Goal: Task Accomplishment & Management: Use online tool/utility

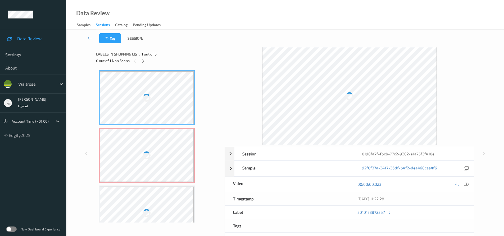
click at [88, 35] on link at bounding box center [90, 38] width 19 height 10
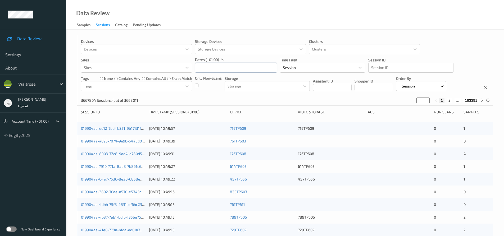
click at [209, 67] on input "text" at bounding box center [236, 68] width 82 height 10
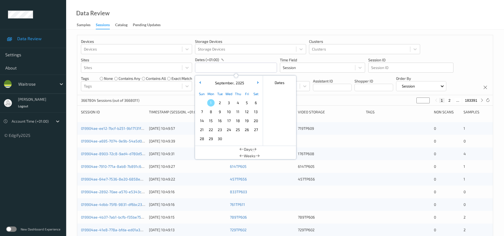
click at [220, 138] on span "30" at bounding box center [219, 138] width 7 height 7
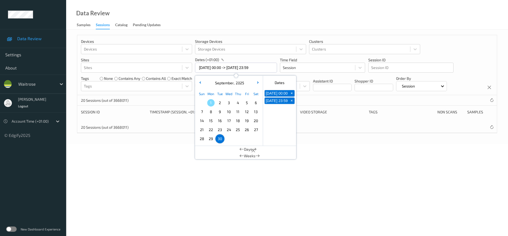
click at [239, 16] on div "Data Review Samples Sessions Catalog Pending Updates" at bounding box center [287, 15] width 442 height 30
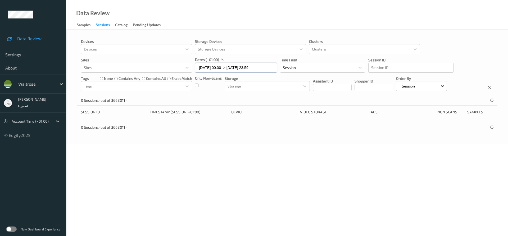
click at [209, 71] on input "[DATE] 00:00 -> [DATE] 23:59" at bounding box center [236, 68] width 82 height 10
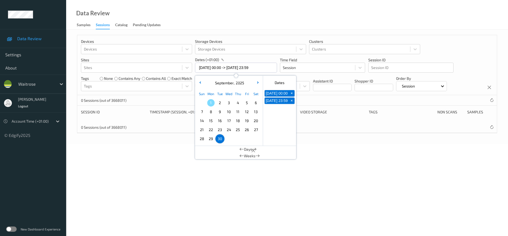
click at [200, 81] on button "button" at bounding box center [199, 82] width 5 height 5
click at [256, 140] on span "30" at bounding box center [255, 138] width 7 height 7
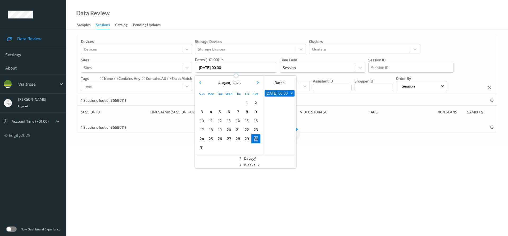
click at [256, 140] on span "30" at bounding box center [255, 138] width 7 height 7
type input "[DATE] 00:00 -> [DATE] 23:59"
click at [262, 19] on div "Data Review Samples Sessions Catalog Pending Updates" at bounding box center [287, 15] width 442 height 30
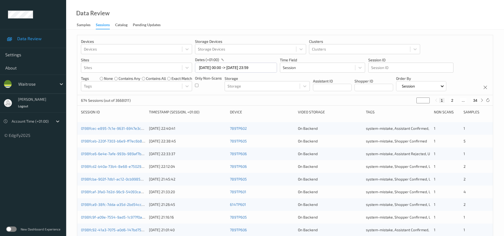
drag, startPoint x: 419, startPoint y: 100, endPoint x: 393, endPoint y: 100, distance: 25.6
click at [393, 100] on div "674 Sessions (out of 3668011) * 1 2 ... 34" at bounding box center [284, 100] width 415 height 11
type input "*"
type input "**"
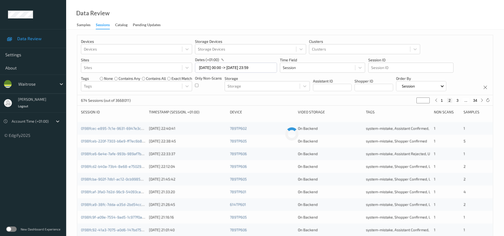
type input "**"
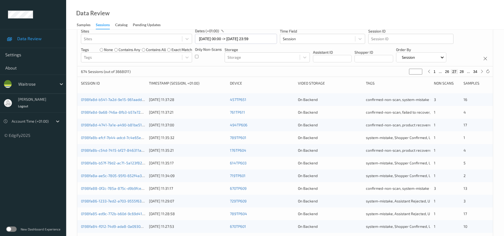
scroll to position [106, 0]
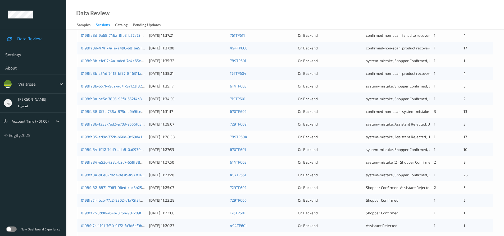
type input "**"
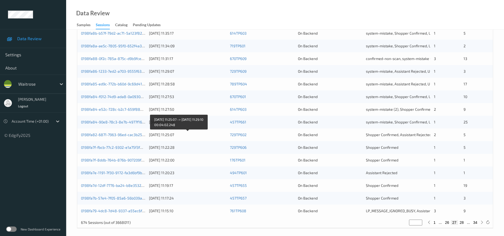
click at [192, 134] on div "[DATE] 11:25:07" at bounding box center [187, 134] width 77 height 5
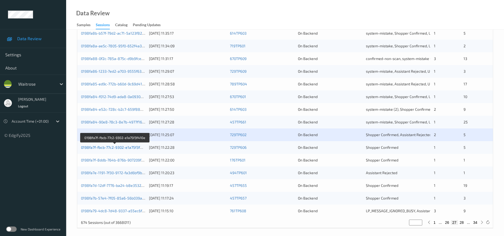
click at [111, 148] on link "0198fa7f-fbcb-77c2-9302-e1a75f3f410e" at bounding box center [114, 147] width 67 height 4
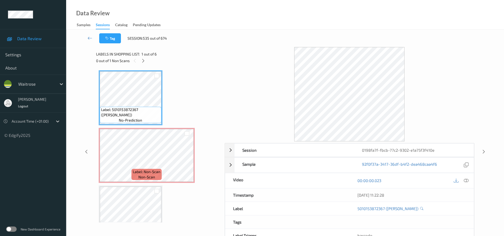
drag, startPoint x: 144, startPoint y: 59, endPoint x: 165, endPoint y: 76, distance: 26.6
click at [144, 60] on icon at bounding box center [143, 60] width 4 height 5
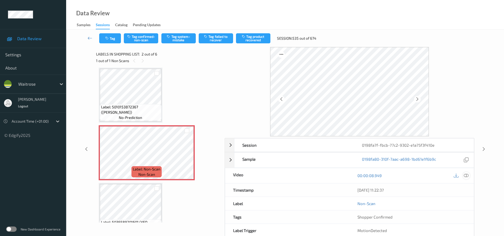
click at [465, 173] on icon at bounding box center [466, 175] width 5 height 5
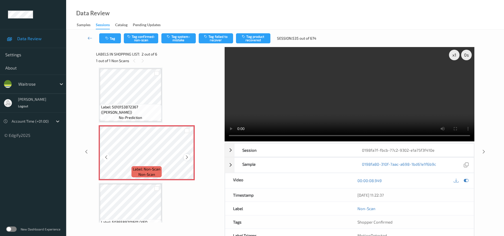
click at [187, 158] on icon at bounding box center [187, 157] width 4 height 5
click at [186, 156] on icon at bounding box center [187, 157] width 4 height 5
click at [281, 106] on video at bounding box center [349, 94] width 250 height 94
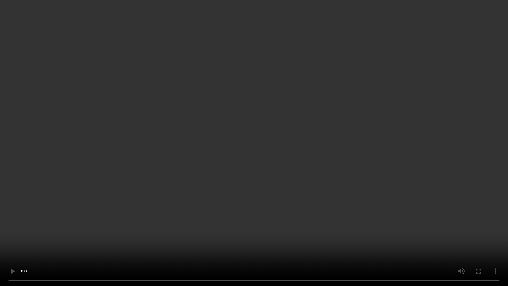
click at [291, 236] on video at bounding box center [254, 143] width 508 height 286
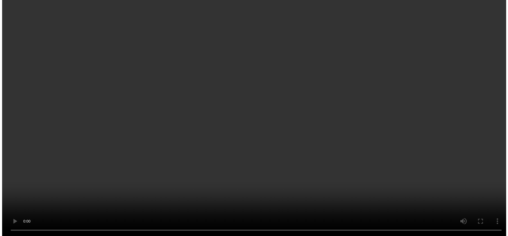
scroll to position [0, 0]
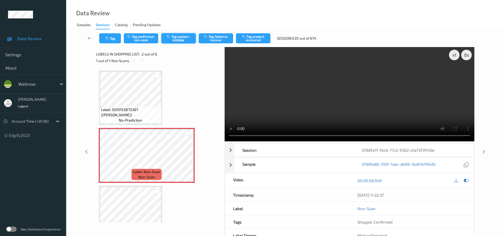
click at [184, 38] on button "Tag system-mistake" at bounding box center [178, 38] width 34 height 10
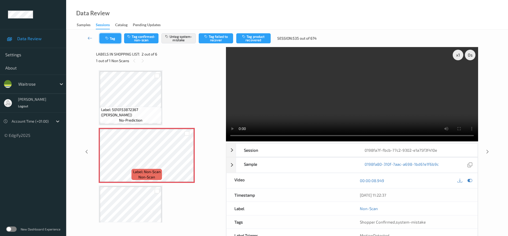
click at [111, 37] on button "Tag" at bounding box center [110, 38] width 22 height 10
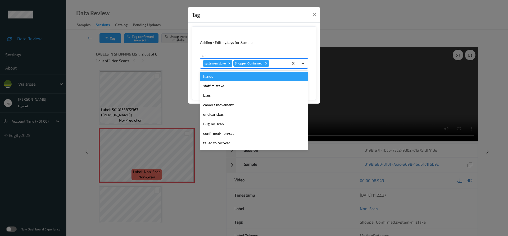
click at [301, 64] on icon at bounding box center [302, 63] width 5 height 5
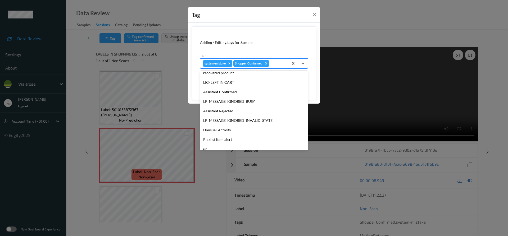
scroll to position [113, 0]
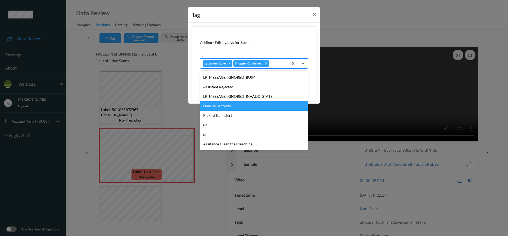
click at [227, 105] on div "Unusual-Activity" at bounding box center [254, 106] width 108 height 10
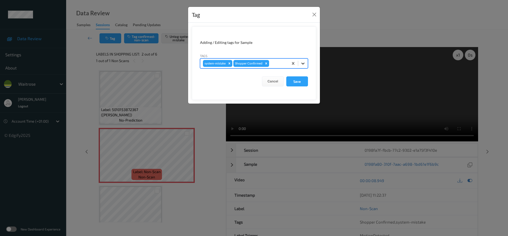
click at [303, 68] on div at bounding box center [303, 64] width 10 height 10
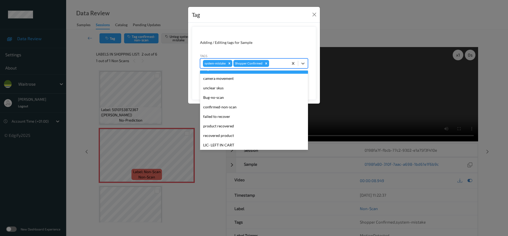
scroll to position [0, 0]
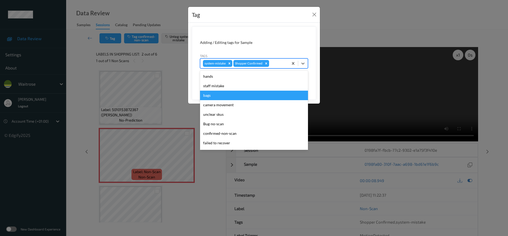
click at [233, 100] on div "bags" at bounding box center [254, 96] width 108 height 10
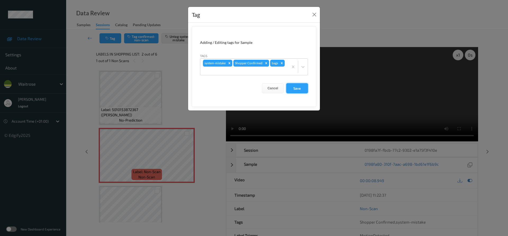
click at [302, 90] on button "Save" at bounding box center [297, 88] width 22 height 10
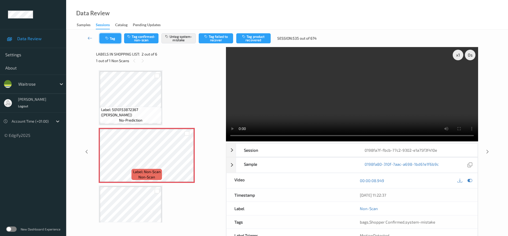
click at [114, 38] on button "Tag" at bounding box center [110, 38] width 22 height 10
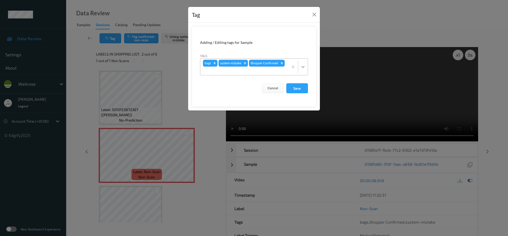
click at [300, 68] on icon at bounding box center [302, 66] width 5 height 5
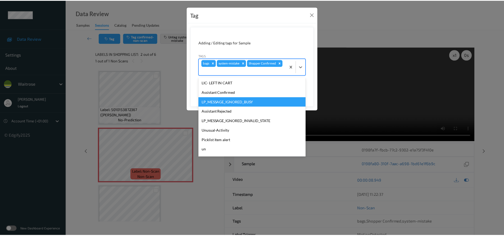
scroll to position [104, 0]
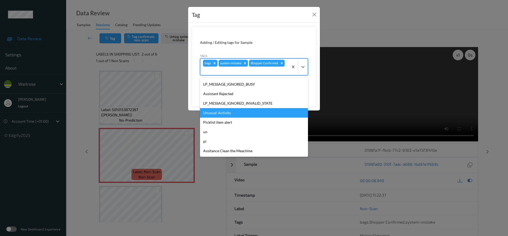
click at [240, 116] on div "Unusual-Activity" at bounding box center [254, 113] width 108 height 10
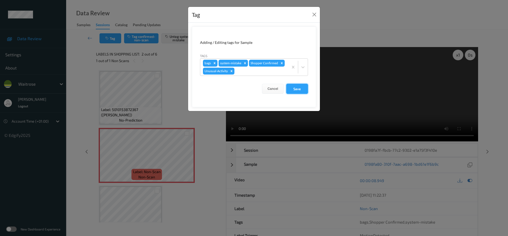
click at [297, 86] on button "Save" at bounding box center [297, 89] width 22 height 10
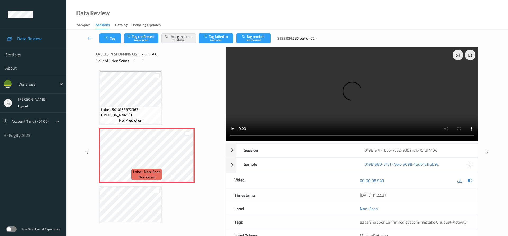
click at [88, 34] on link at bounding box center [90, 38] width 19 height 10
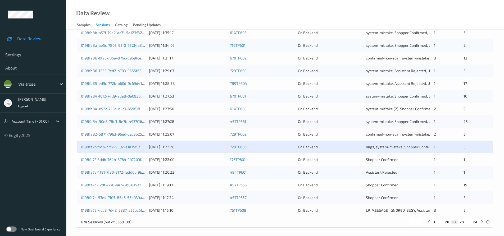
scroll to position [162, 0]
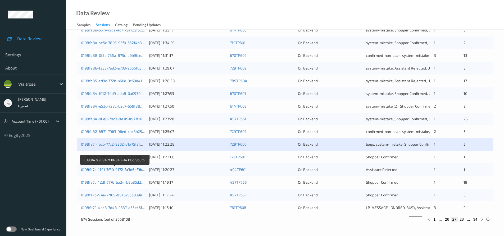
click at [103, 169] on link "0198fa7e-1191-7f30-9172-fa3d6bf9b8b9" at bounding box center [115, 169] width 68 height 4
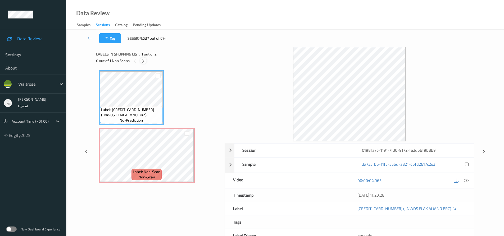
click at [144, 61] on icon at bounding box center [143, 60] width 4 height 5
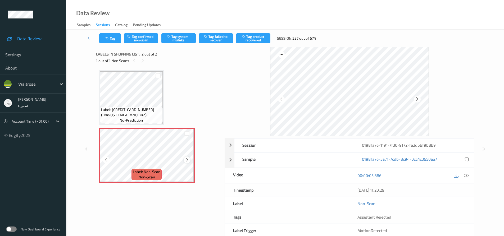
click at [187, 160] on icon at bounding box center [187, 160] width 4 height 5
click at [466, 175] on icon at bounding box center [466, 175] width 5 height 5
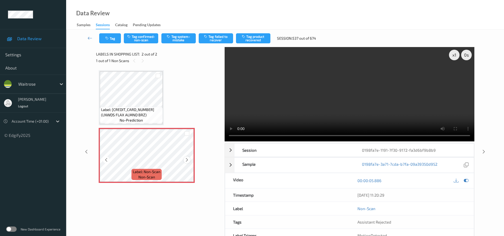
click at [187, 159] on icon at bounding box center [187, 160] width 4 height 5
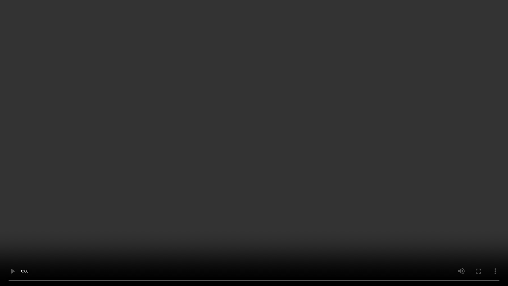
drag, startPoint x: 309, startPoint y: 157, endPoint x: 331, endPoint y: 157, distance: 22.5
click at [309, 157] on video at bounding box center [254, 143] width 508 height 286
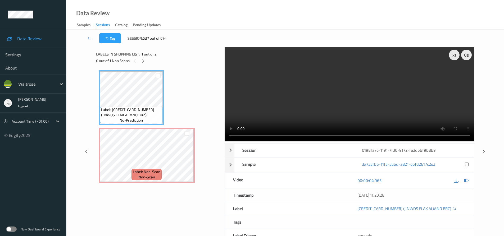
click at [265, 106] on video at bounding box center [349, 94] width 250 height 94
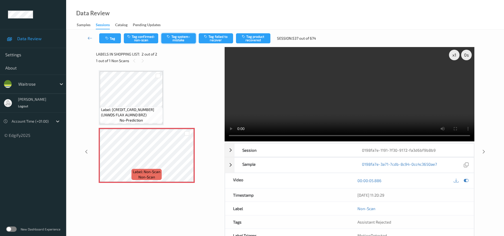
click at [186, 39] on button "Tag system-mistake" at bounding box center [178, 38] width 34 height 10
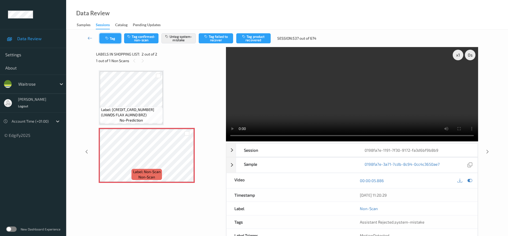
click at [116, 38] on button "Tag" at bounding box center [110, 38] width 22 height 10
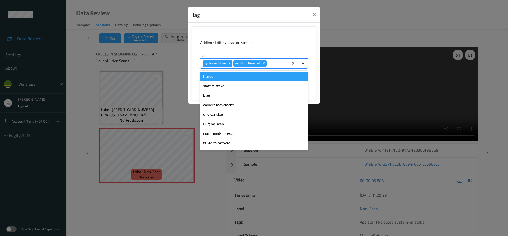
click at [306, 65] on div at bounding box center [303, 64] width 10 height 10
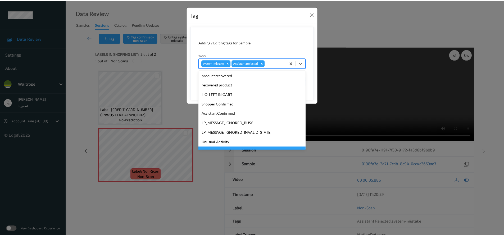
scroll to position [113, 0]
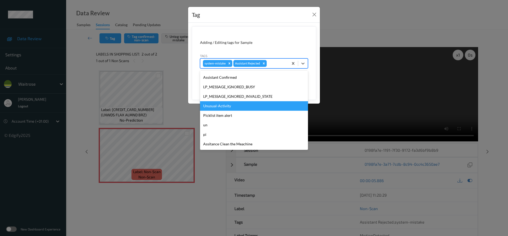
click at [218, 108] on div "Unusual-Activity" at bounding box center [254, 106] width 108 height 10
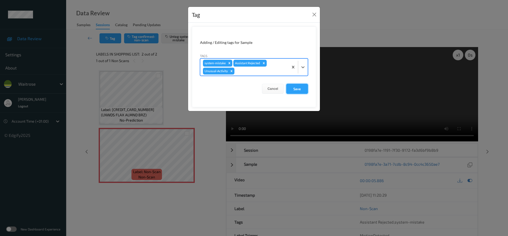
click at [293, 88] on button "Save" at bounding box center [297, 89] width 22 height 10
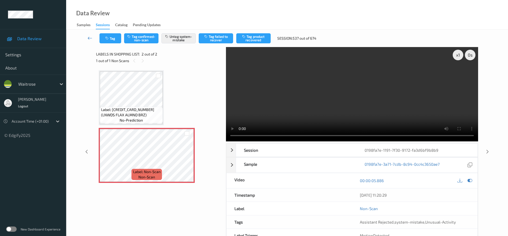
click at [90, 35] on link at bounding box center [90, 38] width 19 height 10
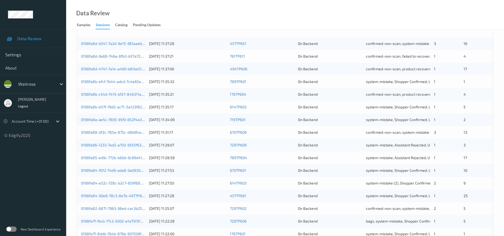
scroll to position [162, 0]
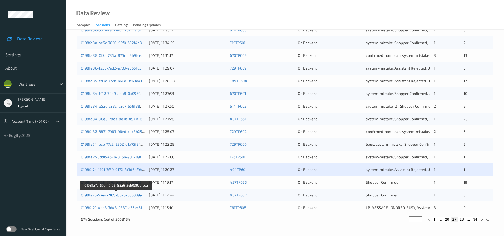
click at [105, 194] on link "0198fa7b-57e4-7f05-85a6-56b039acfcea" at bounding box center [116, 195] width 70 height 4
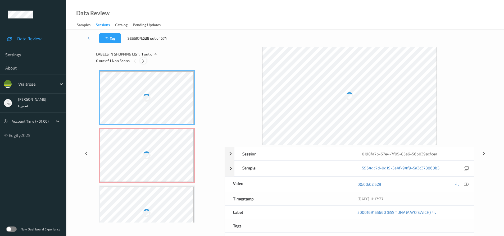
click at [144, 59] on icon at bounding box center [143, 60] width 4 height 5
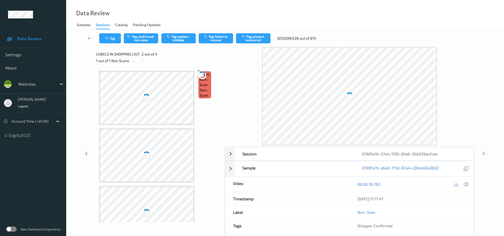
scroll to position [3, 0]
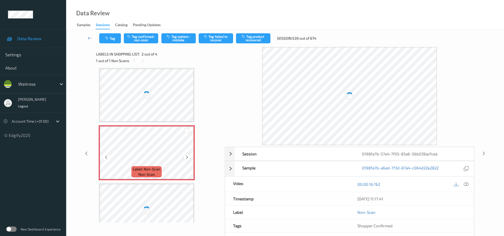
click at [186, 157] on icon at bounding box center [187, 157] width 4 height 5
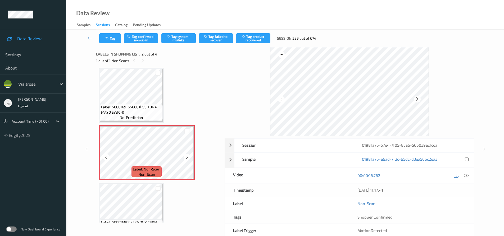
click at [186, 157] on icon at bounding box center [187, 157] width 4 height 5
click at [464, 174] on icon at bounding box center [466, 175] width 5 height 5
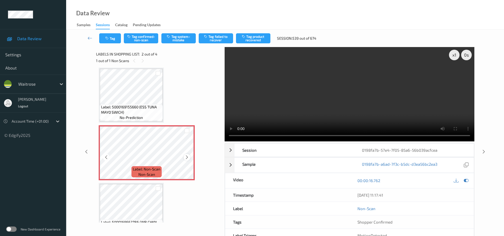
click at [186, 157] on icon at bounding box center [187, 157] width 4 height 5
click at [287, 115] on video at bounding box center [349, 94] width 250 height 94
click at [346, 117] on video at bounding box center [349, 94] width 250 height 94
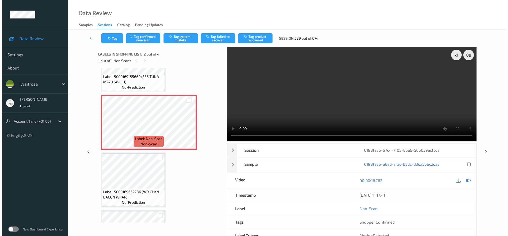
scroll to position [0, 0]
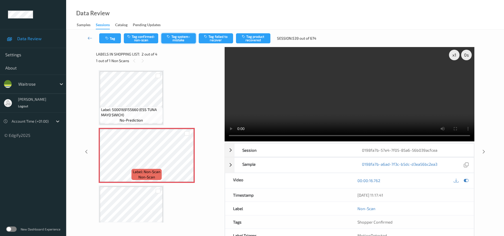
click at [178, 36] on button "Tag system-mistake" at bounding box center [178, 38] width 34 height 10
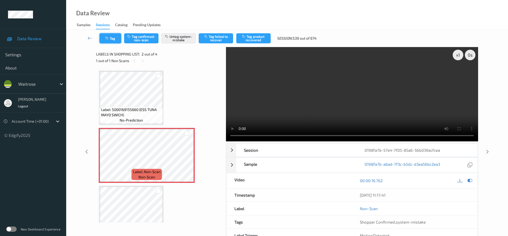
click at [111, 39] on button "Tag" at bounding box center [110, 38] width 22 height 10
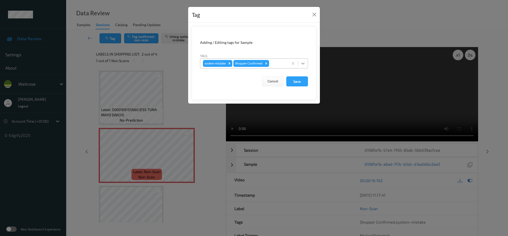
click at [305, 65] on icon at bounding box center [302, 63] width 5 height 5
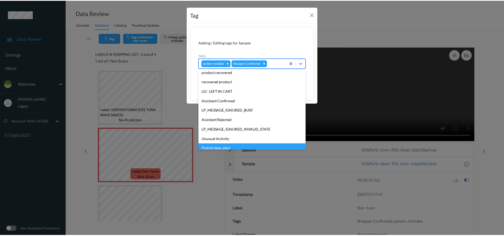
scroll to position [113, 0]
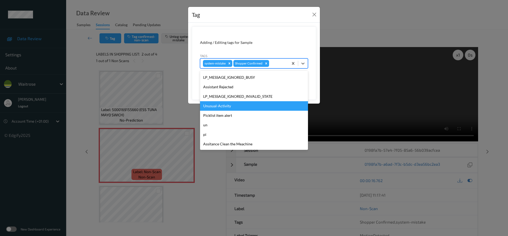
click at [214, 103] on div "Unusual-Activity" at bounding box center [254, 106] width 108 height 10
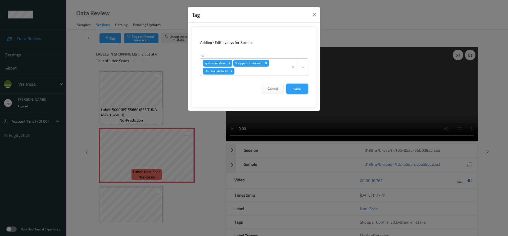
click at [297, 91] on button "Save" at bounding box center [297, 89] width 22 height 10
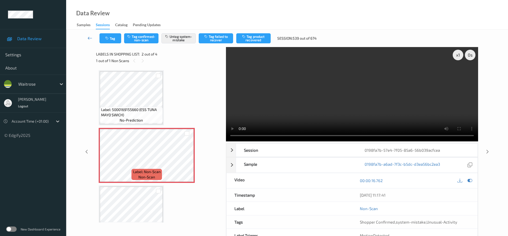
click at [90, 35] on link at bounding box center [90, 38] width 19 height 10
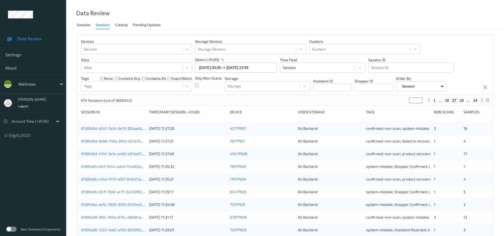
click at [481, 102] on icon at bounding box center [482, 100] width 4 height 4
type input "**"
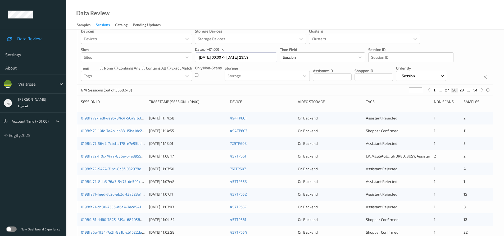
scroll to position [3, 0]
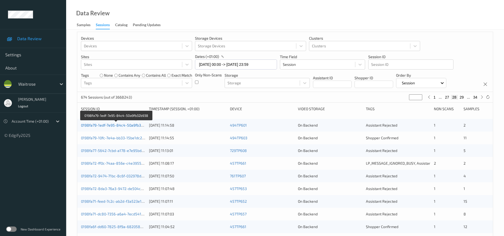
click at [108, 126] on link "0198fa79-1edf-7e95-84c4-50a9fb32b938" at bounding box center [116, 125] width 71 height 4
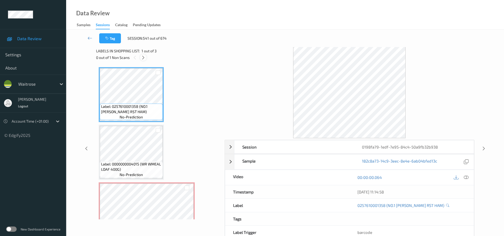
click at [145, 58] on icon at bounding box center [143, 57] width 4 height 5
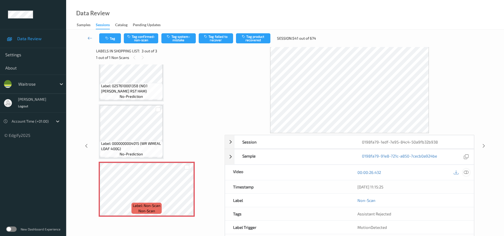
click at [467, 172] on icon at bounding box center [466, 172] width 5 height 5
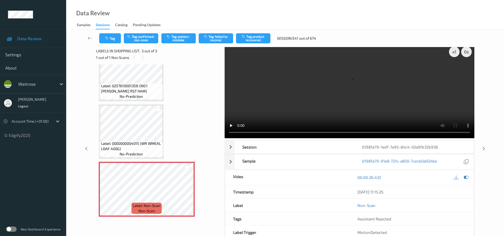
scroll to position [0, 0]
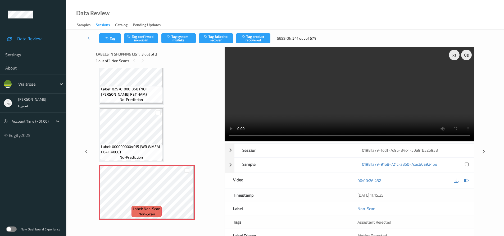
drag, startPoint x: 294, startPoint y: 94, endPoint x: 301, endPoint y: 98, distance: 7.7
click at [294, 94] on video at bounding box center [349, 94] width 250 height 94
click at [313, 104] on video at bounding box center [349, 94] width 250 height 94
click at [305, 105] on video at bounding box center [349, 94] width 250 height 94
click at [344, 111] on video at bounding box center [349, 94] width 250 height 94
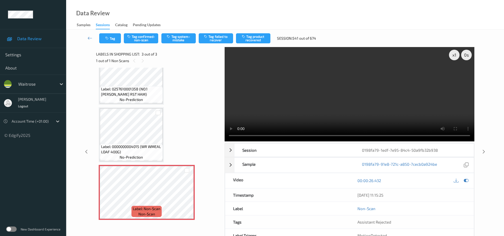
click at [320, 85] on video at bounding box center [349, 94] width 250 height 94
click at [306, 100] on video at bounding box center [349, 94] width 250 height 94
click at [315, 117] on video at bounding box center [349, 94] width 250 height 94
click at [345, 109] on video at bounding box center [349, 94] width 250 height 94
click at [304, 107] on video at bounding box center [349, 94] width 250 height 94
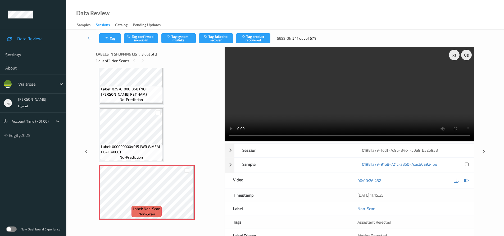
click at [326, 100] on video at bounding box center [349, 94] width 250 height 94
click at [317, 115] on video at bounding box center [349, 94] width 250 height 94
click at [293, 116] on video at bounding box center [349, 94] width 250 height 94
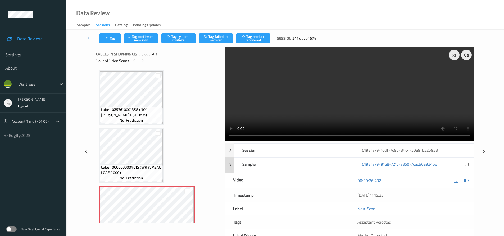
click at [415, 171] on div "0198fa79-91e8-721c-a850-7cecb0a924be" at bounding box center [414, 165] width 120 height 15
click at [227, 164] on div "Sample 0198fa79-91e8-721c-a850-7cecb0a924be" at bounding box center [349, 165] width 249 height 16
click at [407, 87] on video at bounding box center [349, 94] width 250 height 94
click at [351, 96] on video at bounding box center [349, 94] width 250 height 94
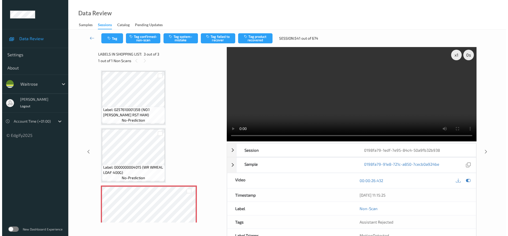
scroll to position [21, 0]
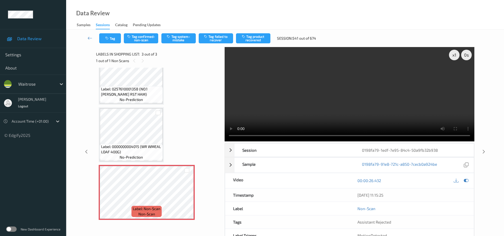
click at [363, 118] on video at bounding box center [349, 94] width 250 height 94
click at [372, 110] on video at bounding box center [349, 94] width 250 height 94
click at [369, 102] on video at bounding box center [349, 94] width 250 height 94
click at [361, 103] on video at bounding box center [349, 94] width 250 height 94
click at [339, 108] on video at bounding box center [349, 94] width 250 height 94
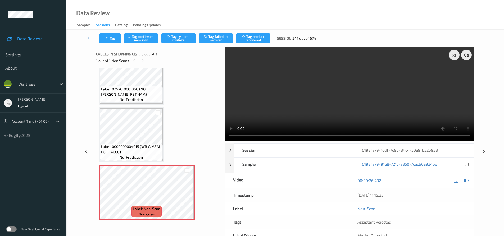
click at [281, 114] on video at bounding box center [349, 94] width 250 height 94
click at [177, 38] on button "Tag system-mistake" at bounding box center [178, 38] width 34 height 10
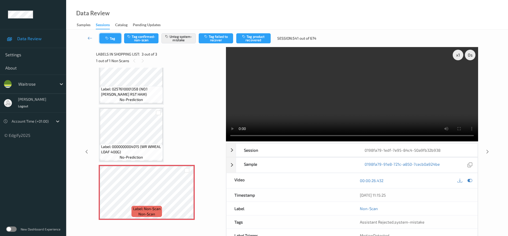
click at [114, 35] on button "Tag" at bounding box center [110, 38] width 22 height 10
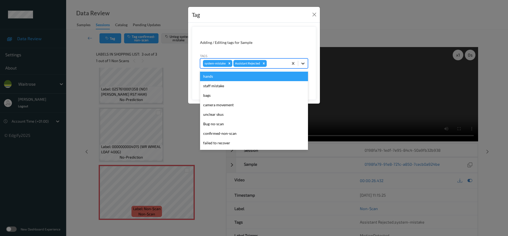
click at [300, 61] on div at bounding box center [303, 64] width 10 height 10
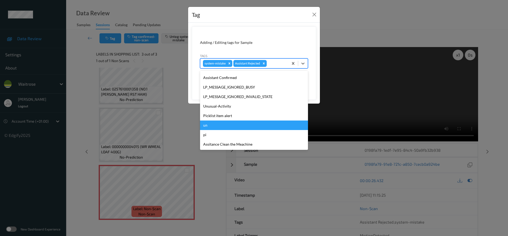
scroll to position [113, 0]
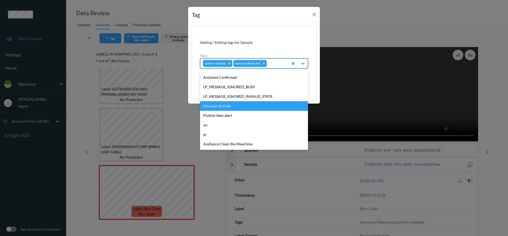
click at [229, 106] on div "Unusual-Activity" at bounding box center [254, 106] width 108 height 10
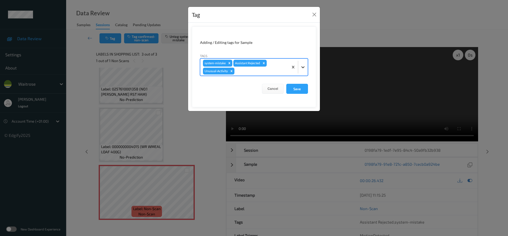
click at [301, 67] on icon at bounding box center [302, 67] width 5 height 5
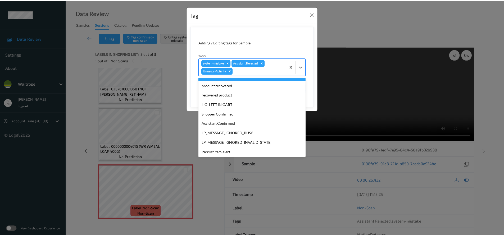
scroll to position [104, 0]
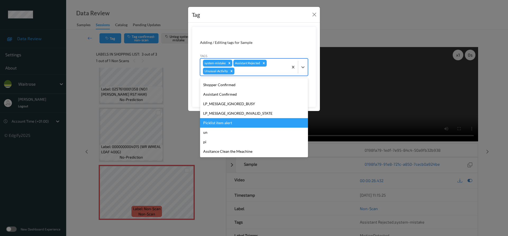
click at [222, 123] on div "Picklist item alert" at bounding box center [254, 123] width 108 height 10
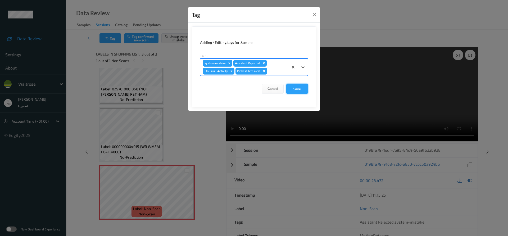
click at [299, 89] on button "Save" at bounding box center [297, 89] width 22 height 10
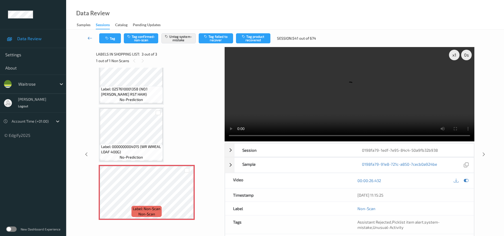
click at [87, 34] on link at bounding box center [90, 38] width 19 height 10
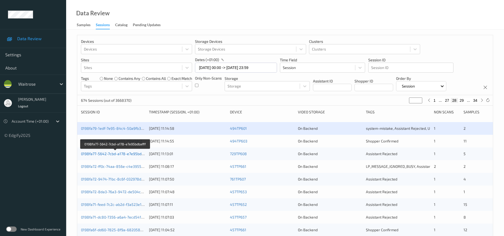
click at [103, 153] on link "0198fa77-5642-7cbd-a178-e7e95bdbafff" at bounding box center [115, 154] width 69 height 4
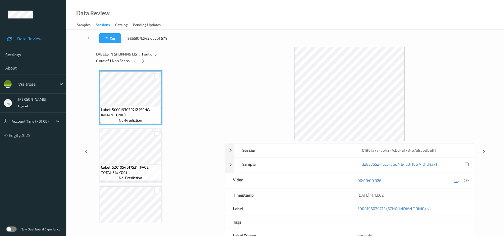
drag, startPoint x: 144, startPoint y: 60, endPoint x: 152, endPoint y: 68, distance: 11.6
click at [144, 60] on icon at bounding box center [143, 60] width 4 height 5
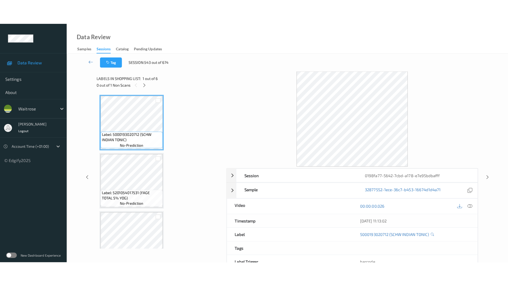
scroll to position [176, 0]
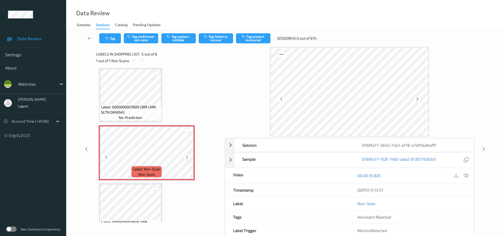
click at [187, 156] on icon at bounding box center [187, 157] width 4 height 5
click at [464, 174] on icon at bounding box center [466, 175] width 5 height 5
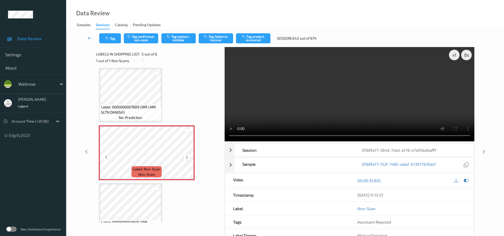
click at [187, 156] on icon at bounding box center [187, 157] width 4 height 5
click at [263, 117] on video at bounding box center [349, 94] width 250 height 94
click at [450, 57] on div "x 1" at bounding box center [454, 55] width 11 height 11
click at [451, 56] on div "x 2" at bounding box center [454, 55] width 11 height 11
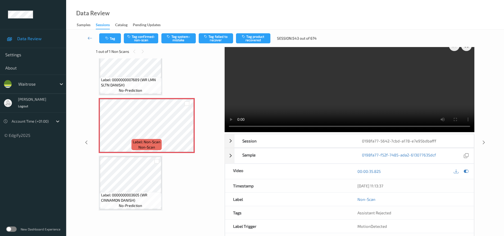
scroll to position [0, 0]
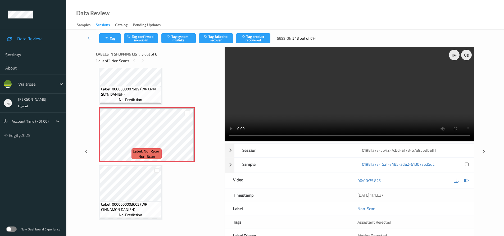
click at [299, 101] on video at bounding box center [349, 94] width 250 height 94
click at [187, 139] on icon at bounding box center [187, 139] width 4 height 5
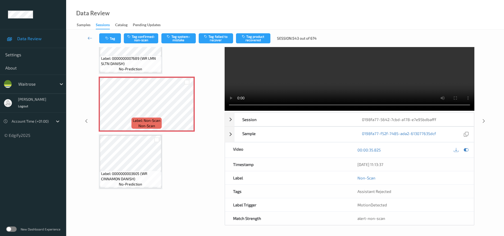
scroll to position [31, 0]
click at [182, 37] on button "Tag system-mistake" at bounding box center [178, 38] width 34 height 10
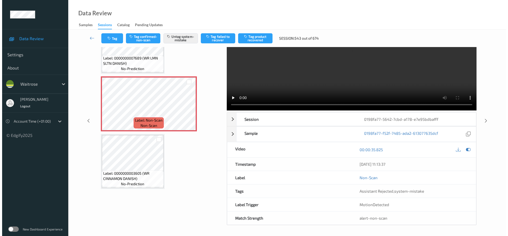
scroll to position [0, 0]
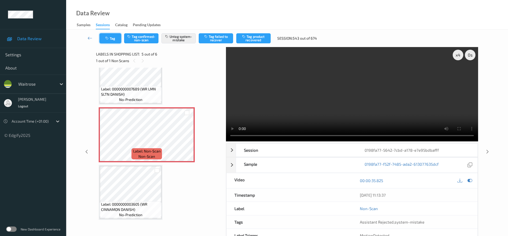
click at [117, 39] on button "Tag" at bounding box center [110, 38] width 22 height 10
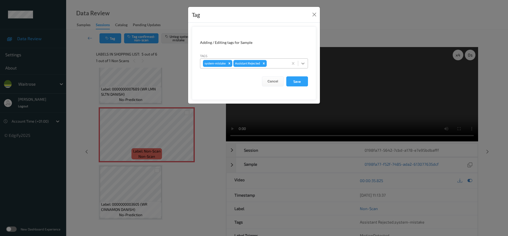
click at [305, 65] on icon at bounding box center [302, 63] width 5 height 5
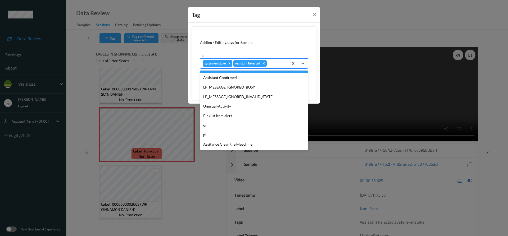
scroll to position [113, 0]
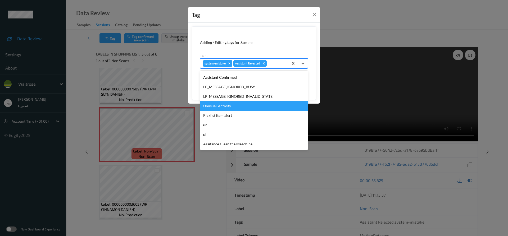
click at [221, 106] on div "Unusual-Activity" at bounding box center [254, 106] width 108 height 10
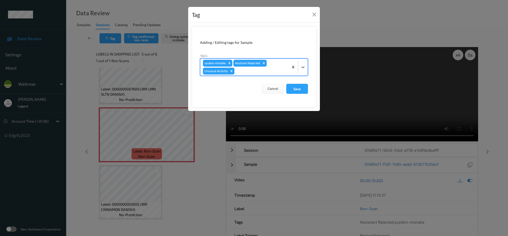
click at [305, 70] on icon at bounding box center [302, 67] width 5 height 5
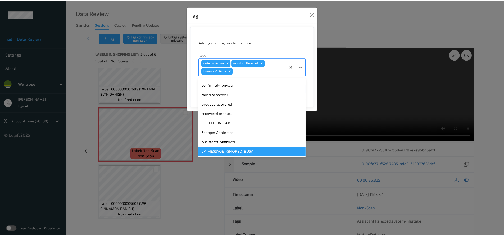
scroll to position [104, 0]
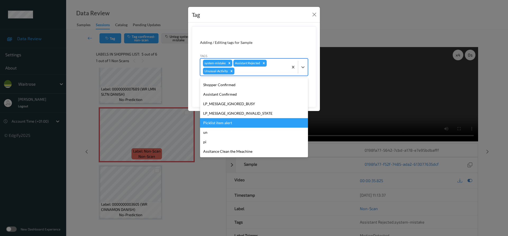
click at [222, 121] on div "Picklist item alert" at bounding box center [254, 123] width 108 height 10
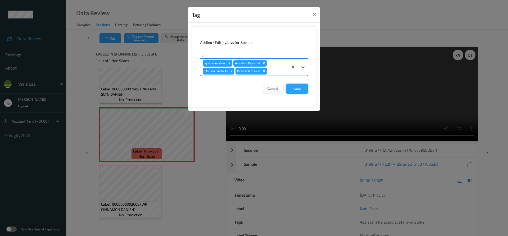
click at [300, 88] on button "Save" at bounding box center [297, 89] width 22 height 10
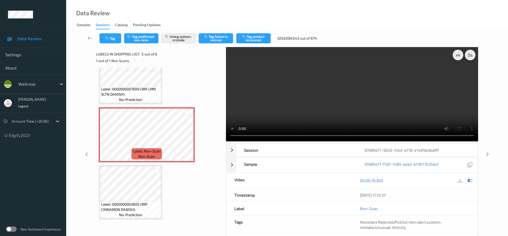
click at [86, 35] on link at bounding box center [90, 38] width 19 height 10
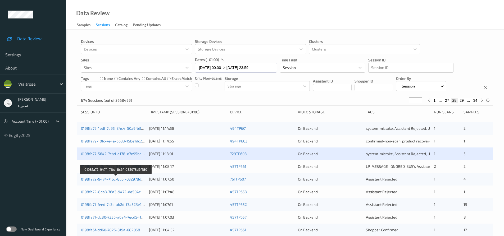
click at [105, 178] on link "0198fa72-9474-71bc-8c6f-032978d6f180" at bounding box center [116, 179] width 70 height 4
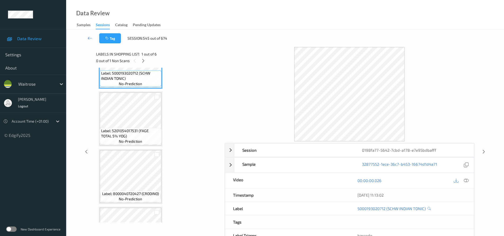
scroll to position [159, 0]
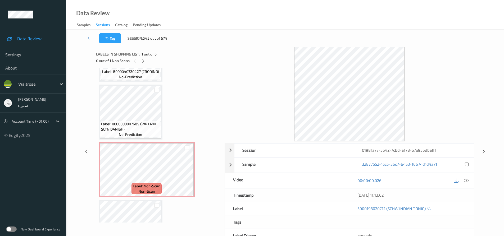
click at [144, 57] on div "Labels in shopping list: 1 out of 6" at bounding box center [158, 54] width 125 height 7
click at [144, 62] on icon at bounding box center [143, 60] width 4 height 5
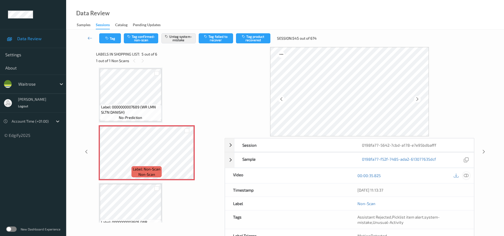
click at [465, 176] on icon at bounding box center [466, 175] width 5 height 5
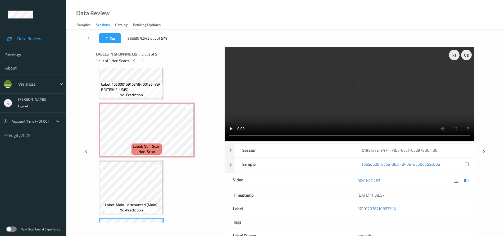
scroll to position [0, 0]
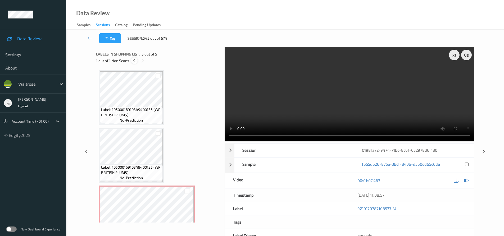
click at [136, 61] on icon at bounding box center [134, 60] width 4 height 5
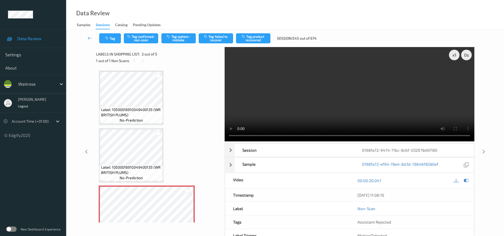
scroll to position [60, 0]
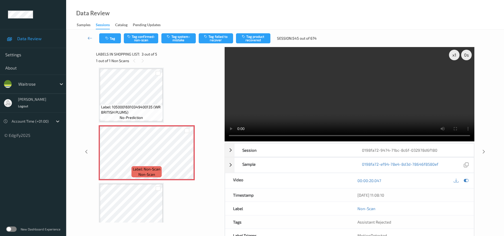
click at [314, 100] on video at bounding box center [349, 94] width 250 height 94
click at [333, 107] on video at bounding box center [349, 94] width 250 height 94
click at [360, 94] on video at bounding box center [349, 94] width 250 height 94
click at [327, 109] on video at bounding box center [349, 94] width 250 height 94
click at [343, 112] on video at bounding box center [349, 94] width 250 height 94
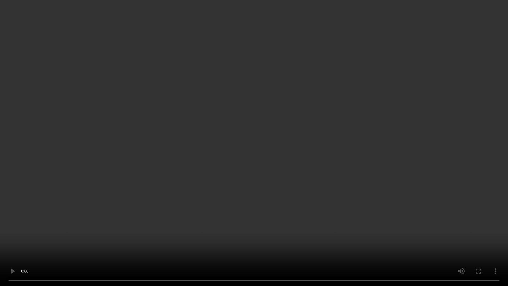
click at [313, 164] on video at bounding box center [254, 143] width 508 height 286
click at [313, 166] on video at bounding box center [254, 143] width 508 height 286
click at [302, 189] on video at bounding box center [254, 143] width 508 height 286
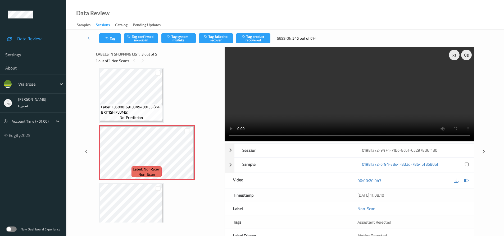
click at [339, 109] on video at bounding box center [349, 94] width 250 height 94
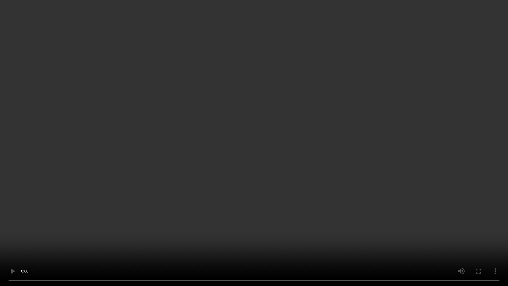
click at [239, 152] on video at bounding box center [254, 143] width 508 height 286
click at [269, 200] on video at bounding box center [254, 143] width 508 height 286
click at [273, 172] on video at bounding box center [254, 143] width 508 height 286
click at [309, 190] on video at bounding box center [254, 143] width 508 height 286
click at [302, 174] on video at bounding box center [254, 143] width 508 height 286
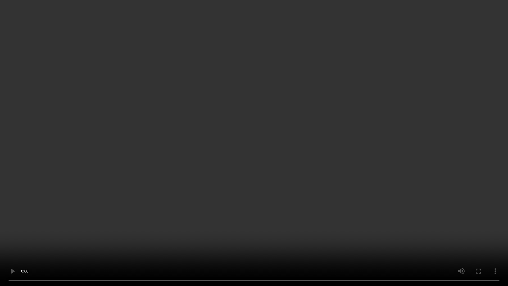
click at [295, 172] on video at bounding box center [254, 143] width 508 height 286
click at [291, 121] on video at bounding box center [254, 143] width 508 height 286
click at [295, 172] on video at bounding box center [254, 143] width 508 height 286
click at [330, 153] on video at bounding box center [254, 143] width 508 height 286
click at [292, 152] on video at bounding box center [254, 143] width 508 height 286
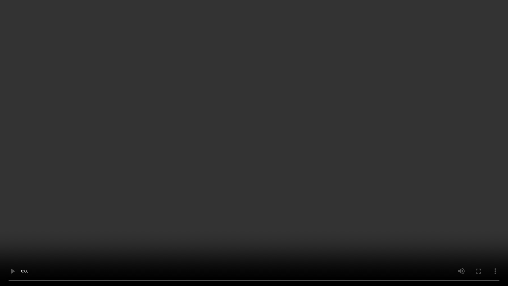
click at [296, 176] on video at bounding box center [254, 143] width 508 height 286
click at [268, 146] on video at bounding box center [254, 143] width 508 height 286
click at [271, 191] on video at bounding box center [254, 143] width 508 height 286
click at [252, 202] on video at bounding box center [254, 143] width 508 height 286
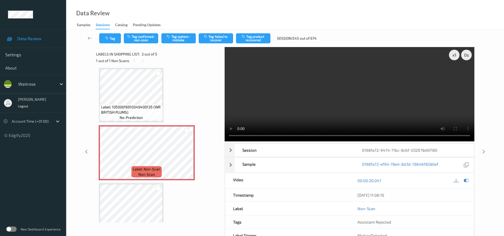
click at [332, 101] on video at bounding box center [349, 94] width 250 height 94
click at [327, 107] on video at bounding box center [349, 94] width 250 height 94
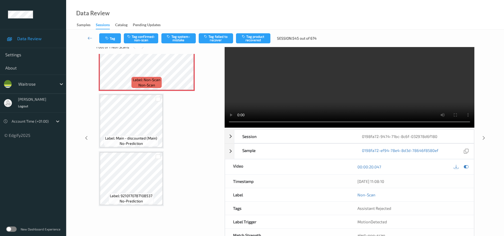
scroll to position [0, 0]
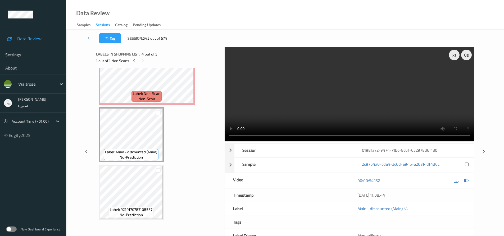
click at [314, 97] on video at bounding box center [349, 94] width 250 height 94
click at [293, 108] on video at bounding box center [349, 94] width 250 height 94
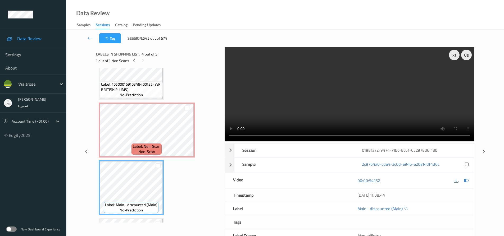
click at [224, 130] on video at bounding box center [349, 94] width 250 height 94
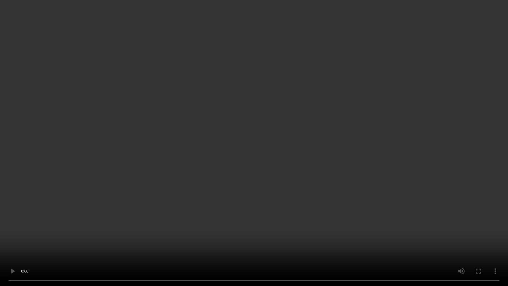
click at [227, 228] on video at bounding box center [254, 143] width 508 height 286
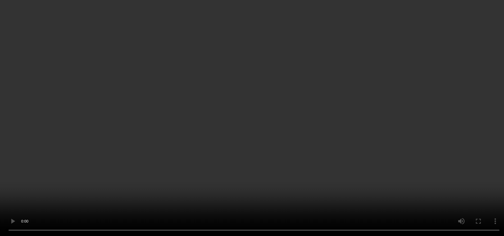
scroll to position [4, 0]
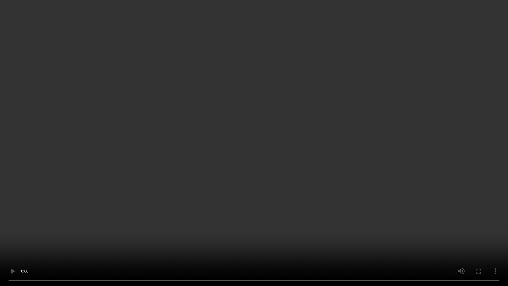
click at [369, 185] on video at bounding box center [254, 143] width 508 height 286
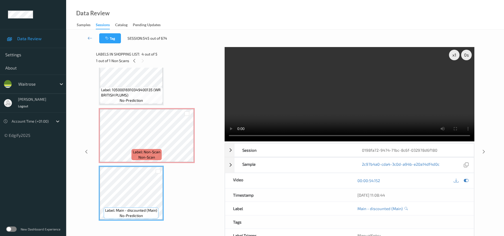
scroll to position [136, 0]
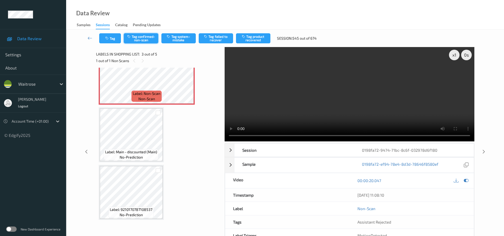
click at [146, 39] on button "Tag confirmed-non-scan" at bounding box center [141, 38] width 34 height 10
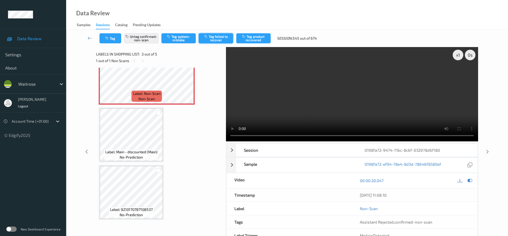
click at [223, 37] on button "Tag failed to recover" at bounding box center [216, 38] width 34 height 10
click at [87, 35] on link at bounding box center [90, 38] width 19 height 10
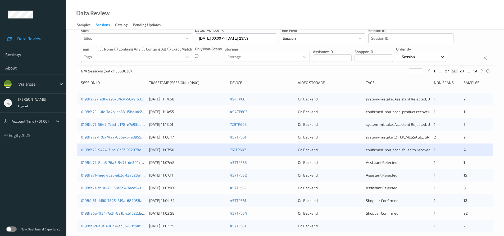
scroll to position [53, 0]
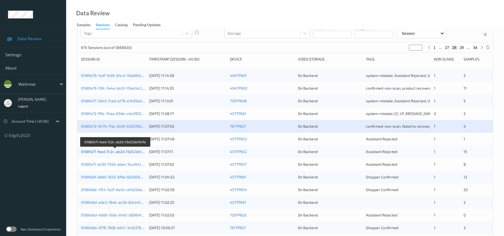
click at [102, 152] on link "0198fa71-feed-7c2c-ab2d-f3a523e104fe" at bounding box center [115, 151] width 68 height 4
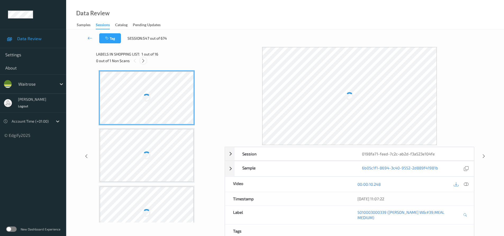
click at [144, 62] on icon at bounding box center [143, 60] width 4 height 5
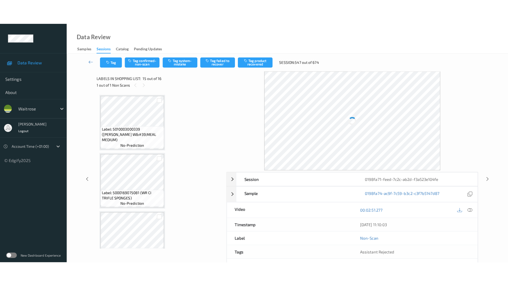
scroll to position [752, 0]
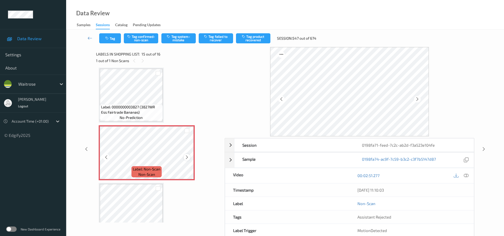
click at [187, 157] on icon at bounding box center [187, 157] width 4 height 5
click at [466, 175] on icon at bounding box center [466, 175] width 5 height 5
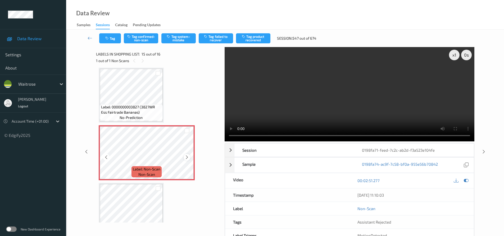
click at [186, 156] on icon at bounding box center [187, 157] width 4 height 5
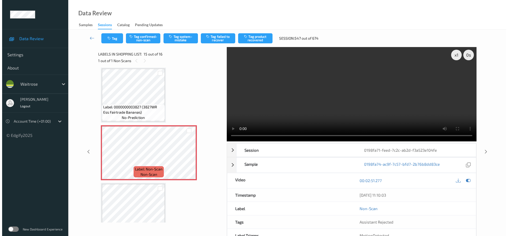
scroll to position [721, 0]
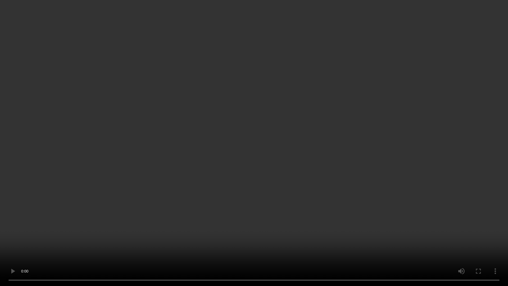
drag, startPoint x: 319, startPoint y: 213, endPoint x: 334, endPoint y: 215, distance: 15.8
click at [319, 213] on video at bounding box center [254, 143] width 508 height 286
click at [295, 215] on video at bounding box center [254, 143] width 508 height 286
click at [328, 166] on video at bounding box center [254, 143] width 508 height 286
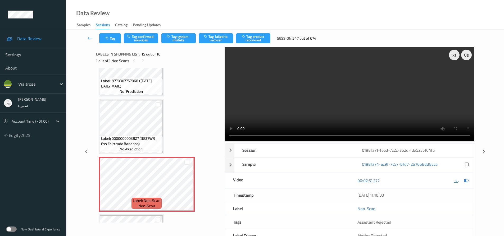
click at [365, 102] on video at bounding box center [349, 94] width 250 height 94
click at [187, 189] on icon at bounding box center [187, 188] width 4 height 5
click at [373, 116] on video at bounding box center [349, 94] width 250 height 94
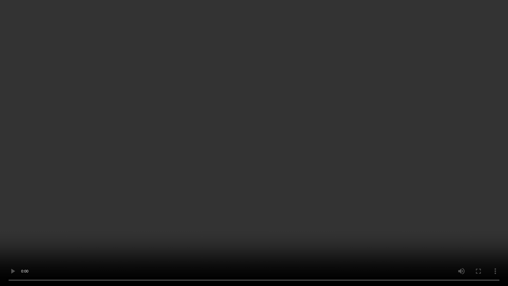
click at [458, 119] on video at bounding box center [254, 143] width 508 height 286
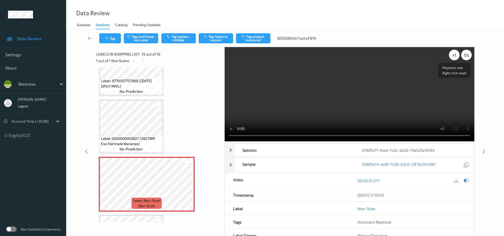
click at [455, 57] on div "x 1" at bounding box center [454, 55] width 11 height 11
click at [455, 57] on div "x 2" at bounding box center [454, 55] width 11 height 11
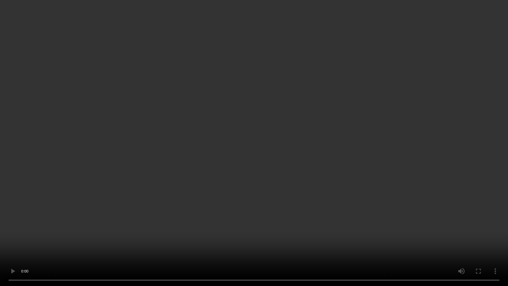
click at [249, 232] on video at bounding box center [254, 143] width 508 height 286
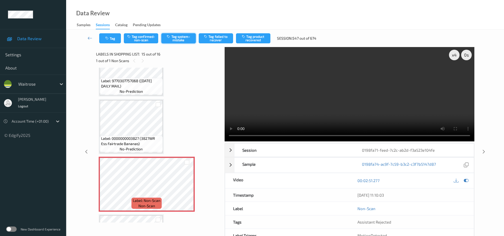
click at [176, 35] on button "Tag system-mistake" at bounding box center [178, 38] width 34 height 10
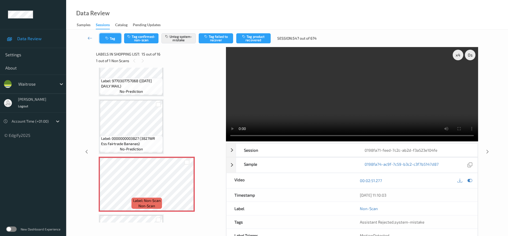
click at [108, 36] on button "Tag" at bounding box center [110, 38] width 22 height 10
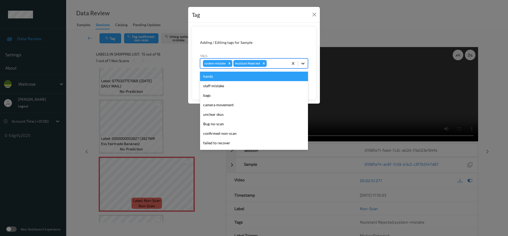
drag, startPoint x: 300, startPoint y: 63, endPoint x: 292, endPoint y: 82, distance: 20.8
click at [300, 63] on icon at bounding box center [302, 63] width 5 height 5
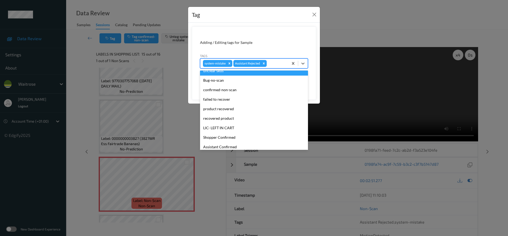
scroll to position [113, 0]
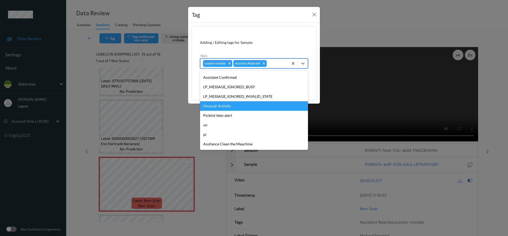
click at [217, 108] on div "Unusual-Activity" at bounding box center [254, 106] width 108 height 10
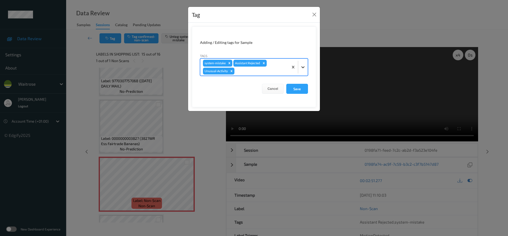
click at [305, 69] on icon at bounding box center [302, 67] width 5 height 5
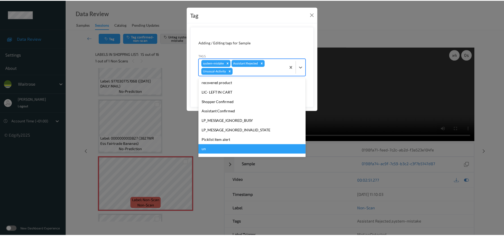
scroll to position [104, 0]
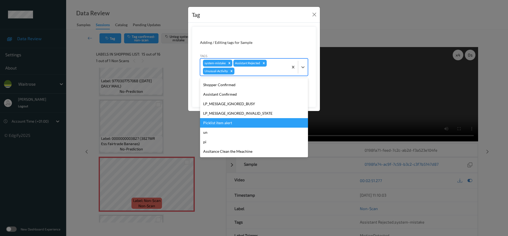
click at [220, 124] on div "Picklist item alert" at bounding box center [254, 123] width 108 height 10
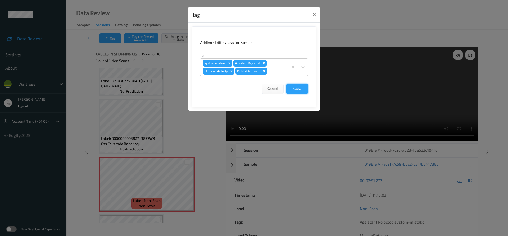
click at [298, 89] on button "Save" at bounding box center [297, 89] width 22 height 10
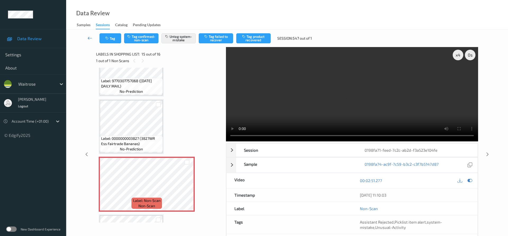
click at [87, 35] on link at bounding box center [90, 38] width 19 height 10
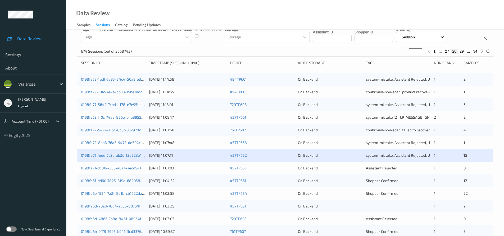
scroll to position [79, 0]
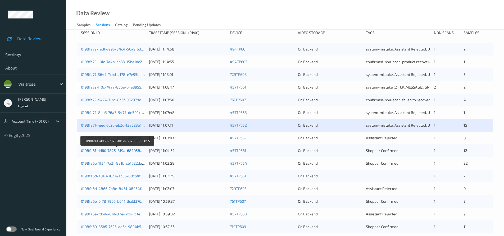
click at [96, 150] on link "0198fa6f-dd60-7825-8f9a-682058965095" at bounding box center [117, 150] width 72 height 4
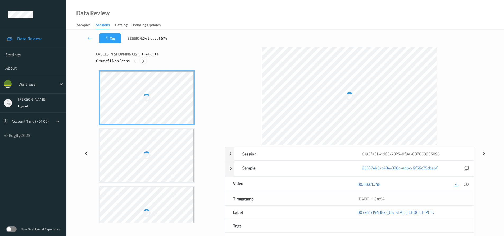
click at [144, 61] on icon at bounding box center [143, 60] width 4 height 5
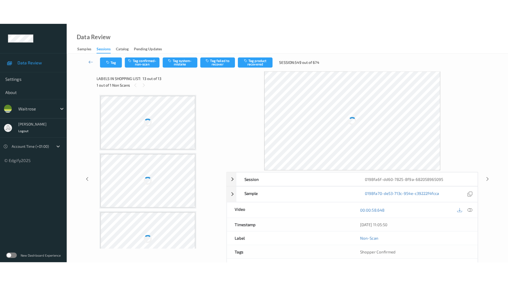
scroll to position [592, 0]
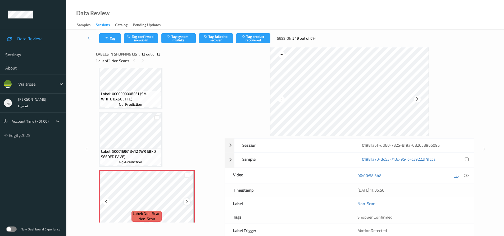
click at [188, 202] on icon at bounding box center [187, 201] width 4 height 5
click at [464, 175] on icon at bounding box center [466, 175] width 5 height 5
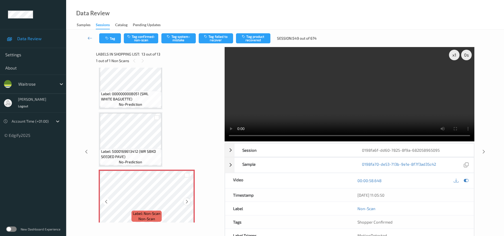
click at [187, 203] on icon at bounding box center [187, 201] width 4 height 5
click at [356, 107] on video at bounding box center [349, 94] width 250 height 94
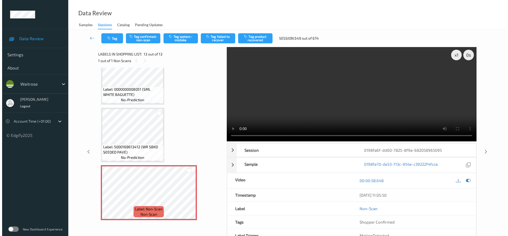
scroll to position [597, 0]
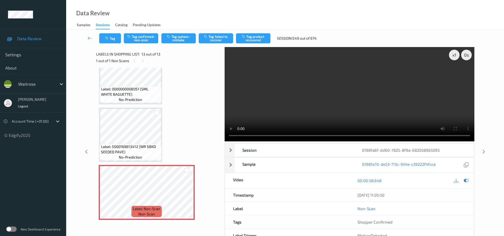
click at [320, 100] on video at bounding box center [349, 94] width 250 height 94
click at [186, 36] on button "Tag system-mistake" at bounding box center [178, 38] width 34 height 10
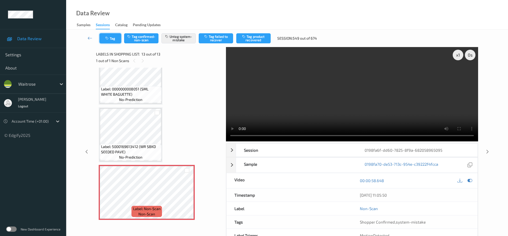
click at [114, 36] on button "Tag" at bounding box center [110, 38] width 22 height 10
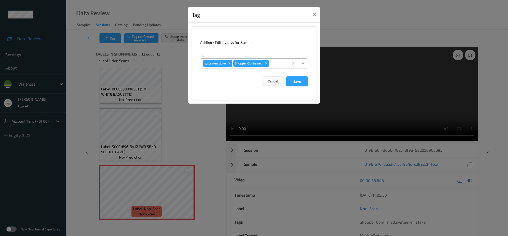
click at [304, 63] on icon at bounding box center [302, 63] width 5 height 5
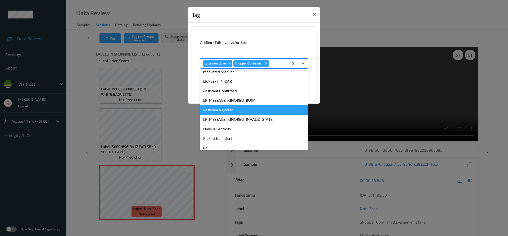
scroll to position [113, 0]
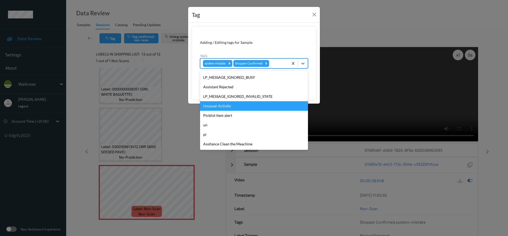
drag, startPoint x: 228, startPoint y: 107, endPoint x: 234, endPoint y: 104, distance: 6.9
click at [228, 107] on div "Unusual-Activity" at bounding box center [254, 106] width 108 height 10
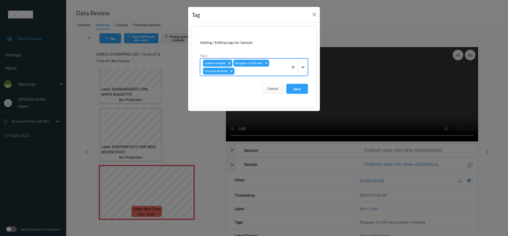
click at [302, 67] on icon at bounding box center [302, 67] width 5 height 5
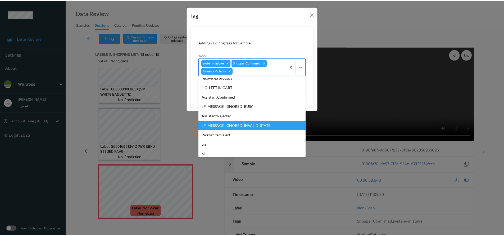
scroll to position [104, 0]
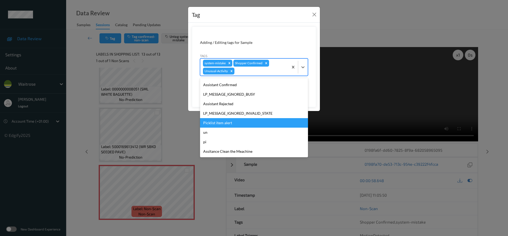
click at [224, 122] on div "Picklist item alert" at bounding box center [254, 123] width 108 height 10
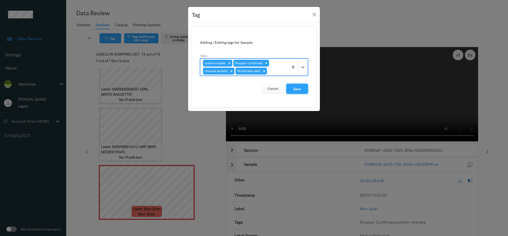
click at [305, 88] on button "Save" at bounding box center [297, 89] width 22 height 10
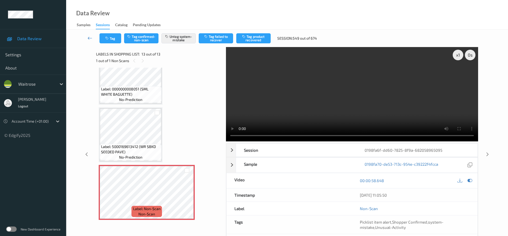
click at [89, 34] on link at bounding box center [90, 38] width 19 height 10
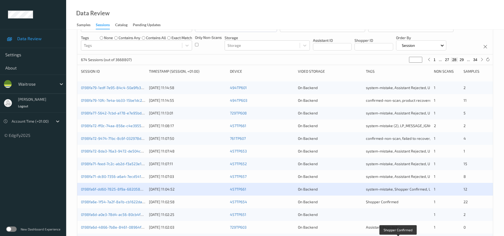
scroll to position [162, 0]
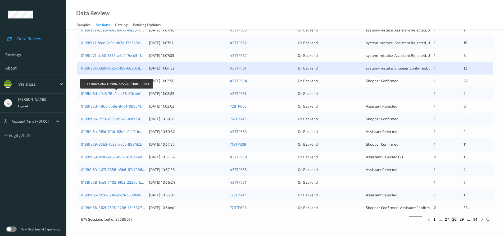
click at [102, 93] on link "0198fa6d-a0e3-78d4-ac56-80cb4f518ce3" at bounding box center [117, 93] width 72 height 4
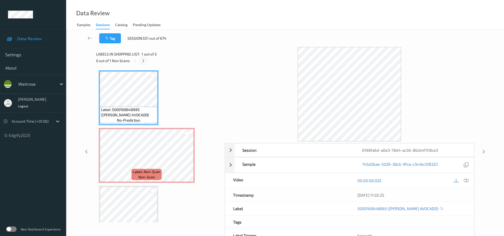
click at [143, 62] on icon at bounding box center [143, 60] width 4 height 5
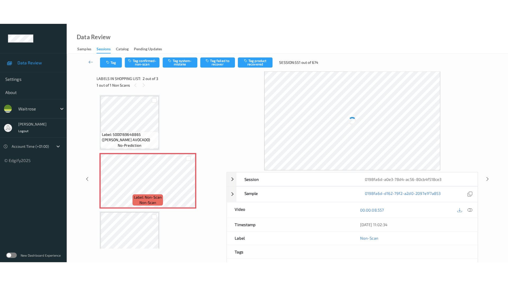
scroll to position [3, 0]
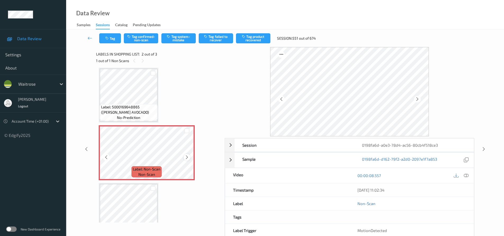
click at [185, 157] on icon at bounding box center [187, 157] width 4 height 5
click at [186, 157] on icon at bounding box center [187, 157] width 4 height 5
click at [468, 176] on icon at bounding box center [466, 175] width 5 height 5
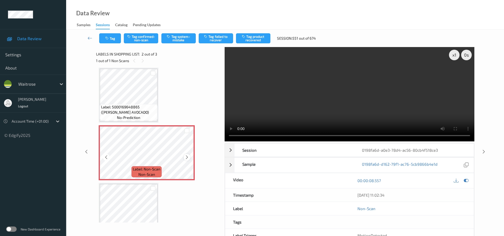
click at [187, 157] on icon at bounding box center [187, 157] width 4 height 5
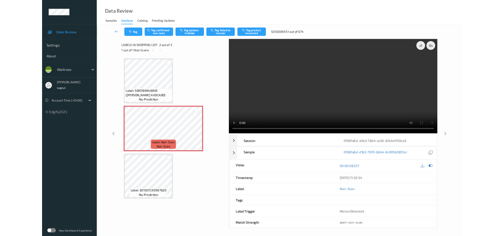
scroll to position [0, 0]
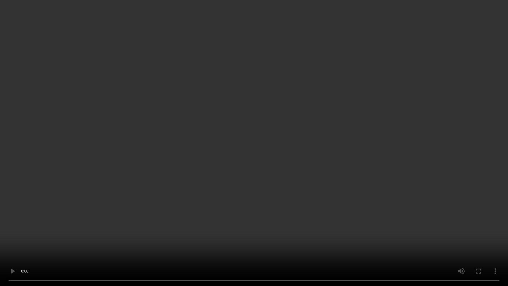
click at [212, 236] on video at bounding box center [254, 143] width 508 height 286
click at [251, 213] on video at bounding box center [254, 143] width 508 height 286
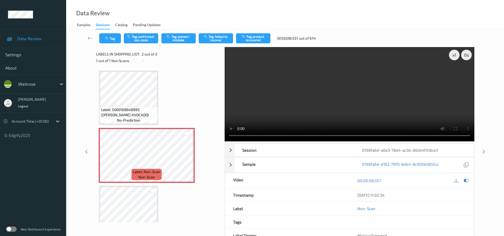
click at [324, 103] on video at bounding box center [349, 94] width 250 height 94
click at [182, 37] on button "Tag system-mistake" at bounding box center [178, 38] width 34 height 10
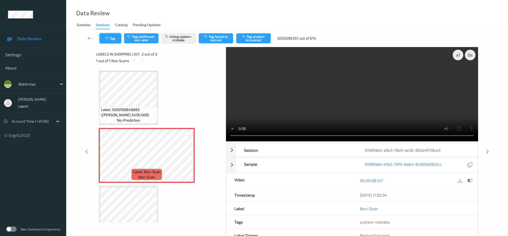
click at [113, 36] on button "Tag" at bounding box center [110, 38] width 22 height 10
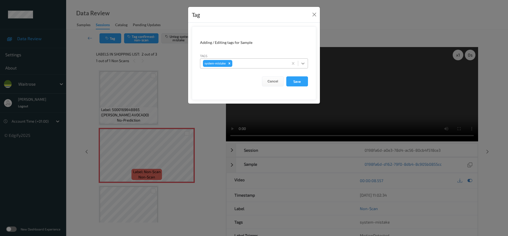
click at [305, 63] on icon at bounding box center [302, 63] width 5 height 5
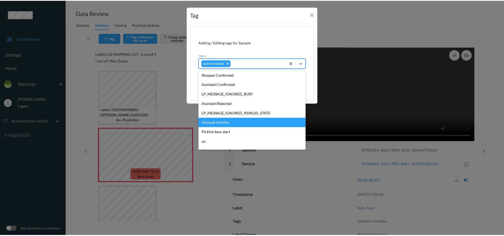
scroll to position [123, 0]
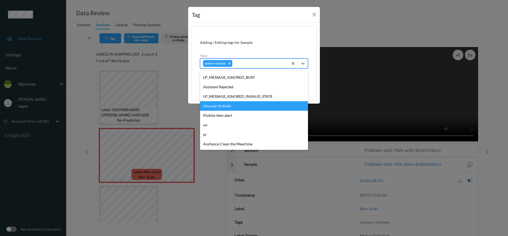
click at [241, 108] on div "Unusual-Activity" at bounding box center [254, 106] width 108 height 10
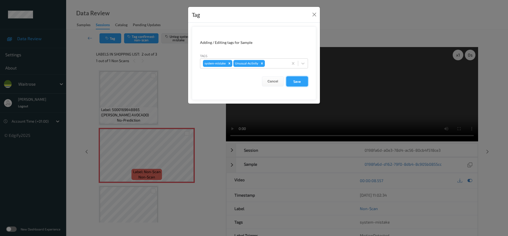
click at [305, 83] on button "Save" at bounding box center [297, 81] width 22 height 10
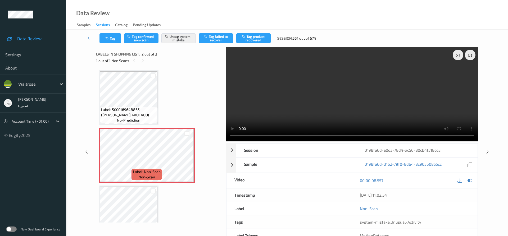
click at [90, 35] on link at bounding box center [90, 38] width 19 height 10
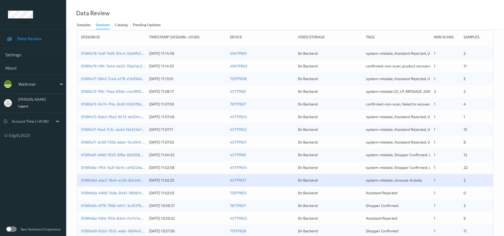
scroll to position [162, 0]
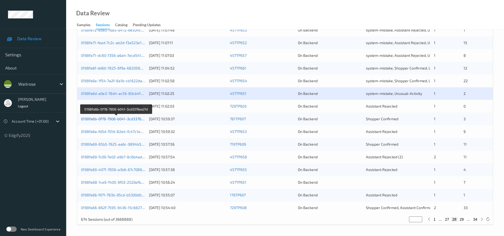
click at [104, 119] on link "0198fa6b-0f78-7906-b041-3cd3376ea21d" at bounding box center [116, 119] width 70 height 4
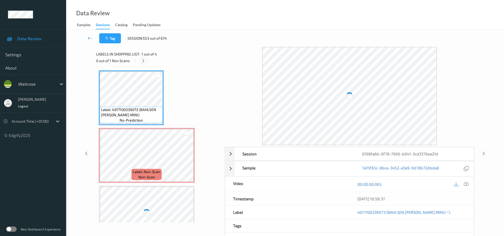
click at [145, 60] on icon at bounding box center [143, 60] width 4 height 5
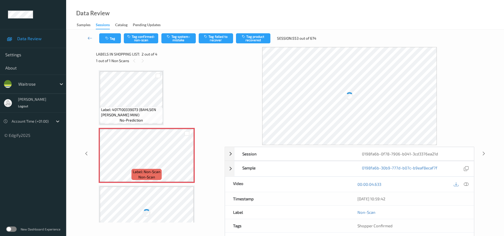
scroll to position [3, 0]
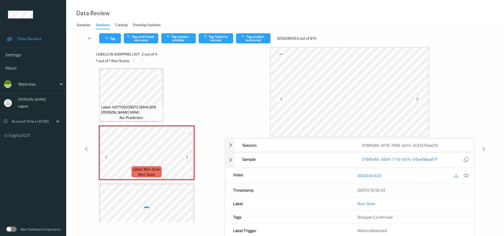
click at [186, 156] on icon at bounding box center [187, 157] width 4 height 5
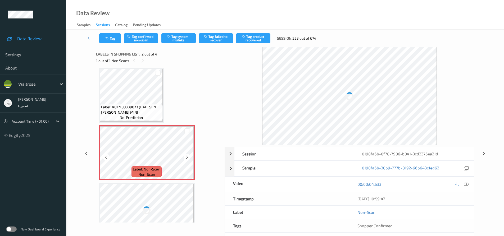
click at [186, 156] on icon at bounding box center [187, 157] width 4 height 5
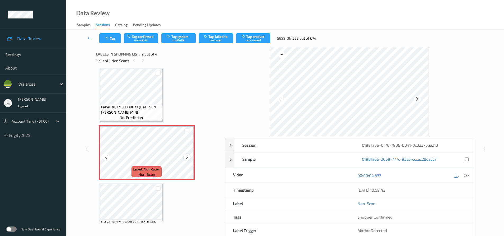
click at [189, 158] on div at bounding box center [187, 157] width 7 height 7
click at [187, 158] on icon at bounding box center [187, 157] width 4 height 5
click at [465, 175] on icon at bounding box center [466, 175] width 5 height 5
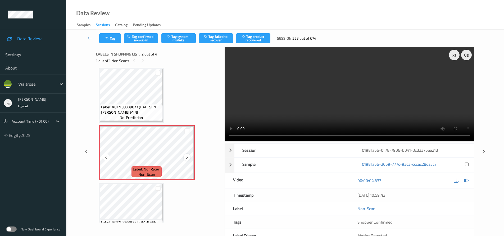
click at [188, 158] on icon at bounding box center [187, 157] width 4 height 5
click at [187, 159] on icon at bounding box center [187, 157] width 4 height 5
click at [312, 115] on video at bounding box center [349, 94] width 250 height 94
click at [321, 107] on video at bounding box center [349, 94] width 250 height 94
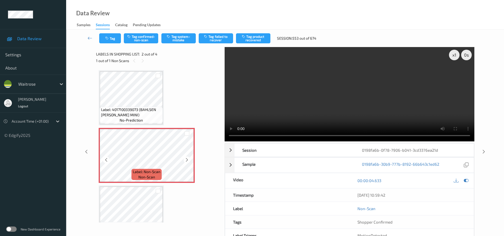
scroll to position [78, 0]
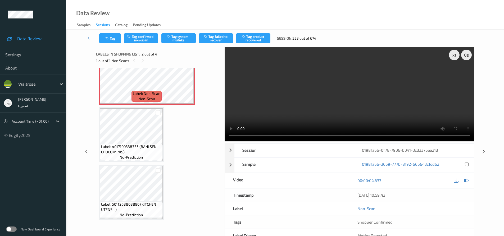
click at [285, 101] on video at bounding box center [349, 94] width 250 height 94
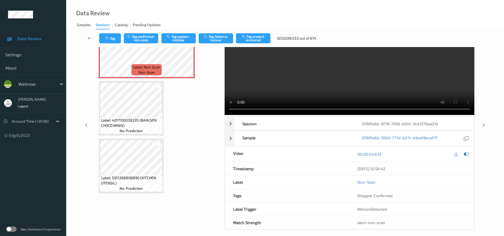
scroll to position [0, 0]
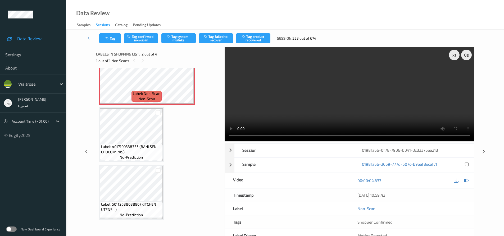
click at [329, 107] on video at bounding box center [349, 94] width 250 height 94
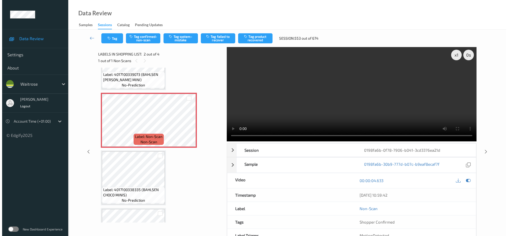
scroll to position [25, 0]
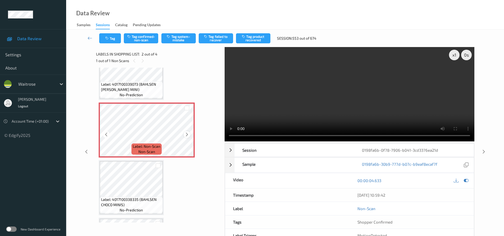
click at [187, 135] on icon at bounding box center [187, 134] width 4 height 5
click at [281, 103] on video at bounding box center [349, 94] width 250 height 94
click at [391, 92] on video at bounding box center [349, 94] width 250 height 94
click at [270, 118] on video at bounding box center [349, 94] width 250 height 94
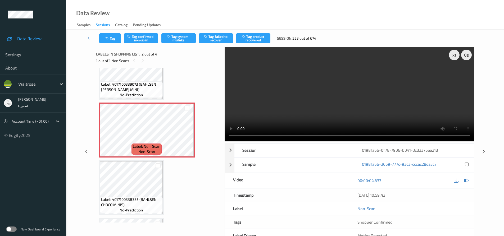
click at [318, 114] on video at bounding box center [349, 94] width 250 height 94
click at [193, 40] on button "Tag system-mistake" at bounding box center [178, 38] width 34 height 10
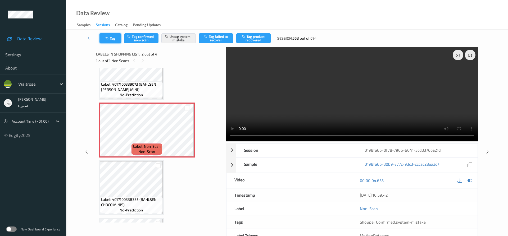
click at [107, 36] on icon "button" at bounding box center [107, 38] width 4 height 4
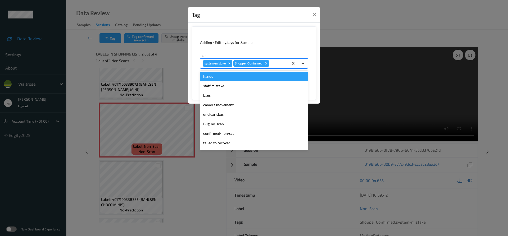
click at [301, 66] on div at bounding box center [303, 64] width 10 height 10
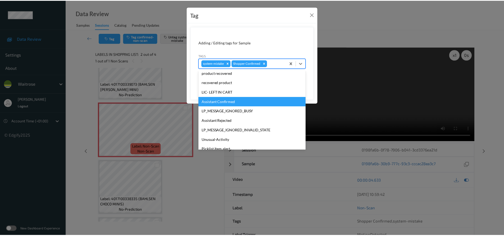
scroll to position [106, 0]
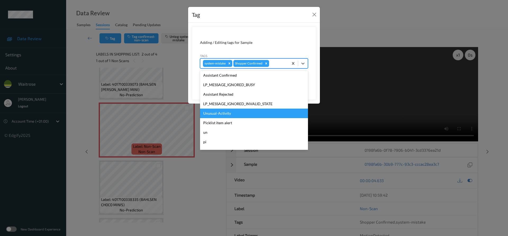
drag, startPoint x: 228, startPoint y: 111, endPoint x: 237, endPoint y: 107, distance: 9.4
click at [228, 111] on div "Unusual-Activity" at bounding box center [254, 114] width 108 height 10
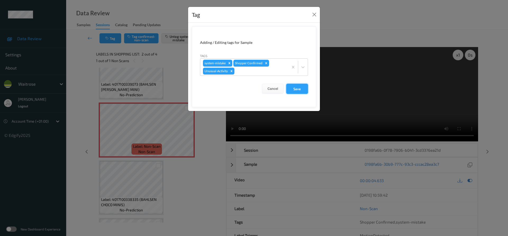
click at [290, 89] on button "Save" at bounding box center [297, 89] width 22 height 10
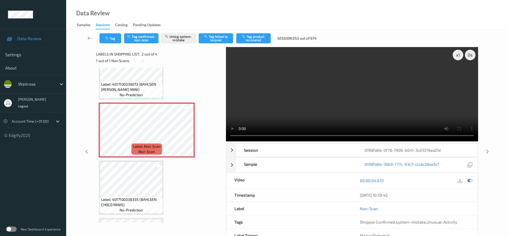
click at [88, 35] on link at bounding box center [90, 38] width 19 height 10
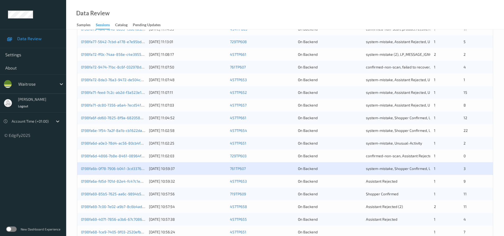
scroll to position [162, 0]
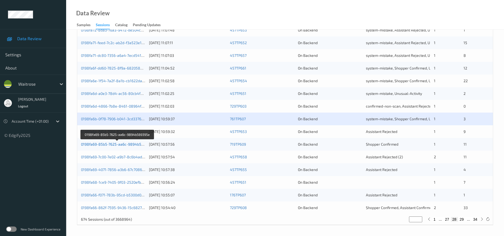
click at [107, 144] on link "0198fa69-85b5-7625-aa6c-9894b569395e" at bounding box center [117, 144] width 73 height 4
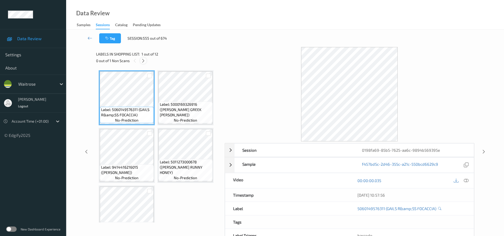
click at [144, 59] on icon at bounding box center [143, 60] width 4 height 5
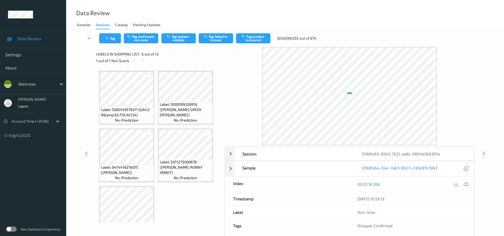
scroll to position [118, 0]
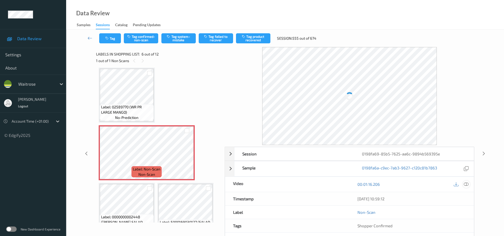
click at [466, 185] on icon at bounding box center [466, 184] width 5 height 5
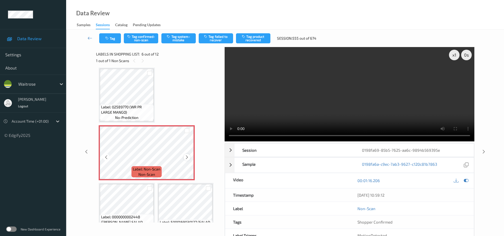
click at [187, 158] on icon at bounding box center [187, 157] width 4 height 5
click at [302, 110] on video at bounding box center [349, 94] width 250 height 94
click at [346, 122] on video at bounding box center [349, 94] width 250 height 94
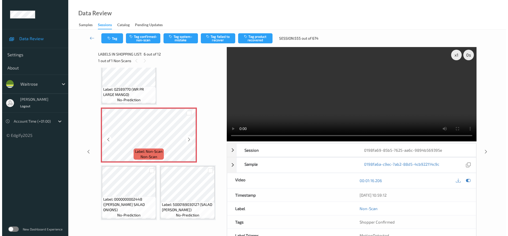
scroll to position [144, 0]
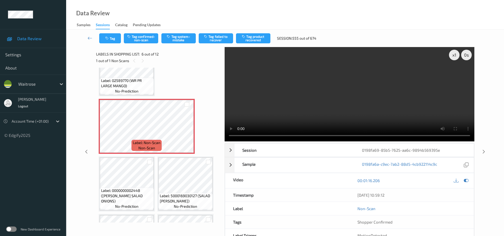
click at [309, 108] on video at bounding box center [349, 94] width 250 height 94
click at [322, 108] on video at bounding box center [349, 94] width 250 height 94
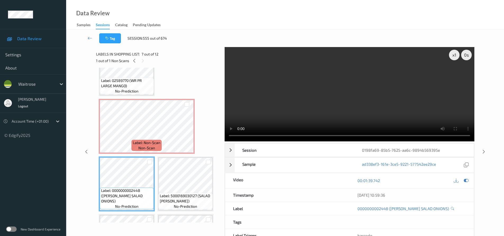
click at [310, 115] on video at bounding box center [349, 94] width 250 height 94
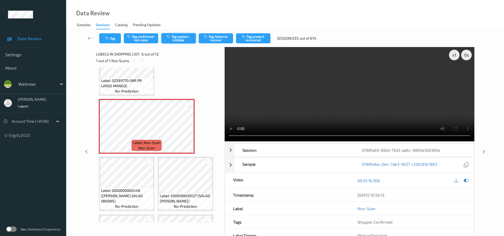
click at [177, 38] on button "Tag system-mistake" at bounding box center [178, 38] width 34 height 10
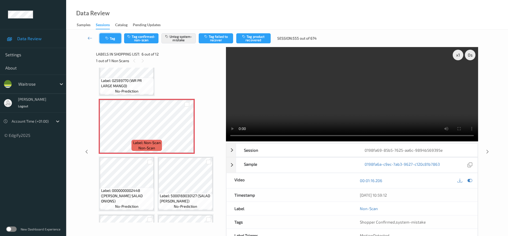
click at [113, 40] on button "Tag" at bounding box center [110, 38] width 22 height 10
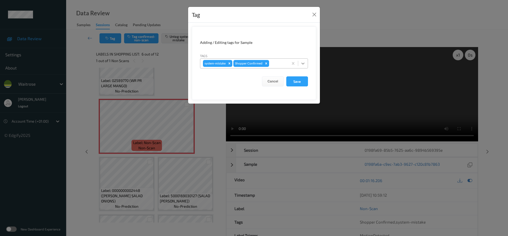
click at [304, 63] on icon at bounding box center [302, 63] width 5 height 5
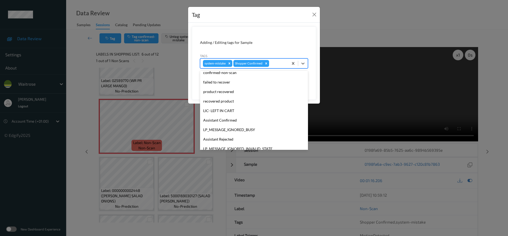
scroll to position [113, 0]
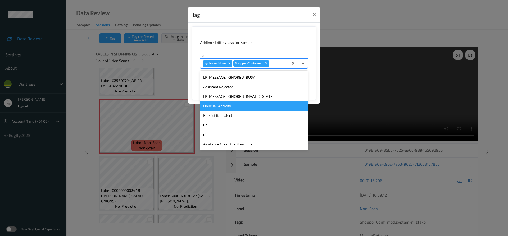
click at [238, 108] on div "Unusual-Activity" at bounding box center [254, 106] width 108 height 10
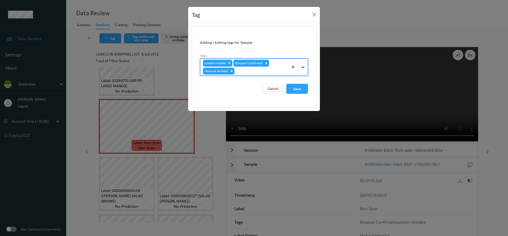
click at [304, 68] on icon at bounding box center [302, 67] width 5 height 5
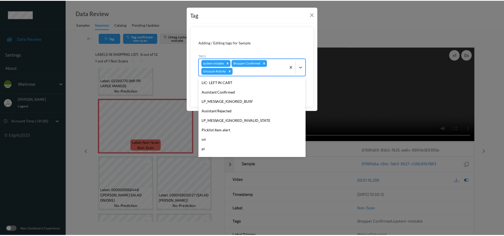
scroll to position [104, 0]
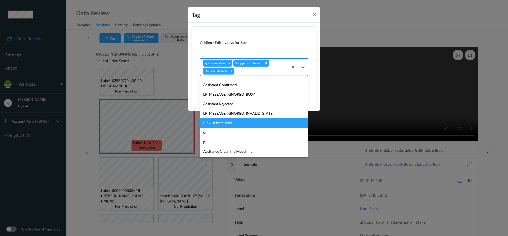
click at [222, 122] on div "Picklist item alert" at bounding box center [254, 123] width 108 height 10
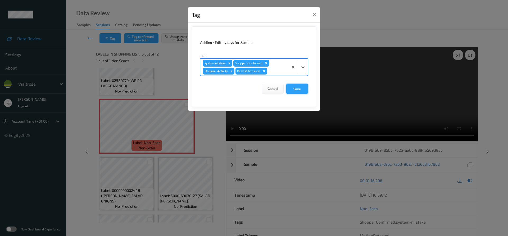
click at [298, 90] on button "Save" at bounding box center [297, 89] width 22 height 10
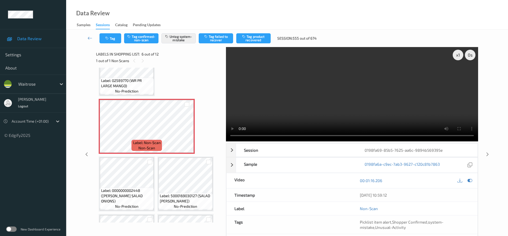
click at [90, 33] on div "Tag Tag confirmed-non-scan Untag system-mistake Tag failed to recover Tag produ…" at bounding box center [287, 38] width 420 height 17
click at [90, 35] on link at bounding box center [90, 38] width 19 height 10
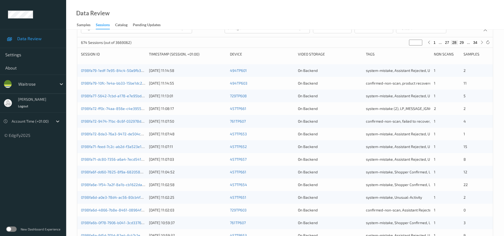
scroll to position [159, 0]
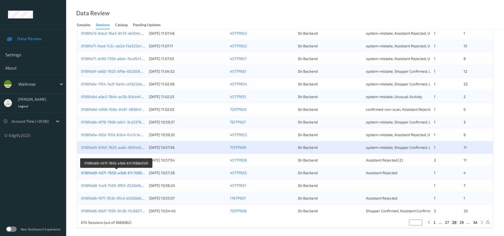
click at [99, 172] on link "0198fa69-4071-7856-a3b6-67c7086b5591" at bounding box center [116, 173] width 71 height 4
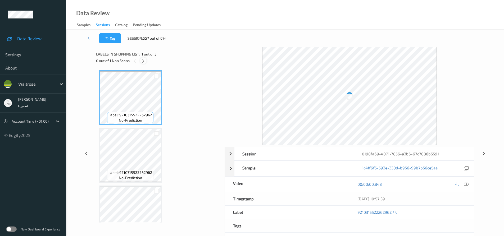
click at [143, 62] on icon at bounding box center [143, 60] width 4 height 5
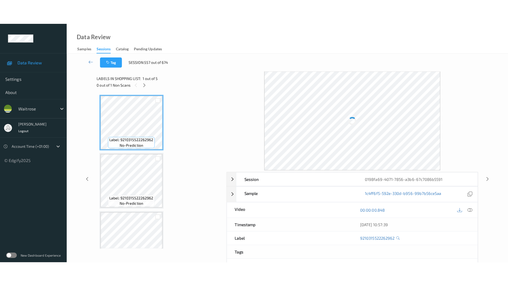
scroll to position [118, 0]
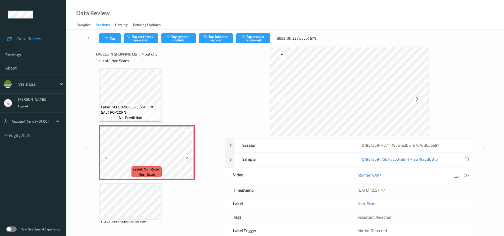
click at [188, 157] on icon at bounding box center [187, 157] width 4 height 5
click at [464, 175] on icon at bounding box center [466, 175] width 5 height 5
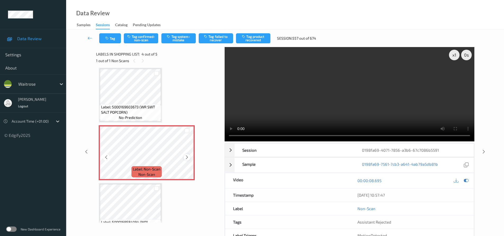
click at [186, 159] on icon at bounding box center [187, 157] width 4 height 5
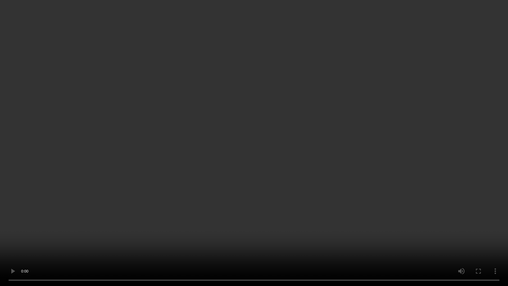
click at [332, 214] on video at bounding box center [254, 143] width 508 height 286
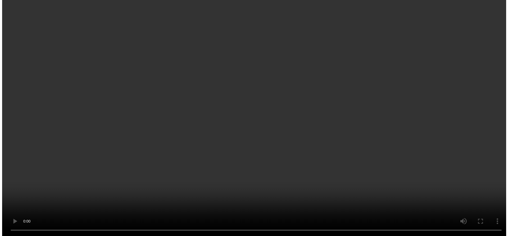
scroll to position [57, 0]
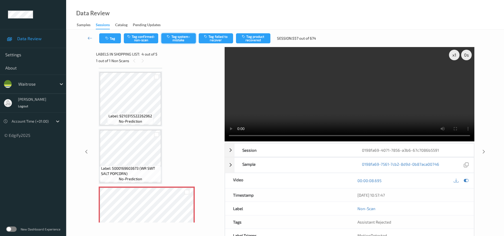
click at [179, 36] on button "Tag system-mistake" at bounding box center [178, 38] width 34 height 10
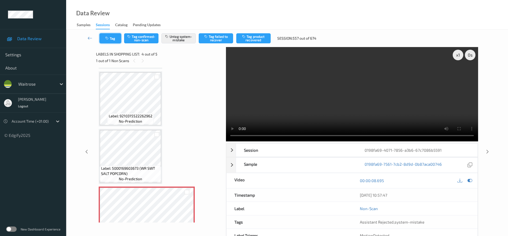
click at [104, 34] on button "Tag" at bounding box center [110, 38] width 22 height 10
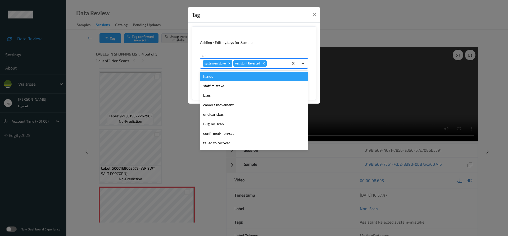
click at [306, 66] on div at bounding box center [303, 64] width 10 height 10
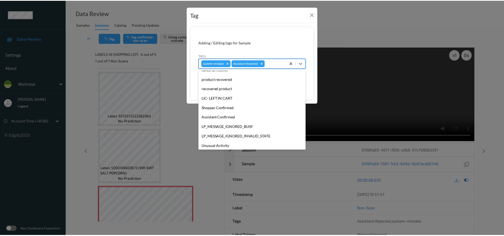
scroll to position [106, 0]
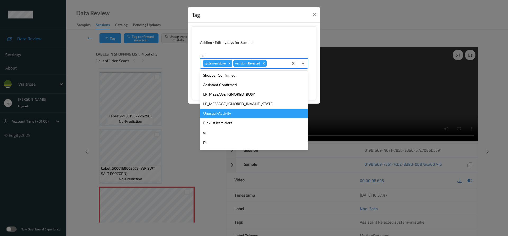
click at [228, 112] on div "Unusual-Activity" at bounding box center [254, 114] width 108 height 10
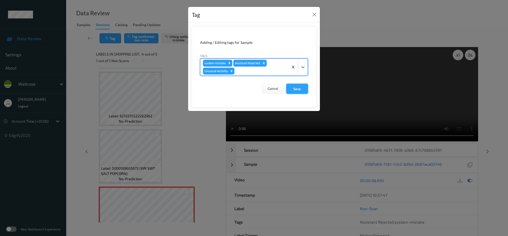
click at [302, 89] on button "Save" at bounding box center [297, 89] width 22 height 10
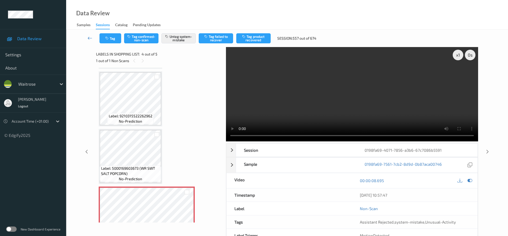
click at [88, 35] on link at bounding box center [90, 38] width 19 height 10
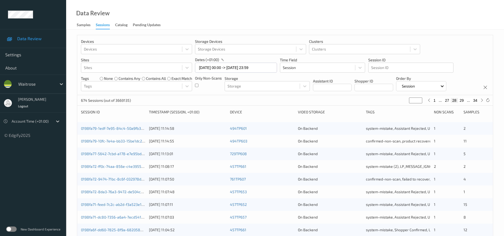
scroll to position [162, 0]
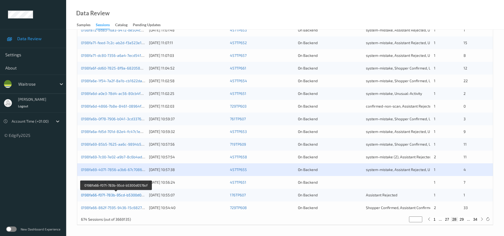
click at [99, 196] on link "0198fa66-f071-783b-95cd-b5300d0576cf" at bounding box center [116, 195] width 70 height 4
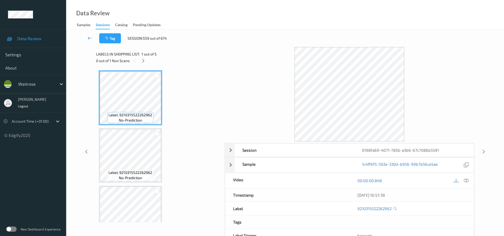
click at [89, 35] on link at bounding box center [90, 38] width 19 height 10
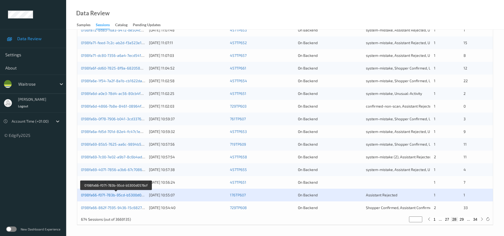
click at [117, 195] on link "0198fa66-f071-783b-95cd-b5300d0576cf" at bounding box center [116, 195] width 70 height 4
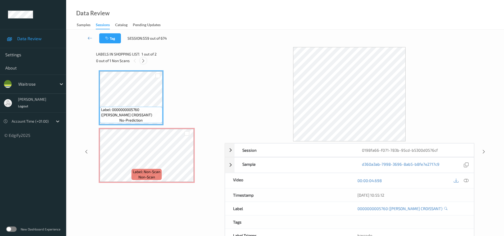
click at [144, 61] on icon at bounding box center [143, 60] width 4 height 5
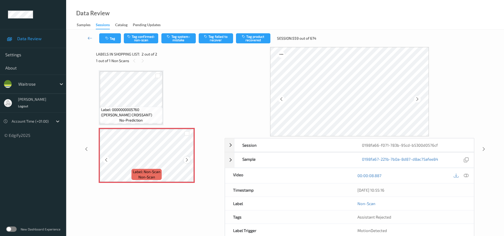
click at [187, 160] on icon at bounding box center [187, 160] width 4 height 5
click at [467, 175] on icon at bounding box center [466, 175] width 5 height 5
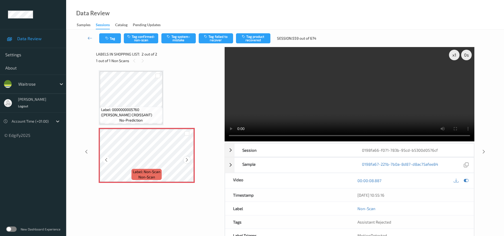
click at [187, 162] on icon at bounding box center [187, 160] width 4 height 5
click at [187, 160] on icon at bounding box center [187, 160] width 4 height 5
click at [308, 104] on video at bounding box center [349, 94] width 250 height 94
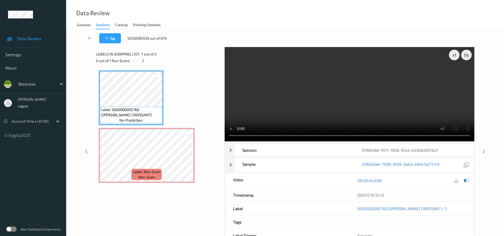
click at [312, 99] on video at bounding box center [349, 94] width 250 height 94
click at [297, 106] on video at bounding box center [349, 94] width 250 height 94
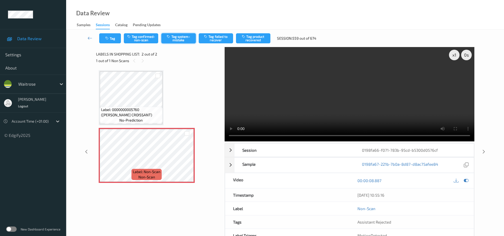
drag, startPoint x: 177, startPoint y: 39, endPoint x: 181, endPoint y: 37, distance: 5.1
click at [177, 39] on button "Tag system-mistake" at bounding box center [178, 38] width 34 height 10
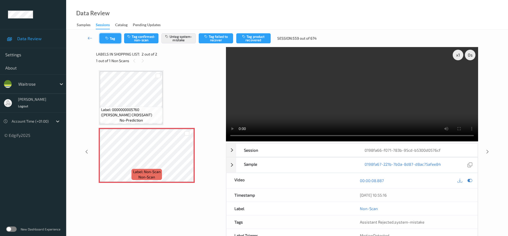
click at [111, 42] on button "Tag" at bounding box center [110, 38] width 22 height 10
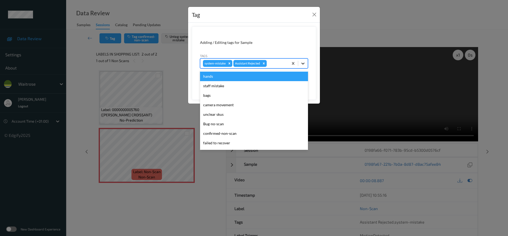
click at [302, 66] on div at bounding box center [303, 64] width 10 height 10
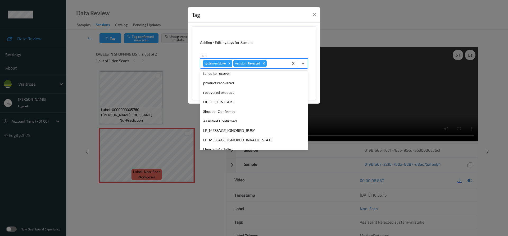
scroll to position [113, 0]
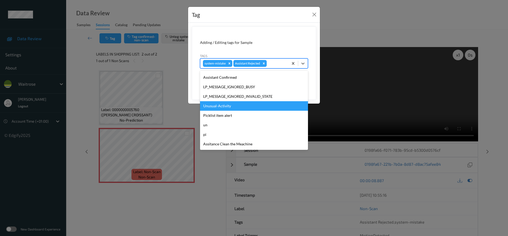
click at [233, 108] on div "Unusual-Activity" at bounding box center [254, 106] width 108 height 10
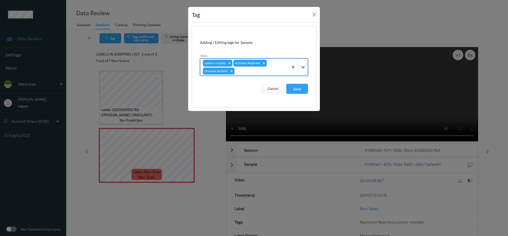
drag, startPoint x: 303, startPoint y: 64, endPoint x: 290, endPoint y: 77, distance: 18.7
click at [303, 65] on div at bounding box center [303, 67] width 10 height 10
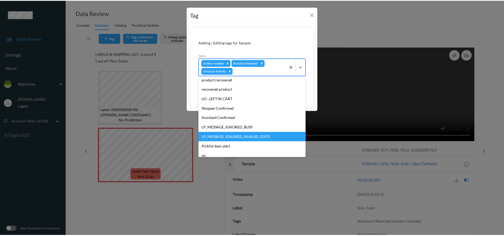
scroll to position [104, 0]
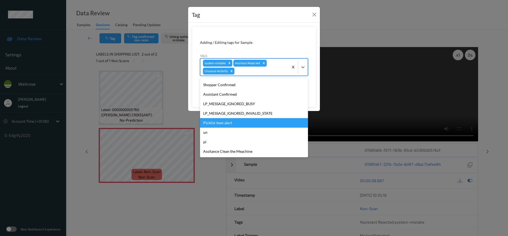
click at [224, 124] on div "Picklist item alert" at bounding box center [254, 123] width 108 height 10
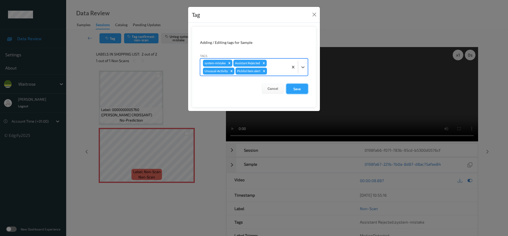
click at [294, 93] on button "Save" at bounding box center [297, 89] width 22 height 10
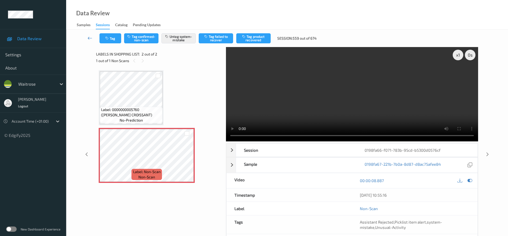
click at [87, 35] on link at bounding box center [90, 38] width 19 height 10
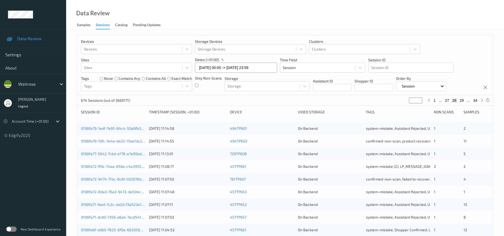
click at [266, 69] on input "[DATE] 00:00 -> [DATE] 23:59" at bounding box center [236, 68] width 82 height 10
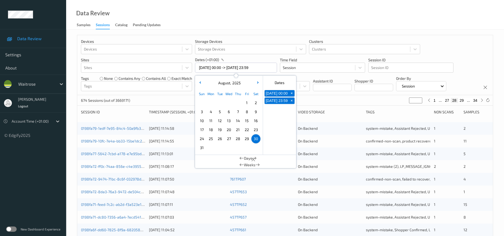
click at [204, 148] on span "31" at bounding box center [201, 147] width 7 height 7
type input "[DATE] 00:00"
type input "*"
click at [204, 148] on span "31" at bounding box center [201, 147] width 7 height 7
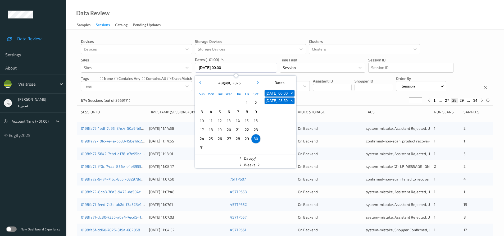
type input "[DATE] 00:00 -> [DATE] 23:59"
click at [242, 17] on div "Data Review Samples Sessions Catalog Pending Updates" at bounding box center [285, 15] width 438 height 30
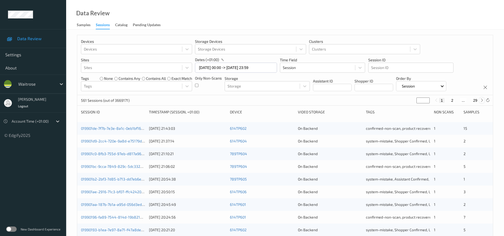
click at [481, 102] on icon at bounding box center [482, 100] width 4 height 4
type input "*"
click at [481, 102] on icon at bounding box center [482, 100] width 4 height 4
type input "*"
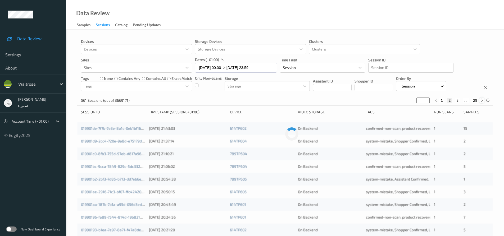
type input "*"
click at [481, 102] on icon at bounding box center [482, 100] width 4 height 4
type input "*"
click at [481, 102] on icon at bounding box center [482, 100] width 4 height 4
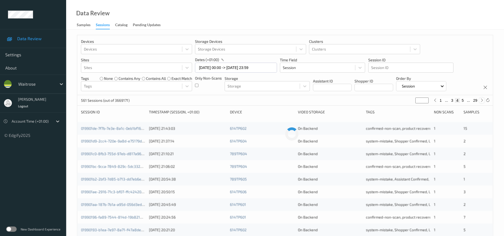
type input "*"
click at [481, 102] on icon at bounding box center [482, 100] width 4 height 4
type input "*"
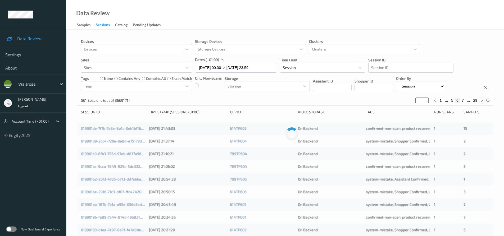
click at [481, 102] on icon at bounding box center [482, 100] width 4 height 4
type input "*"
click at [481, 102] on icon at bounding box center [482, 100] width 4 height 4
type input "*"
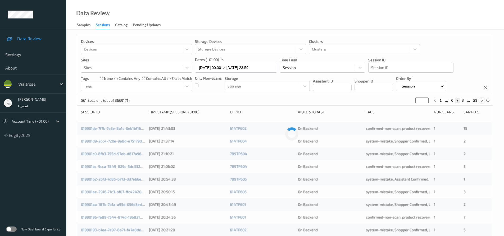
type input "*"
click at [481, 102] on icon at bounding box center [482, 100] width 4 height 4
type input "*"
click at [481, 102] on icon at bounding box center [482, 100] width 4 height 4
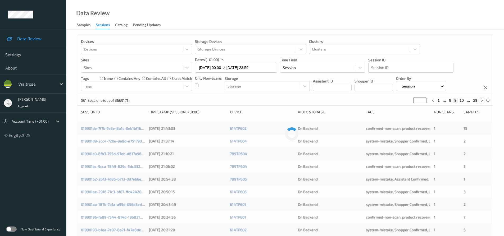
type input "**"
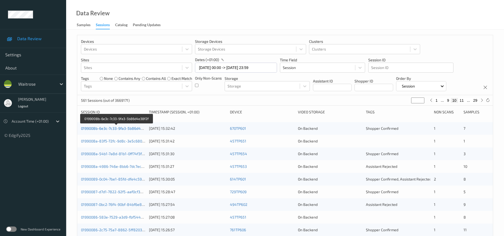
click at [110, 128] on link "0199008b-6e3c-7c33-9fa3-5b86d4e38f2f" at bounding box center [116, 128] width 71 height 4
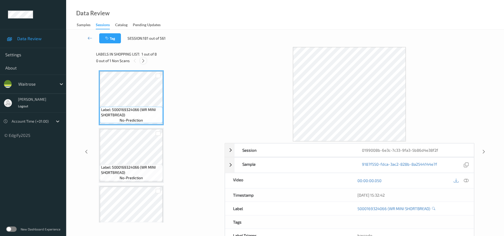
click at [144, 61] on icon at bounding box center [143, 60] width 4 height 5
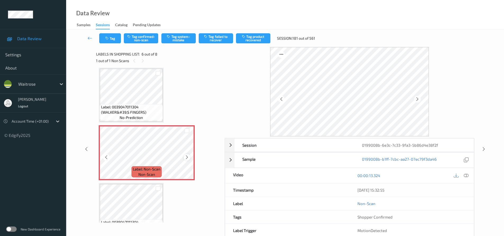
click at [187, 156] on icon at bounding box center [187, 157] width 4 height 5
click at [466, 173] on icon at bounding box center [466, 175] width 5 height 5
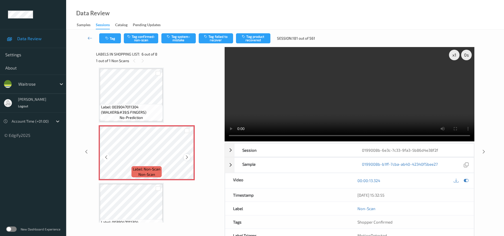
click at [187, 158] on icon at bounding box center [187, 157] width 4 height 5
click at [333, 115] on video at bounding box center [349, 94] width 250 height 94
click at [322, 83] on video at bounding box center [349, 94] width 250 height 94
click at [186, 155] on icon at bounding box center [187, 157] width 4 height 5
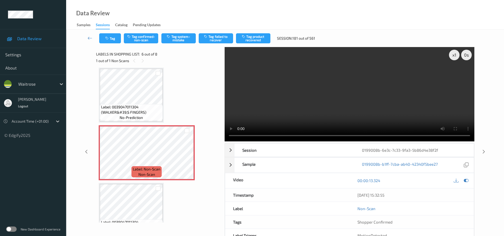
click at [327, 112] on video at bounding box center [349, 94] width 250 height 94
click at [346, 106] on video at bounding box center [349, 94] width 250 height 94
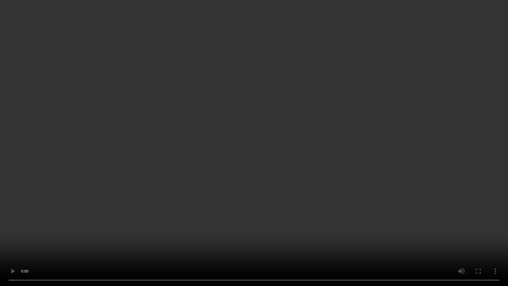
click at [387, 180] on video at bounding box center [254, 143] width 508 height 286
click at [308, 194] on video at bounding box center [254, 143] width 508 height 286
click at [235, 194] on video at bounding box center [254, 143] width 508 height 286
click at [295, 189] on video at bounding box center [254, 143] width 508 height 286
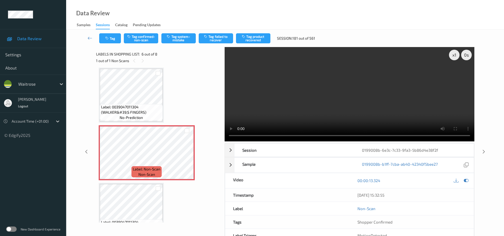
click at [346, 107] on video at bounding box center [349, 94] width 250 height 94
click at [382, 114] on video at bounding box center [349, 94] width 250 height 94
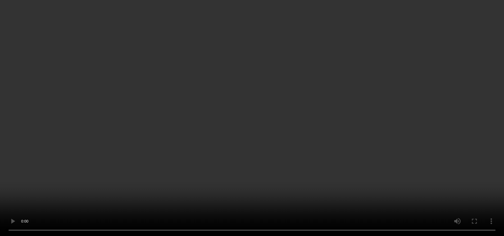
scroll to position [259, 0]
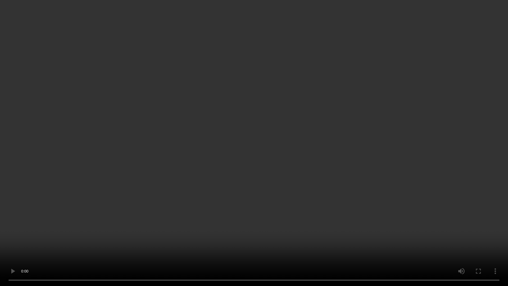
click at [315, 187] on video at bounding box center [254, 143] width 508 height 286
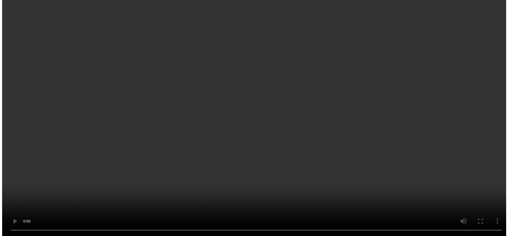
scroll to position [264, 0]
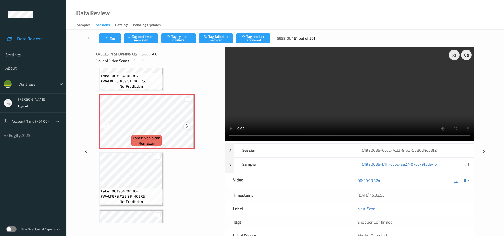
click at [187, 127] on icon at bounding box center [187, 126] width 4 height 5
drag, startPoint x: 182, startPoint y: 37, endPoint x: 188, endPoint y: 38, distance: 6.0
click at [182, 37] on button "Tag system-mistake" at bounding box center [178, 38] width 34 height 10
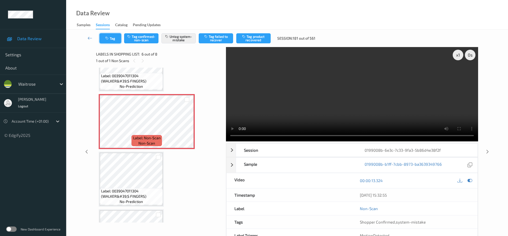
click at [116, 39] on button "Tag" at bounding box center [110, 38] width 22 height 10
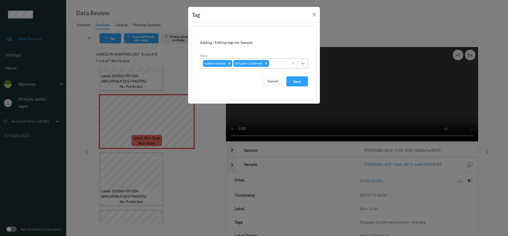
click at [305, 67] on div at bounding box center [303, 64] width 10 height 10
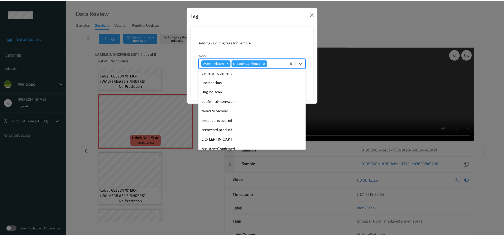
scroll to position [79, 0]
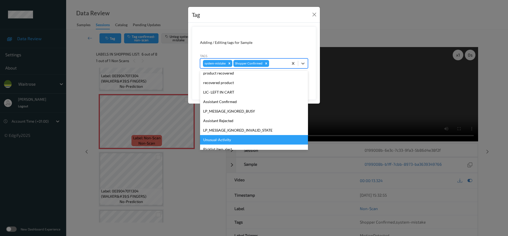
click at [225, 140] on div "Unusual-Activity" at bounding box center [254, 140] width 108 height 10
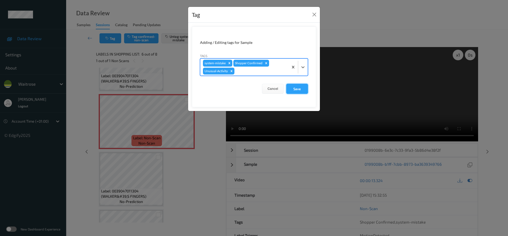
click at [304, 90] on button "Save" at bounding box center [297, 89] width 22 height 10
click at [300, 91] on button "Save" at bounding box center [297, 89] width 22 height 10
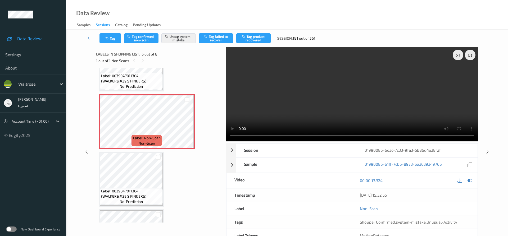
click at [89, 35] on icon at bounding box center [90, 37] width 5 height 5
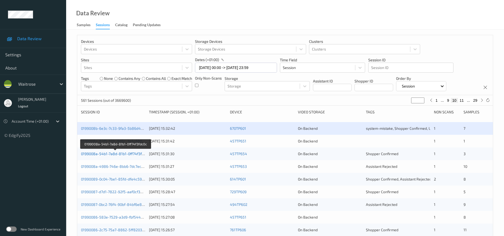
click at [103, 154] on link "0199008a-54b1-7a8d-81b1-0ff74f3fdc0c" at bounding box center [115, 154] width 69 height 4
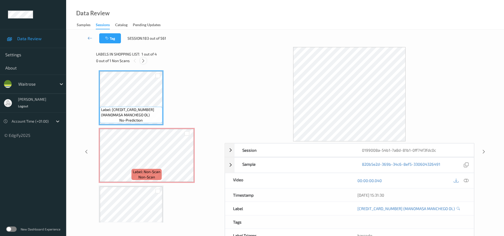
click at [145, 62] on icon at bounding box center [143, 60] width 4 height 5
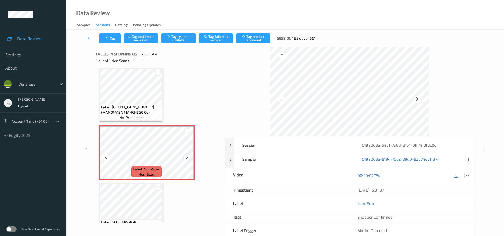
click at [187, 157] on icon at bounding box center [187, 157] width 4 height 5
click at [465, 176] on icon at bounding box center [466, 175] width 5 height 5
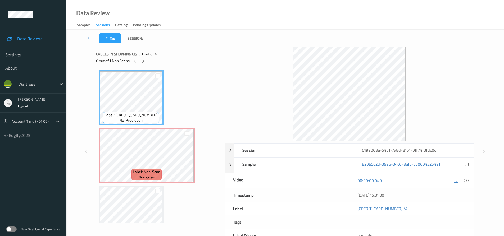
click at [83, 34] on link at bounding box center [90, 38] width 19 height 10
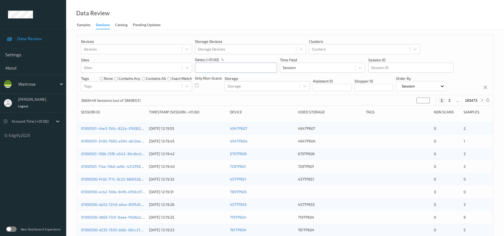
drag, startPoint x: 221, startPoint y: 70, endPoint x: 226, endPoint y: 97, distance: 27.3
click at [221, 71] on input "text" at bounding box center [236, 68] width 82 height 10
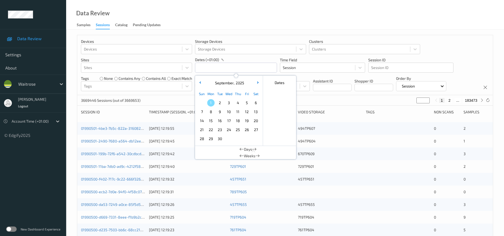
click at [198, 80] on div "September , 2025" at bounding box center [229, 83] width 66 height 10
click at [198, 82] on button "button" at bounding box center [199, 82] width 5 height 5
click at [204, 146] on span "31" at bounding box center [201, 147] width 7 height 7
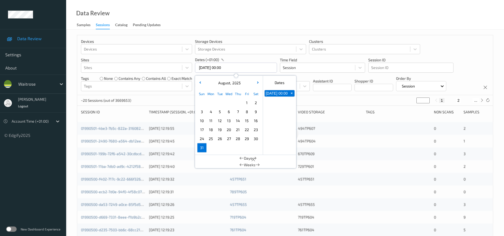
click at [204, 146] on span "31" at bounding box center [201, 147] width 7 height 7
type input "[DATE] 00:00 -> [DATE] 23:59"
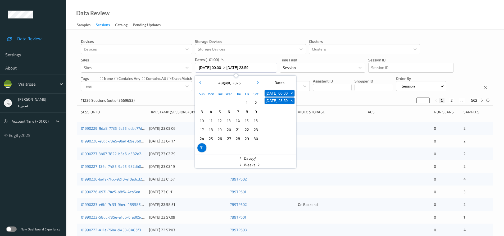
click at [212, 17] on div "Data Review Samples Sessions Catalog Pending Updates" at bounding box center [285, 15] width 438 height 30
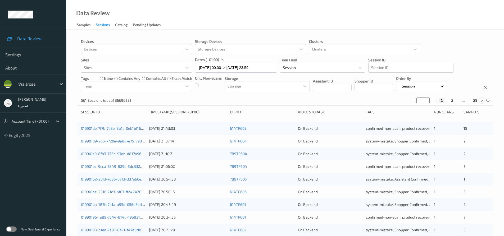
click at [483, 101] on icon at bounding box center [482, 100] width 4 height 4
type input "*"
click at [483, 101] on icon at bounding box center [482, 100] width 4 height 4
type input "*"
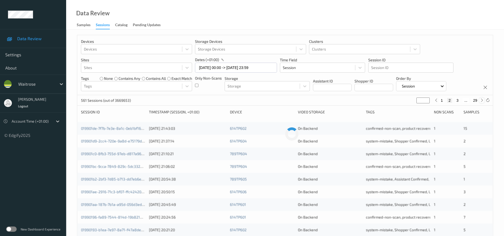
type input "*"
click at [483, 101] on icon at bounding box center [482, 100] width 4 height 4
type input "*"
click at [483, 101] on icon at bounding box center [482, 100] width 4 height 4
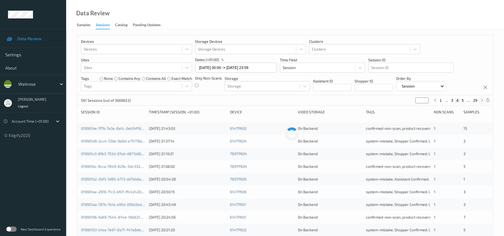
type input "*"
click at [483, 101] on icon at bounding box center [482, 100] width 4 height 4
type input "*"
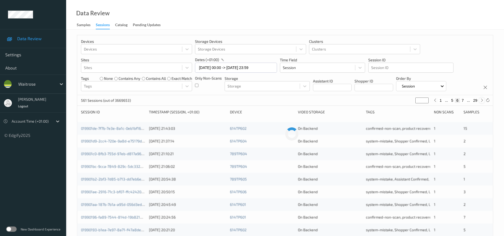
click at [483, 101] on icon at bounding box center [482, 100] width 4 height 4
type input "*"
click at [483, 101] on icon at bounding box center [482, 100] width 4 height 4
type input "*"
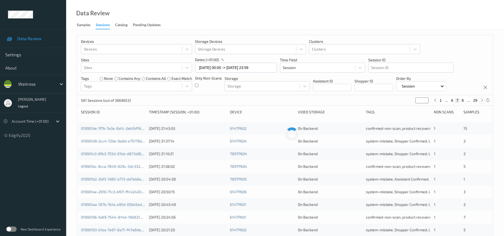
type input "*"
click at [483, 101] on icon at bounding box center [482, 100] width 4 height 4
type input "*"
click at [483, 101] on icon at bounding box center [482, 100] width 4 height 4
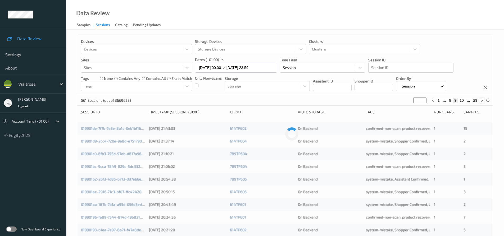
type input "**"
click at [200, 138] on div "0199008a-83f5-72fc-9d8c-3e5c680a635e 31/08/2025 15:31:42 457TP651 On Backend sy…" at bounding box center [284, 141] width 415 height 13
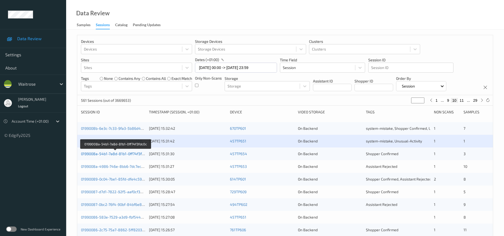
click at [113, 154] on link "0199008a-54b1-7a8d-81b1-0ff74f3fdc0c" at bounding box center [115, 154] width 69 height 4
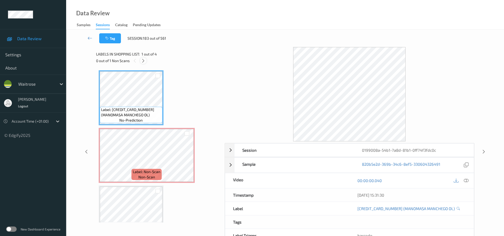
click at [144, 59] on icon at bounding box center [143, 60] width 4 height 5
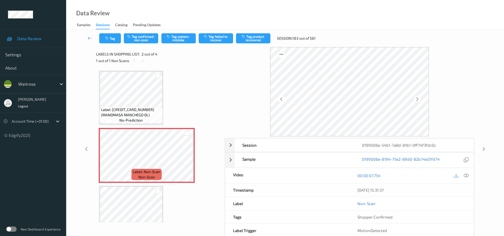
scroll to position [3, 0]
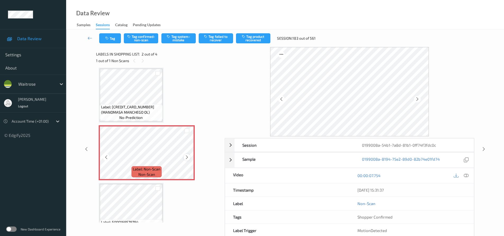
click at [186, 158] on icon at bounding box center [187, 157] width 4 height 5
click at [465, 176] on icon at bounding box center [466, 175] width 5 height 5
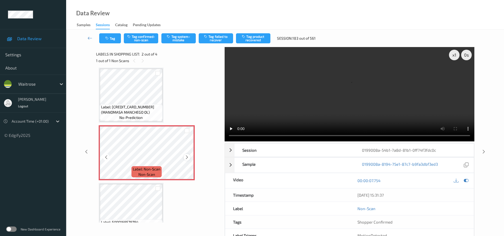
click at [187, 158] on icon at bounding box center [187, 157] width 4 height 5
click at [186, 159] on icon at bounding box center [187, 157] width 4 height 5
click at [189, 157] on icon at bounding box center [187, 157] width 4 height 5
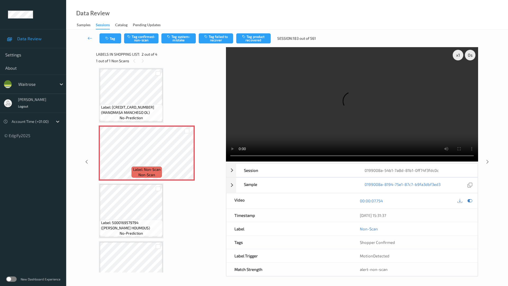
click at [226, 161] on video at bounding box center [352, 104] width 252 height 114
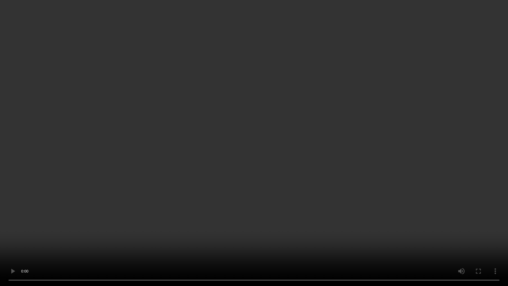
click at [428, 182] on video at bounding box center [254, 143] width 508 height 286
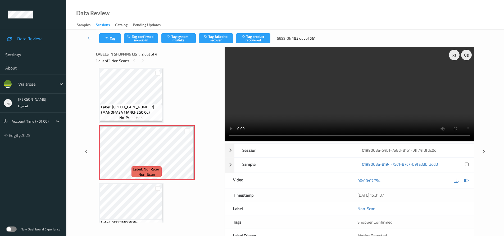
click at [410, 114] on video at bounding box center [349, 94] width 250 height 94
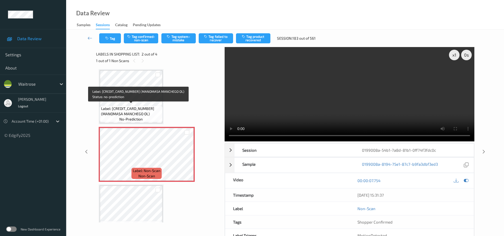
scroll to position [0, 0]
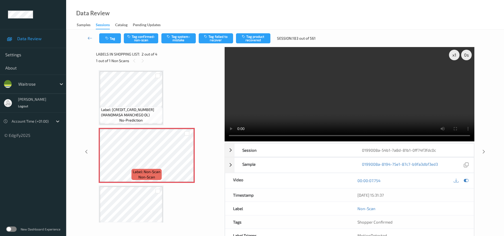
click at [324, 102] on video at bounding box center [349, 94] width 250 height 94
click at [283, 101] on video at bounding box center [349, 94] width 250 height 94
click at [287, 87] on video at bounding box center [349, 94] width 250 height 94
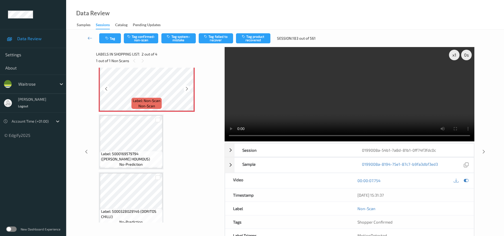
scroll to position [78, 0]
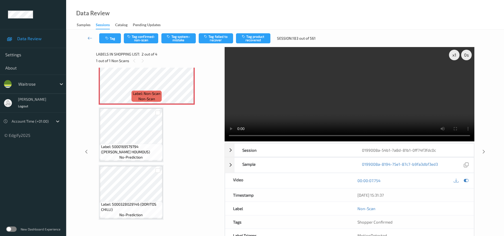
click at [296, 85] on video at bounding box center [349, 94] width 250 height 94
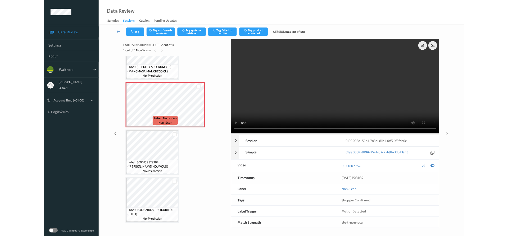
scroll to position [29, 0]
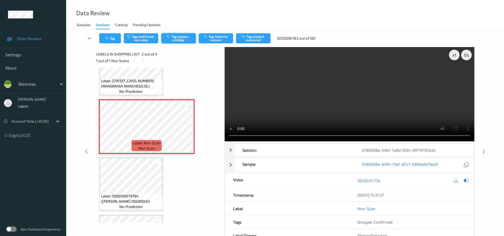
click at [179, 36] on button "Tag system-mistake" at bounding box center [178, 38] width 34 height 10
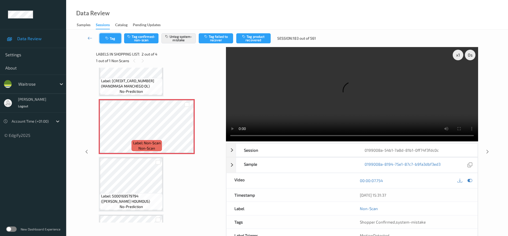
click at [113, 38] on button "Tag" at bounding box center [110, 38] width 22 height 10
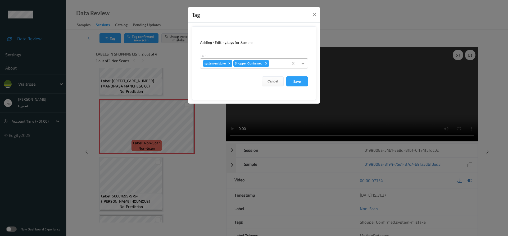
click at [303, 63] on icon at bounding box center [302, 63] width 5 height 5
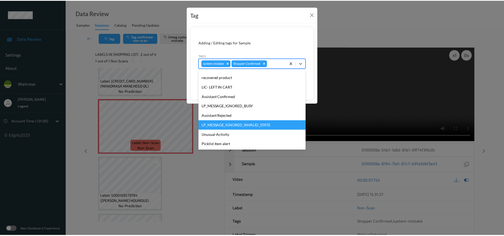
scroll to position [113, 0]
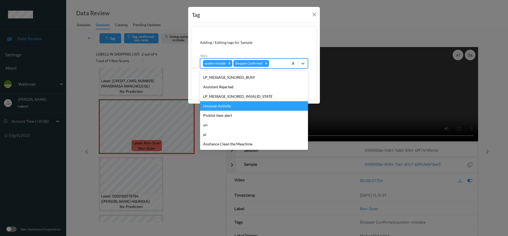
click at [228, 106] on div "Unusual-Activity" at bounding box center [254, 106] width 108 height 10
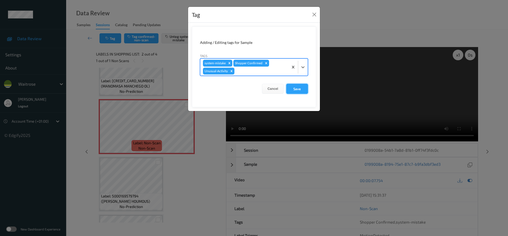
click at [300, 88] on button "Save" at bounding box center [297, 89] width 22 height 10
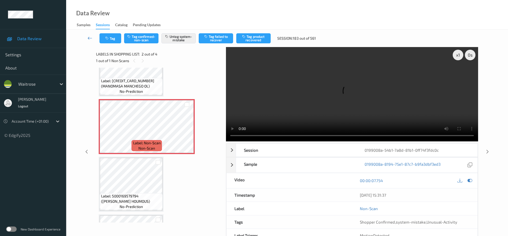
click at [87, 35] on link at bounding box center [90, 38] width 19 height 10
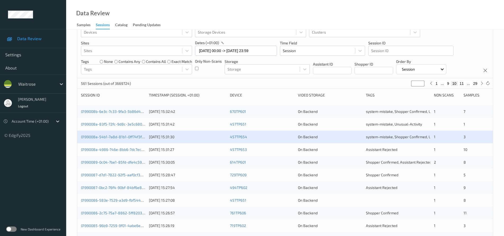
scroll to position [26, 0]
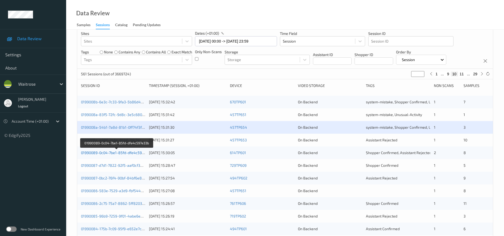
click at [106, 152] on link "01990089-0c04-7be1-85fd-dfe4c597e33b" at bounding box center [116, 152] width 71 height 4
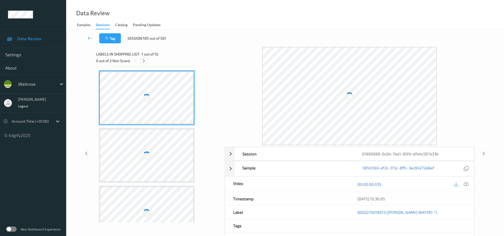
click at [144, 61] on icon at bounding box center [143, 60] width 4 height 5
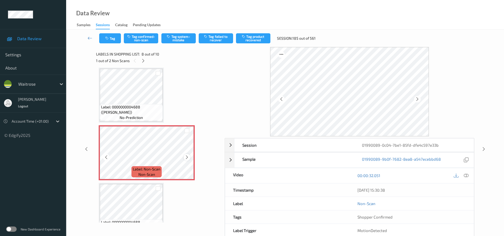
click at [186, 156] on icon at bounding box center [187, 157] width 4 height 5
click at [464, 175] on icon at bounding box center [466, 175] width 5 height 5
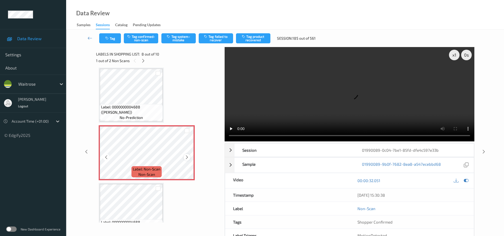
click at [188, 157] on icon at bounding box center [187, 157] width 4 height 5
click at [326, 108] on video at bounding box center [349, 94] width 250 height 94
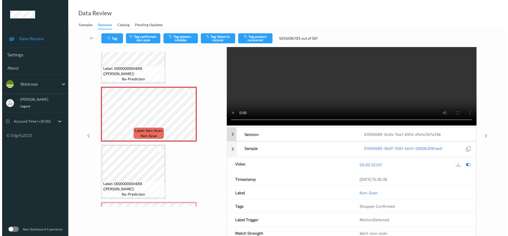
scroll to position [0, 0]
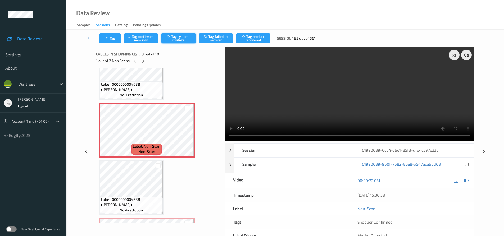
click at [184, 38] on button "Tag system-mistake" at bounding box center [178, 38] width 34 height 10
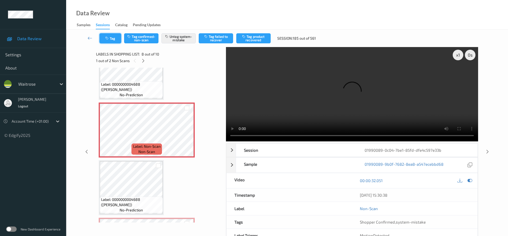
click at [111, 37] on button "Tag" at bounding box center [110, 38] width 22 height 10
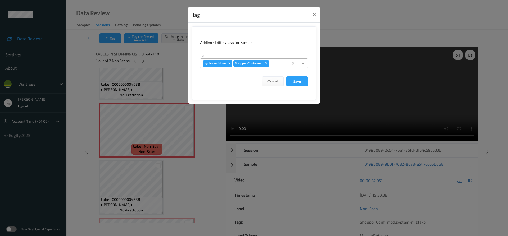
click at [302, 63] on icon at bounding box center [302, 63] width 5 height 5
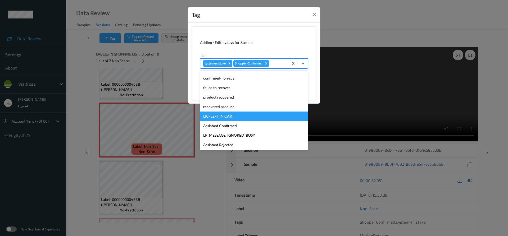
scroll to position [113, 0]
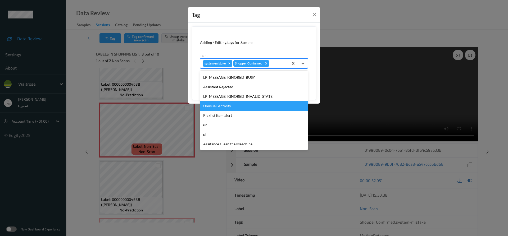
click at [233, 105] on div "Unusual-Activity" at bounding box center [254, 106] width 108 height 10
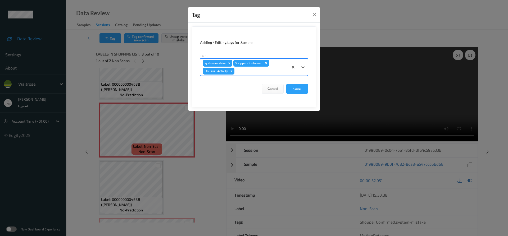
click at [304, 67] on icon at bounding box center [302, 67] width 5 height 5
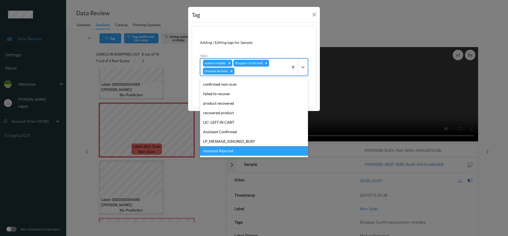
scroll to position [104, 0]
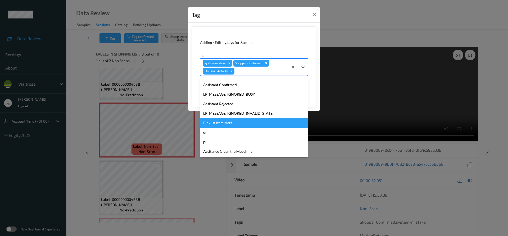
click at [248, 121] on div "Picklist item alert" at bounding box center [254, 123] width 108 height 10
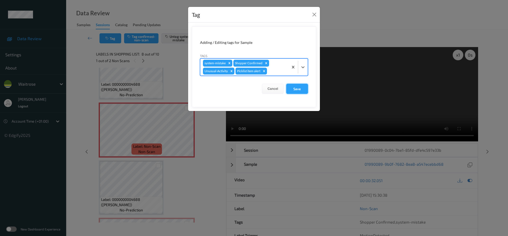
click at [296, 89] on button "Save" at bounding box center [297, 89] width 22 height 10
click at [301, 87] on button "Save" at bounding box center [297, 89] width 22 height 10
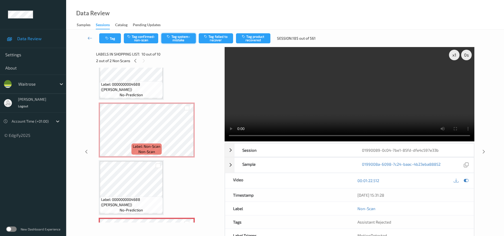
click at [177, 36] on button "Tag system-mistake" at bounding box center [178, 38] width 34 height 10
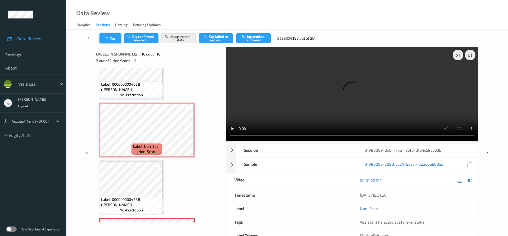
click at [111, 38] on button "Tag" at bounding box center [110, 38] width 22 height 10
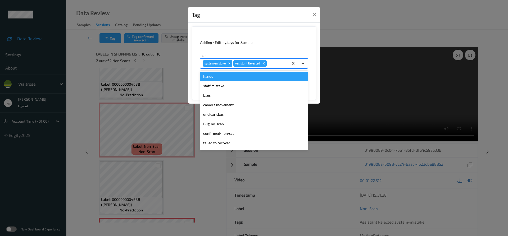
click at [302, 63] on icon at bounding box center [302, 63] width 5 height 5
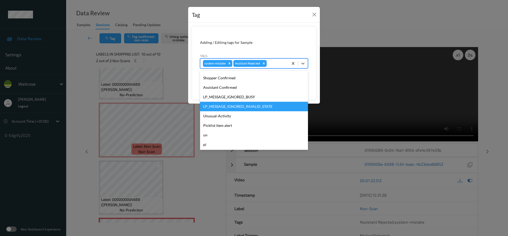
scroll to position [106, 0]
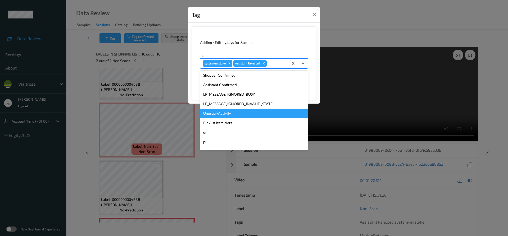
click at [233, 113] on div "Unusual-Activity" at bounding box center [254, 114] width 108 height 10
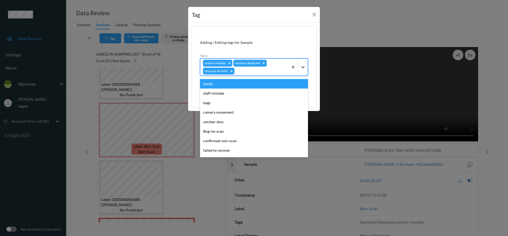
click at [307, 64] on div at bounding box center [303, 67] width 10 height 10
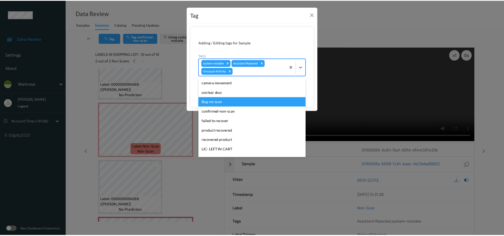
scroll to position [104, 0]
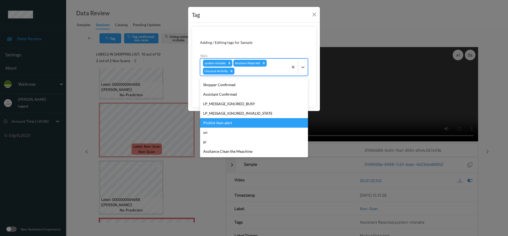
click at [217, 125] on div "Picklist item alert" at bounding box center [254, 123] width 108 height 10
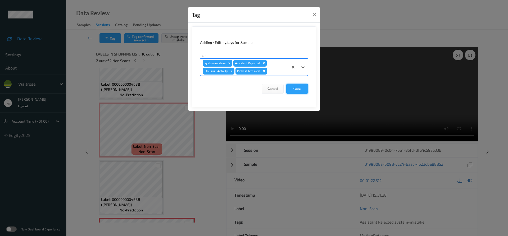
click at [295, 89] on button "Save" at bounding box center [297, 89] width 22 height 10
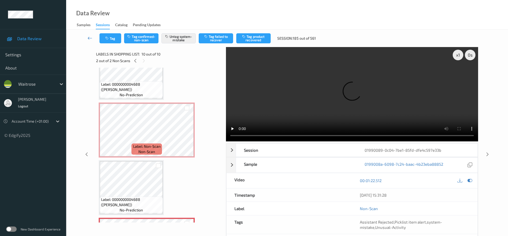
click at [88, 36] on icon at bounding box center [90, 37] width 5 height 5
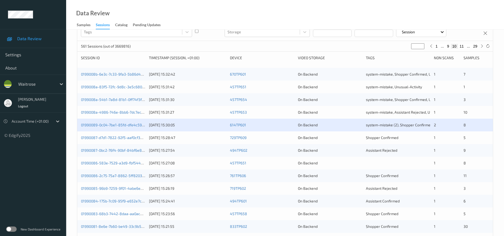
scroll to position [79, 0]
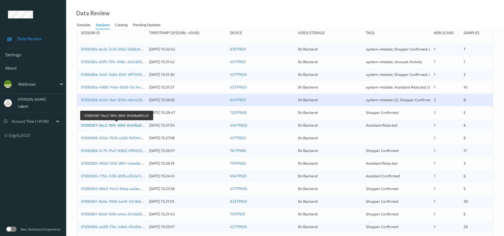
click at [100, 125] on link "01990087-0bc2-76f4-90bf-84bf6e881c22" at bounding box center [116, 125] width 71 height 4
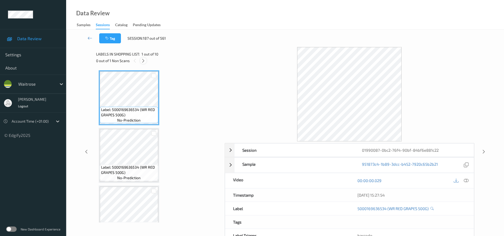
click at [145, 60] on icon at bounding box center [143, 60] width 4 height 5
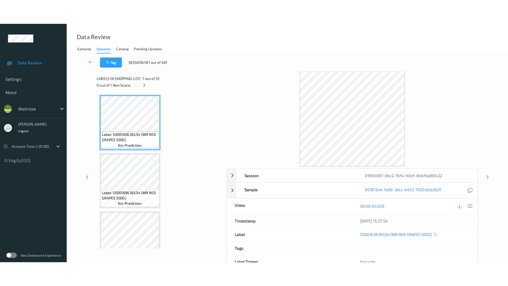
scroll to position [424, 0]
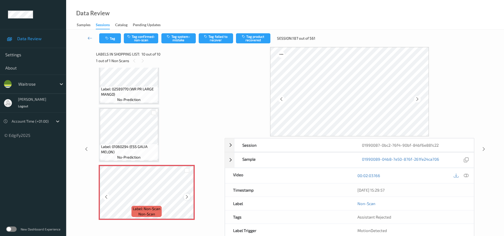
click at [186, 198] on icon at bounding box center [187, 197] width 4 height 5
click at [464, 174] on icon at bounding box center [466, 175] width 5 height 5
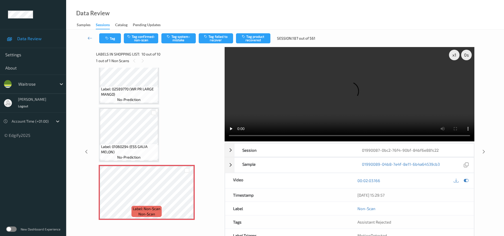
drag, startPoint x: 257, startPoint y: 122, endPoint x: 261, endPoint y: 122, distance: 4.0
click at [257, 122] on video at bounding box center [349, 94] width 250 height 94
click at [177, 35] on button "Tag system-mistake" at bounding box center [178, 38] width 34 height 10
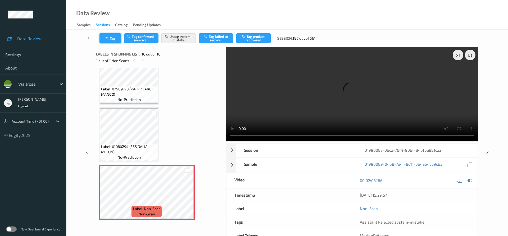
click at [111, 37] on button "Tag" at bounding box center [110, 38] width 22 height 10
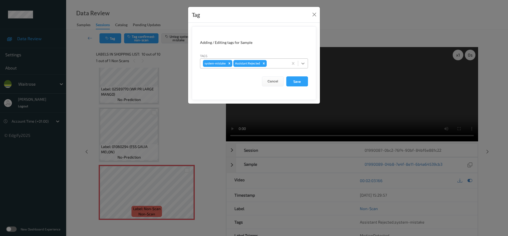
click at [303, 65] on icon at bounding box center [302, 63] width 5 height 5
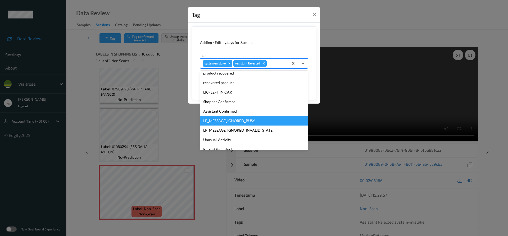
scroll to position [113, 0]
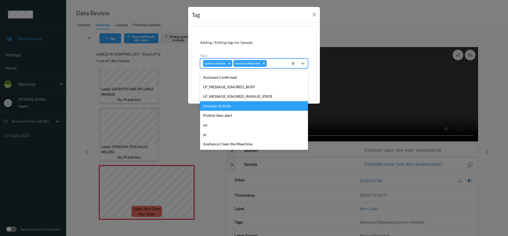
click at [226, 107] on div "Unusual-Activity" at bounding box center [254, 106] width 108 height 10
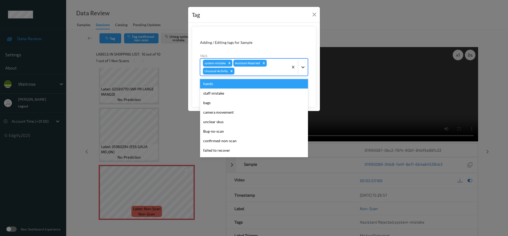
click at [304, 67] on icon at bounding box center [302, 67] width 5 height 5
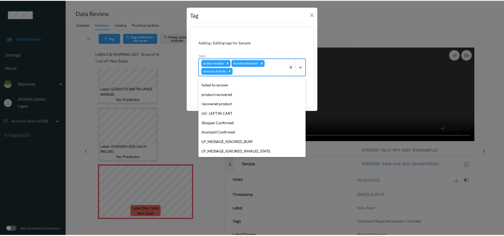
scroll to position [104, 0]
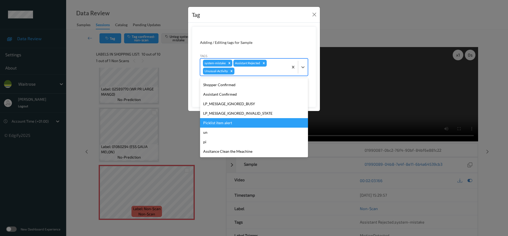
click at [217, 123] on div "Picklist item alert" at bounding box center [254, 123] width 108 height 10
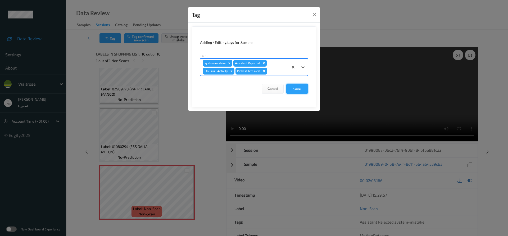
click at [302, 85] on button "Save" at bounding box center [297, 89] width 22 height 10
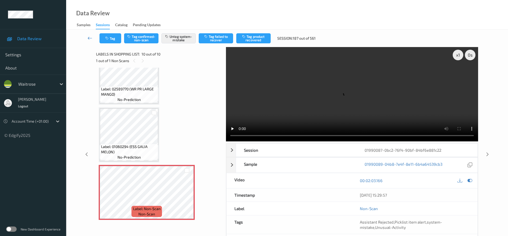
click at [88, 34] on link at bounding box center [90, 38] width 19 height 10
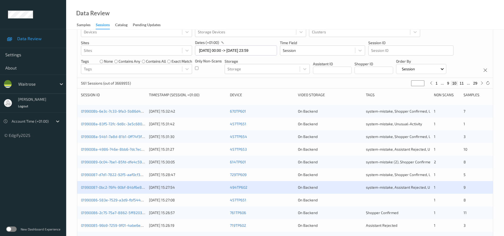
scroll to position [26, 0]
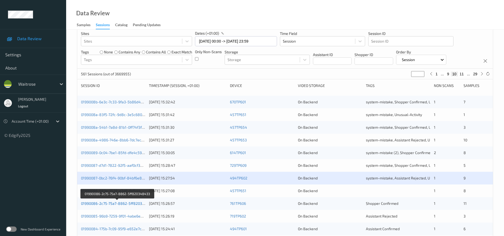
click at [102, 203] on link "01990086-2c75-75a7-8862-5ff820348433" at bounding box center [117, 203] width 72 height 4
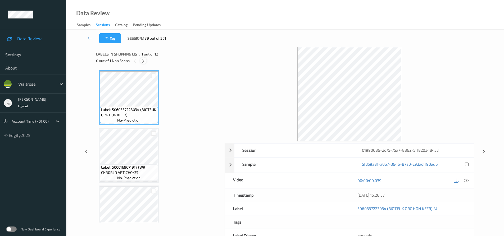
click at [145, 61] on icon at bounding box center [143, 60] width 4 height 5
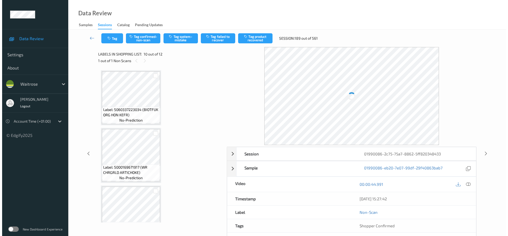
scroll to position [464, 0]
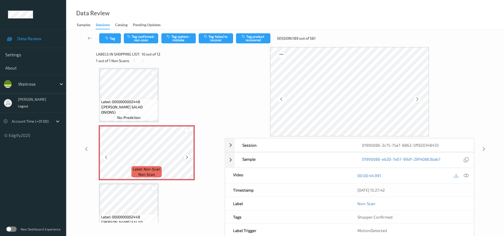
click at [188, 156] on icon at bounding box center [187, 157] width 4 height 5
click at [466, 175] on icon at bounding box center [466, 175] width 5 height 5
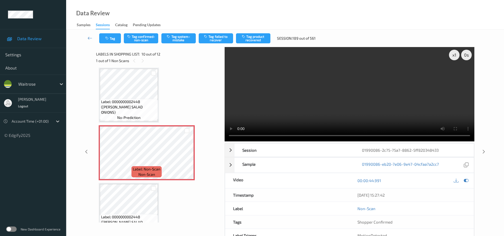
click at [301, 107] on video at bounding box center [349, 94] width 250 height 94
click at [336, 102] on video at bounding box center [349, 94] width 250 height 94
click at [326, 95] on video at bounding box center [349, 94] width 250 height 94
click at [323, 103] on video at bounding box center [349, 94] width 250 height 94
click at [368, 90] on video at bounding box center [349, 94] width 250 height 94
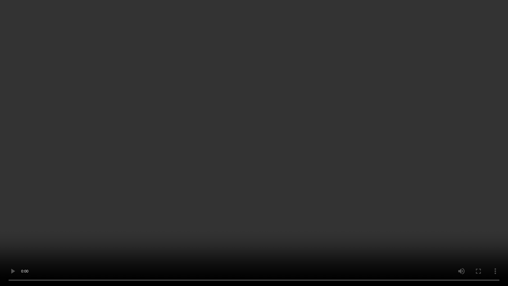
drag, startPoint x: 156, startPoint y: 184, endPoint x: 164, endPoint y: 180, distance: 8.2
click at [158, 183] on video at bounding box center [254, 143] width 508 height 286
click at [234, 156] on video at bounding box center [254, 143] width 508 height 286
click at [281, 187] on video at bounding box center [254, 143] width 508 height 286
click at [261, 193] on video at bounding box center [254, 143] width 508 height 286
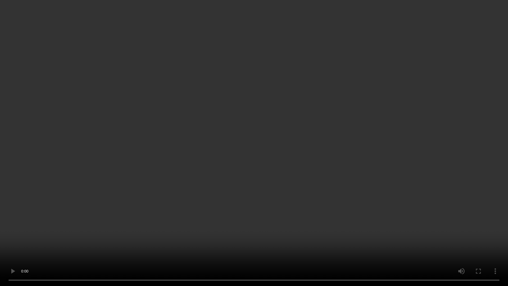
click at [179, 174] on video at bounding box center [254, 143] width 508 height 286
click at [212, 203] on video at bounding box center [254, 143] width 508 height 286
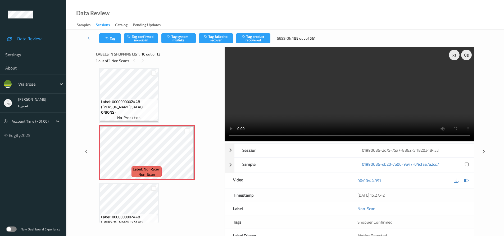
click at [304, 90] on video at bounding box center [349, 94] width 250 height 94
click at [182, 35] on button "Tag system-mistake" at bounding box center [178, 38] width 34 height 10
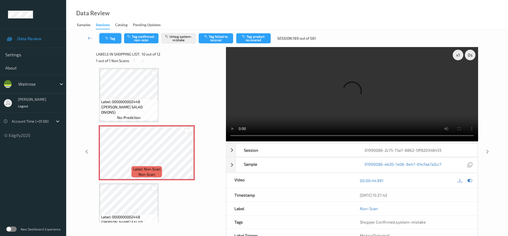
click at [116, 40] on button "Tag" at bounding box center [110, 38] width 22 height 10
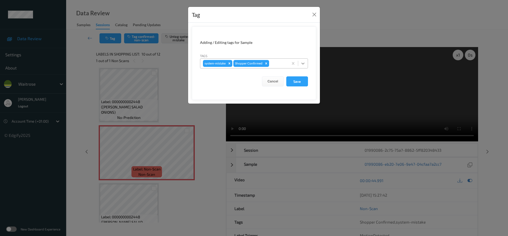
click at [302, 65] on icon at bounding box center [302, 63] width 5 height 5
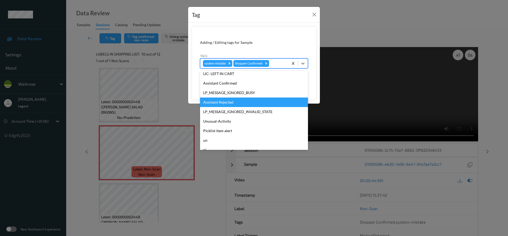
scroll to position [106, 0]
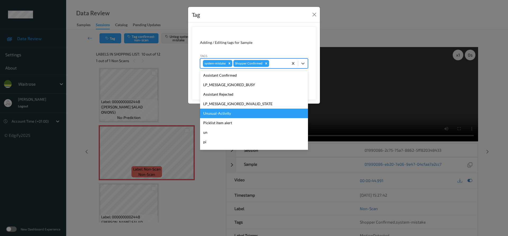
click at [225, 116] on div "Unusual-Activity" at bounding box center [254, 114] width 108 height 10
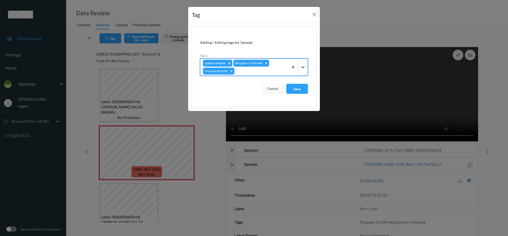
click at [302, 68] on icon at bounding box center [302, 67] width 5 height 5
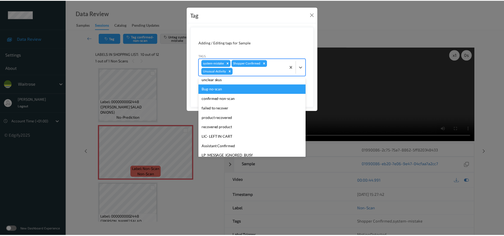
scroll to position [104, 0]
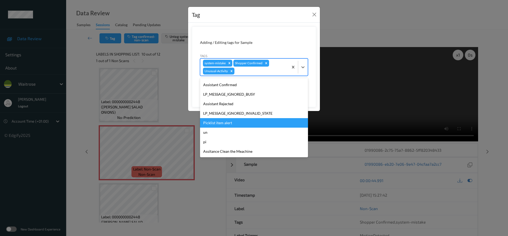
click at [219, 123] on div "Picklist item alert" at bounding box center [254, 123] width 108 height 10
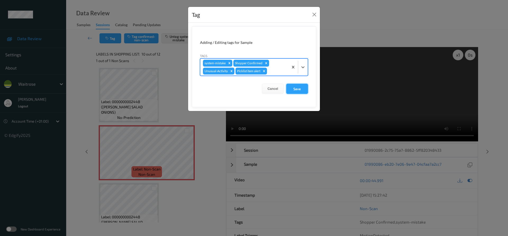
click at [293, 91] on button "Save" at bounding box center [297, 89] width 22 height 10
click at [296, 90] on button "Save" at bounding box center [297, 89] width 22 height 10
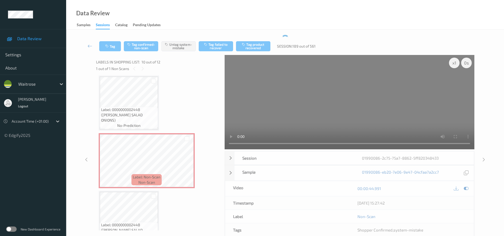
click at [85, 44] on link at bounding box center [90, 46] width 19 height 10
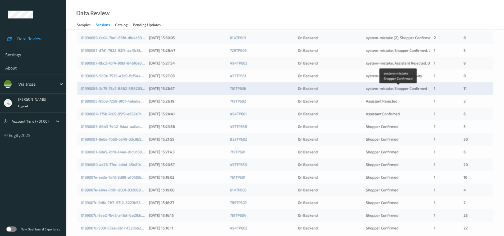
scroll to position [132, 0]
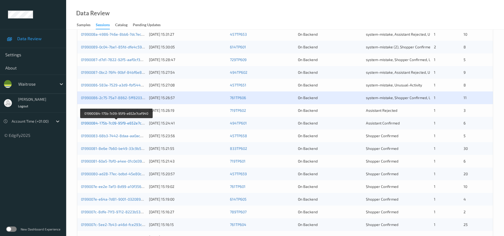
click at [103, 123] on link "01990084-175b-7c09-95f9-e652e7caf940" at bounding box center [116, 123] width 71 height 4
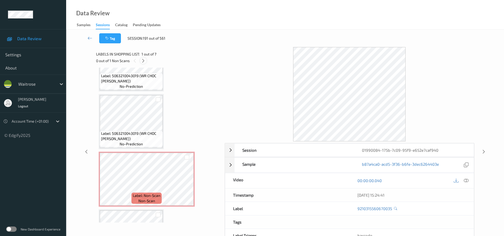
click at [142, 60] on icon at bounding box center [143, 60] width 4 height 5
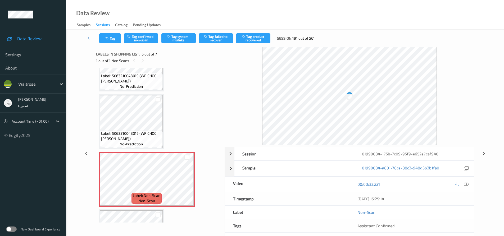
scroll to position [233, 0]
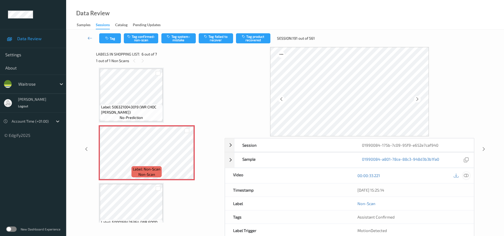
click at [467, 175] on icon at bounding box center [466, 175] width 5 height 5
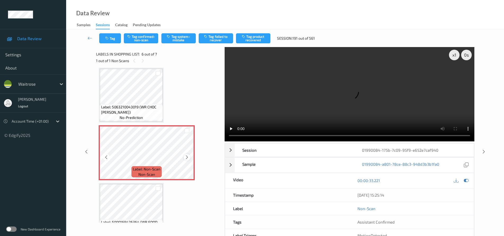
click at [187, 158] on icon at bounding box center [187, 157] width 4 height 5
click at [269, 115] on video at bounding box center [349, 94] width 250 height 94
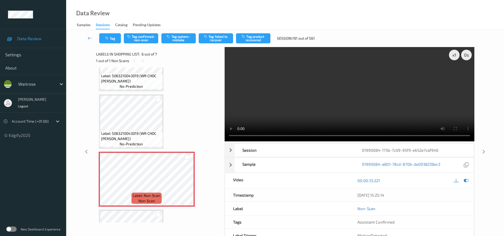
scroll to position [202, 0]
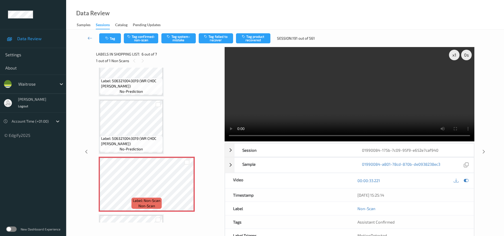
click at [321, 88] on video at bounding box center [349, 94] width 250 height 94
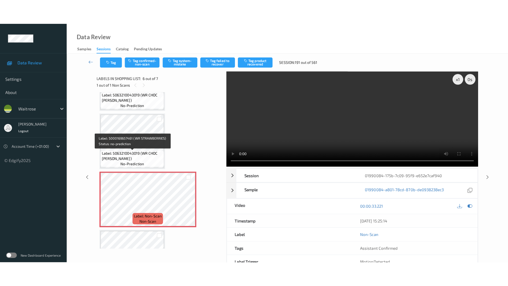
scroll to position [251, 0]
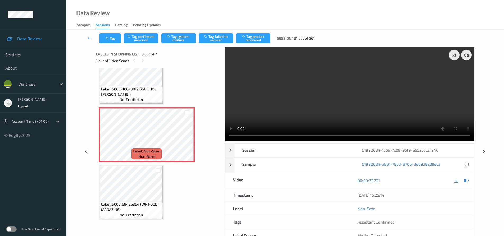
click at [345, 102] on video at bounding box center [349, 94] width 250 height 94
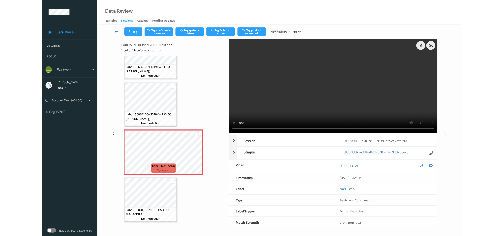
scroll to position [202, 0]
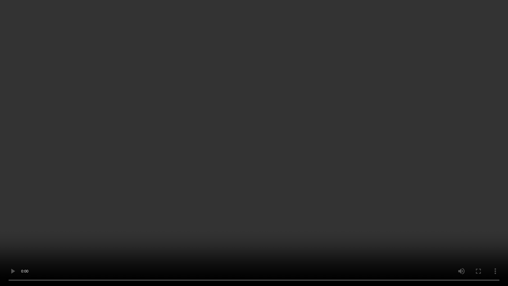
click at [266, 199] on video at bounding box center [254, 143] width 508 height 286
click at [258, 185] on video at bounding box center [254, 143] width 508 height 286
click at [397, 214] on video at bounding box center [254, 143] width 508 height 286
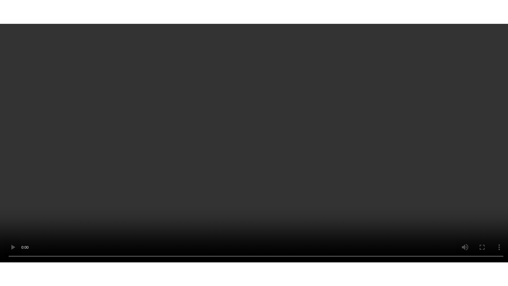
scroll to position [251, 0]
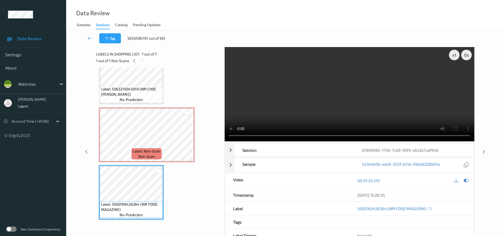
click at [342, 121] on video at bounding box center [349, 94] width 250 height 94
click at [333, 118] on video at bounding box center [349, 94] width 250 height 94
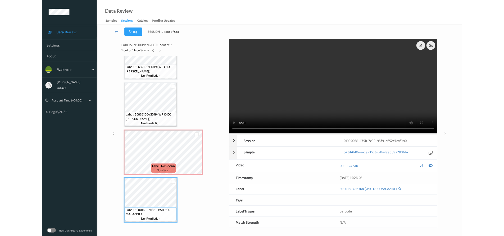
scroll to position [202, 0]
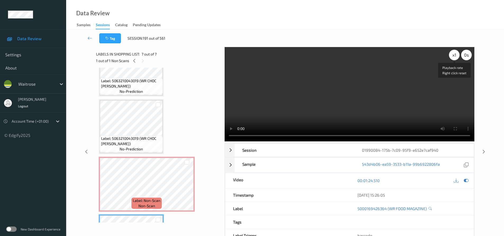
click at [456, 56] on div "x 1" at bounding box center [454, 55] width 11 height 11
click at [456, 56] on div "x 2" at bounding box center [454, 55] width 11 height 11
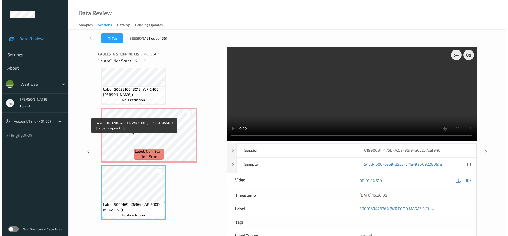
scroll to position [251, 0]
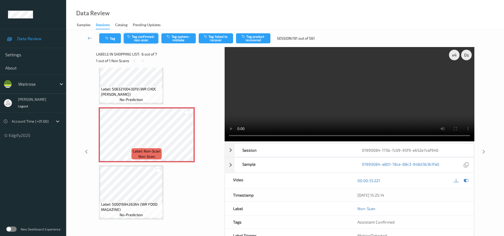
click at [142, 35] on button "Tag confirmed-non-scan" at bounding box center [141, 38] width 34 height 10
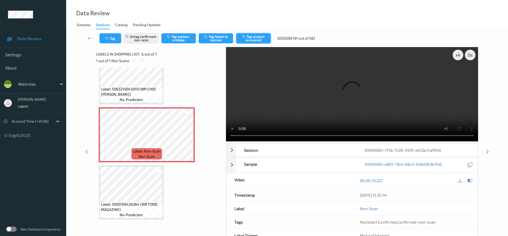
click at [256, 35] on button "Tag product recovered" at bounding box center [253, 38] width 34 height 10
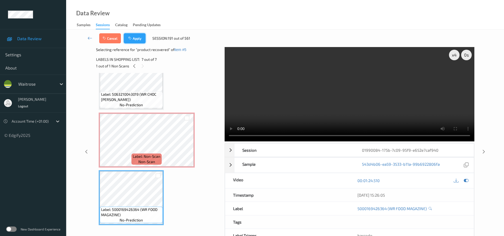
click at [135, 39] on button "Apply" at bounding box center [135, 38] width 22 height 10
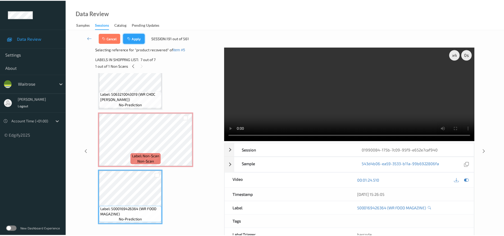
scroll to position [233, 0]
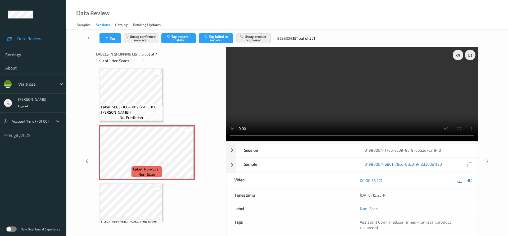
click at [87, 36] on link at bounding box center [90, 38] width 19 height 10
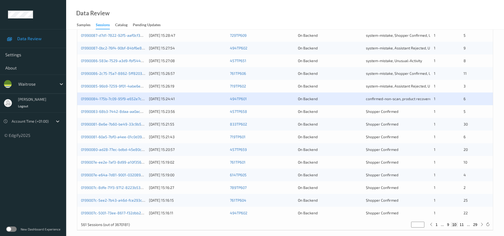
scroll to position [159, 0]
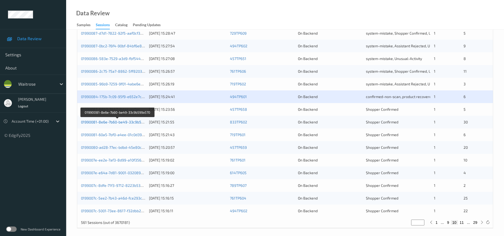
click at [107, 122] on link "01990081-8e6e-7b60-be49-33c9b599a570" at bounding box center [117, 122] width 73 height 4
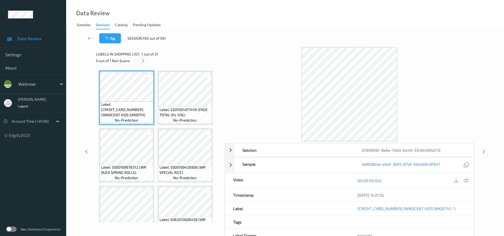
click at [144, 61] on icon at bounding box center [143, 60] width 4 height 5
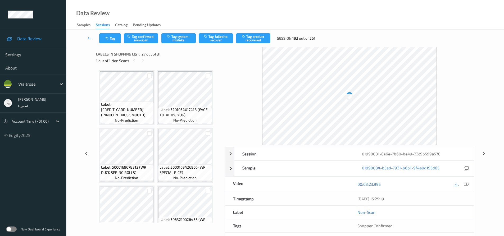
scroll to position [694, 0]
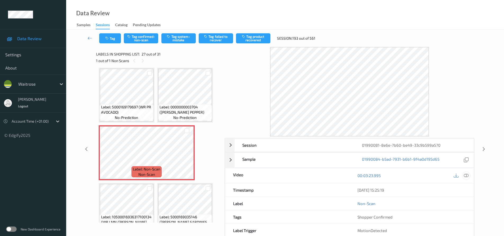
click at [466, 173] on icon at bounding box center [466, 175] width 5 height 5
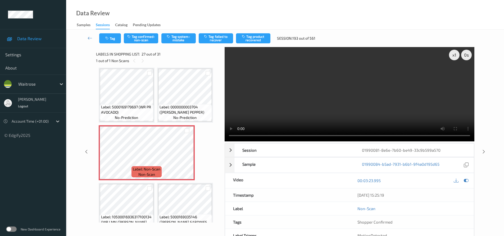
click at [315, 91] on video at bounding box center [349, 94] width 250 height 94
click at [453, 52] on div "x 1" at bounding box center [454, 55] width 11 height 11
click at [455, 55] on div "x 2" at bounding box center [454, 55] width 11 height 11
click at [411, 101] on video at bounding box center [349, 94] width 250 height 94
click at [392, 99] on video at bounding box center [349, 94] width 250 height 94
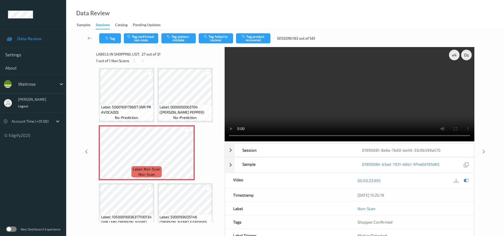
click at [406, 100] on video at bounding box center [349, 94] width 250 height 94
click at [455, 56] on div "x 4" at bounding box center [454, 55] width 11 height 11
click at [455, 56] on div "x 8" at bounding box center [454, 55] width 11 height 11
click at [453, 57] on div "x 1" at bounding box center [454, 55] width 11 height 11
click at [421, 67] on video at bounding box center [349, 94] width 250 height 94
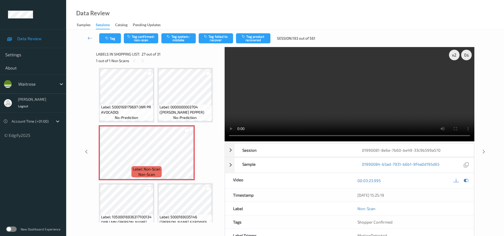
click at [408, 117] on video at bounding box center [349, 94] width 250 height 94
click at [334, 98] on video at bounding box center [349, 94] width 250 height 94
click at [338, 104] on video at bounding box center [349, 94] width 250 height 94
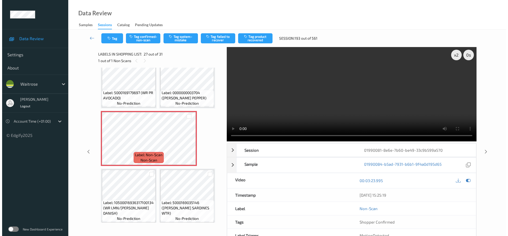
scroll to position [721, 0]
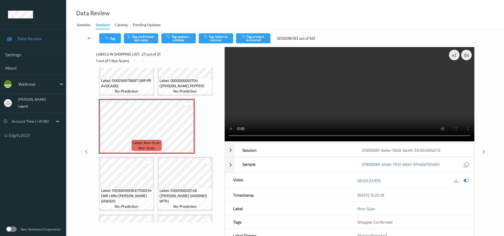
click at [301, 117] on video at bounding box center [349, 94] width 250 height 94
click at [310, 93] on video at bounding box center [349, 94] width 250 height 94
click at [375, 120] on video at bounding box center [349, 94] width 250 height 94
click at [309, 102] on video at bounding box center [349, 94] width 250 height 94
click at [175, 39] on button "Tag system-mistake" at bounding box center [178, 38] width 34 height 10
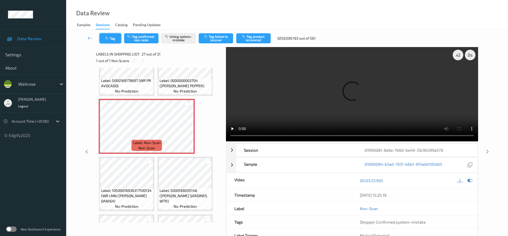
click at [116, 41] on button "Tag" at bounding box center [110, 38] width 22 height 10
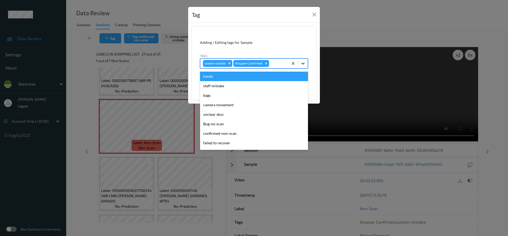
click at [301, 66] on icon at bounding box center [302, 63] width 5 height 5
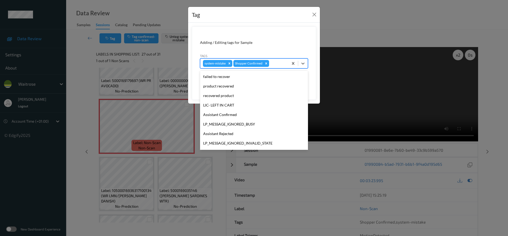
scroll to position [113, 0]
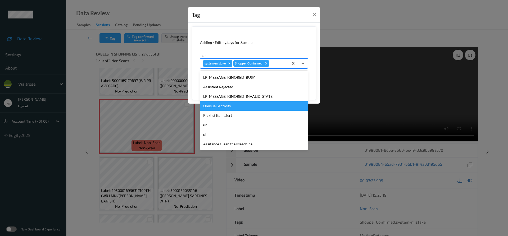
click at [224, 104] on div "Unusual-Activity" at bounding box center [254, 106] width 108 height 10
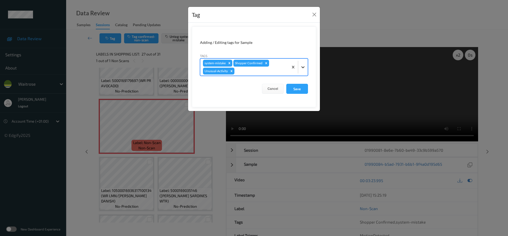
drag, startPoint x: 306, startPoint y: 67, endPoint x: 300, endPoint y: 74, distance: 9.5
click at [306, 68] on div at bounding box center [303, 67] width 10 height 10
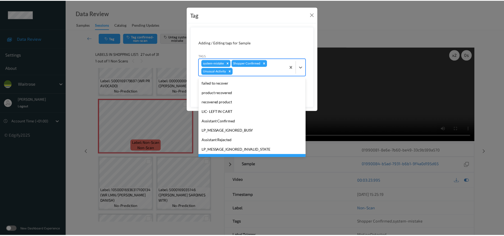
scroll to position [104, 0]
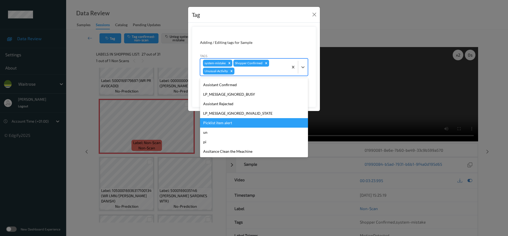
click at [226, 121] on div "Picklist item alert" at bounding box center [254, 123] width 108 height 10
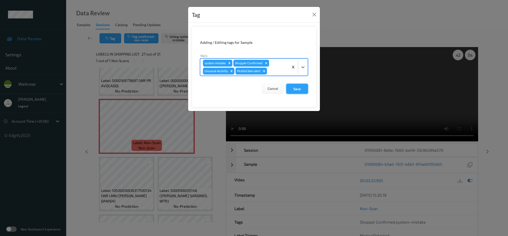
click at [290, 90] on button "Save" at bounding box center [297, 89] width 22 height 10
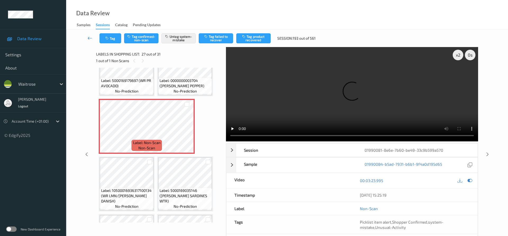
click at [89, 35] on icon at bounding box center [90, 37] width 5 height 5
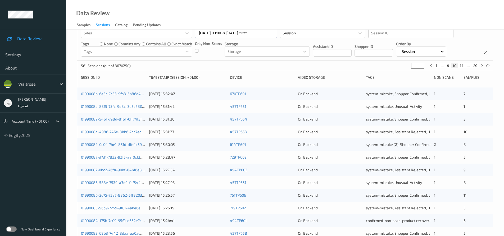
scroll to position [159, 0]
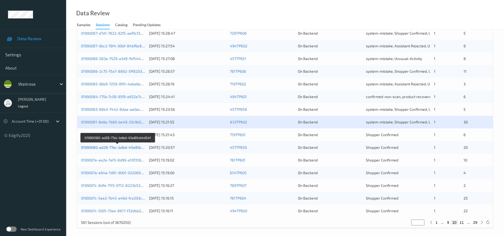
click at [104, 147] on link "01990080-ad28-77ec-bdbd-45e80cb4d54f" at bounding box center [117, 147] width 73 height 4
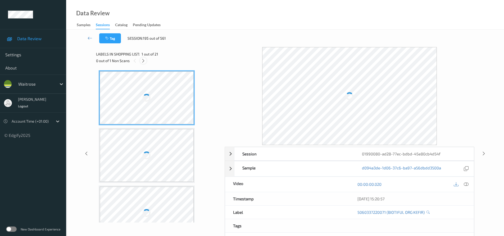
click at [143, 61] on icon at bounding box center [143, 60] width 4 height 5
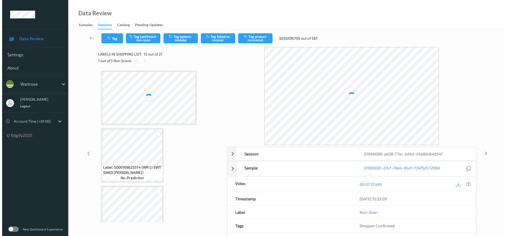
scroll to position [752, 0]
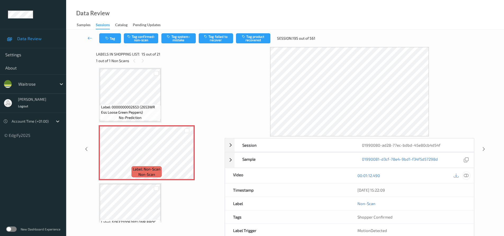
click at [465, 175] on icon at bounding box center [466, 175] width 5 height 5
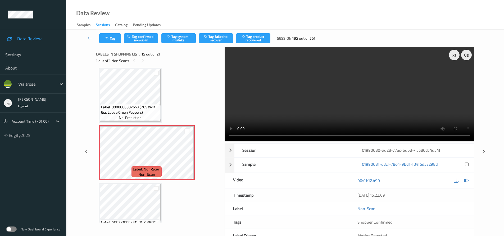
click at [301, 95] on video at bounding box center [349, 94] width 250 height 94
drag, startPoint x: 182, startPoint y: 39, endPoint x: 186, endPoint y: 40, distance: 4.4
click at [182, 38] on button "Tag system-mistake" at bounding box center [178, 38] width 34 height 10
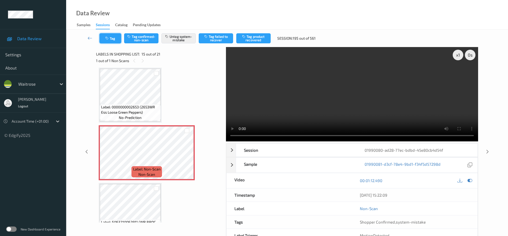
click at [115, 38] on button "Tag" at bounding box center [110, 38] width 22 height 10
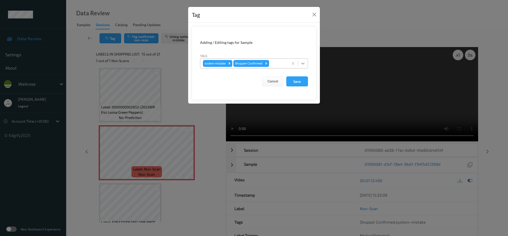
click at [304, 65] on icon at bounding box center [302, 63] width 5 height 5
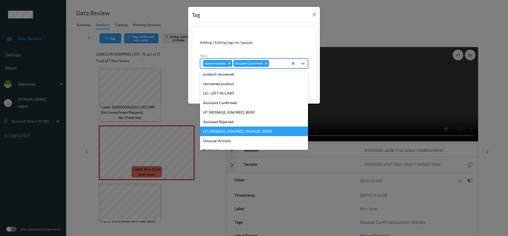
scroll to position [113, 0]
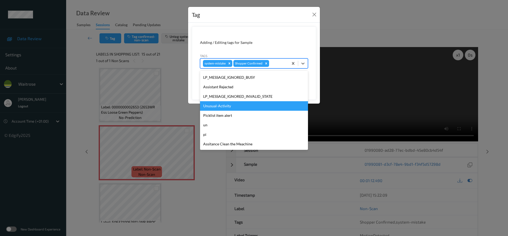
click at [224, 109] on div "Unusual-Activity" at bounding box center [254, 106] width 108 height 10
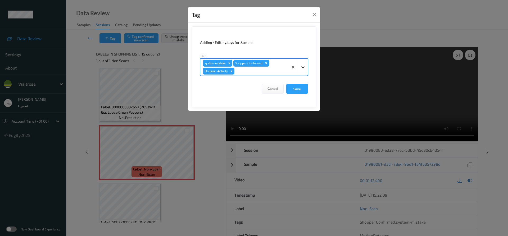
click at [305, 69] on div at bounding box center [303, 67] width 10 height 10
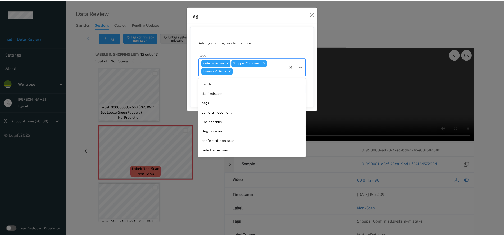
scroll to position [104, 0]
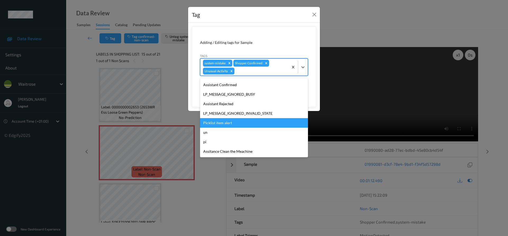
click at [221, 125] on div "Picklist item alert" at bounding box center [254, 123] width 108 height 10
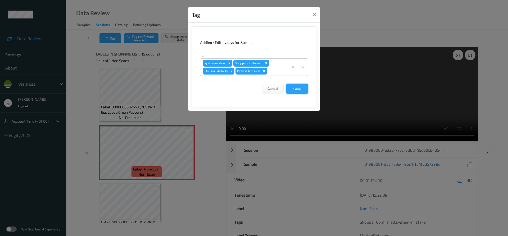
click at [297, 90] on button "Save" at bounding box center [297, 89] width 22 height 10
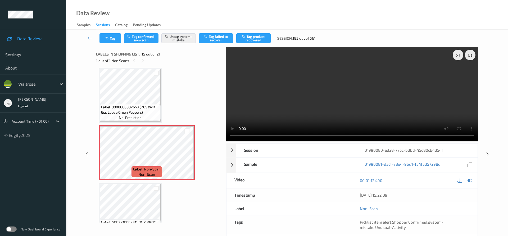
click at [88, 34] on link at bounding box center [90, 38] width 19 height 10
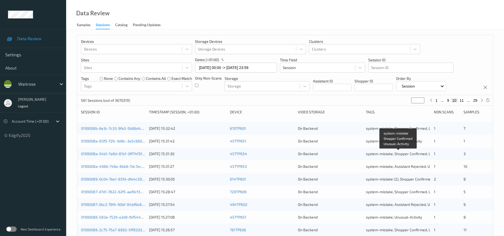
scroll to position [162, 0]
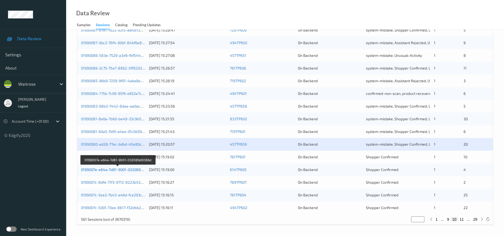
click at [99, 169] on link "0199007e-e64a-7d81-9001-032089d0086d" at bounding box center [117, 169] width 73 height 4
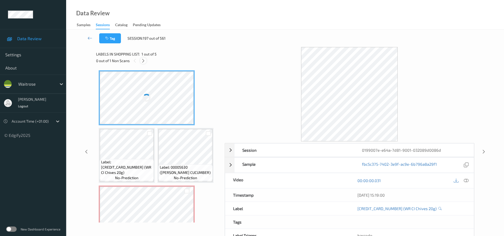
click at [143, 59] on icon at bounding box center [143, 60] width 4 height 5
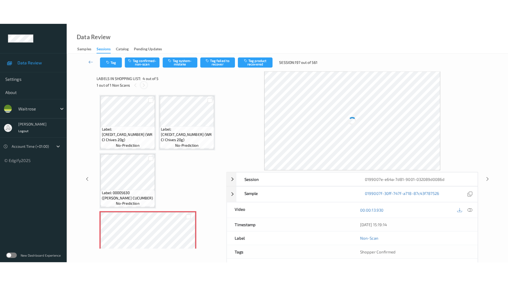
scroll to position [60, 0]
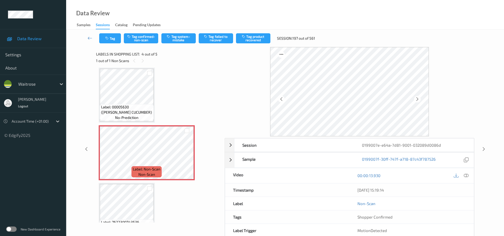
click at [469, 174] on div at bounding box center [465, 175] width 7 height 7
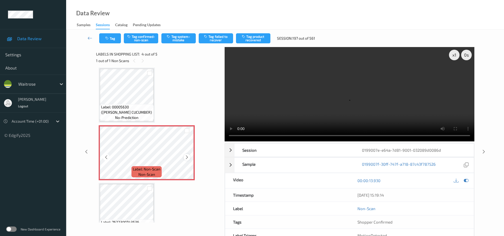
click at [188, 158] on icon at bounding box center [187, 157] width 4 height 5
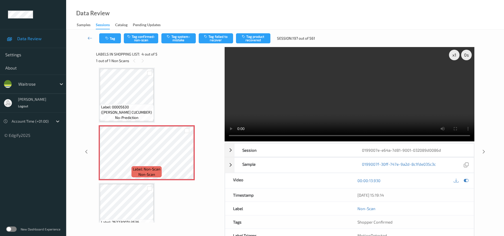
click at [352, 119] on video at bounding box center [349, 94] width 250 height 94
click at [189, 138] on div "x 1 0 s Session 0199007e-e64a-7d81-9001-032089d0086d Session ID 0199007e-e64a-7…" at bounding box center [285, 151] width 378 height 209
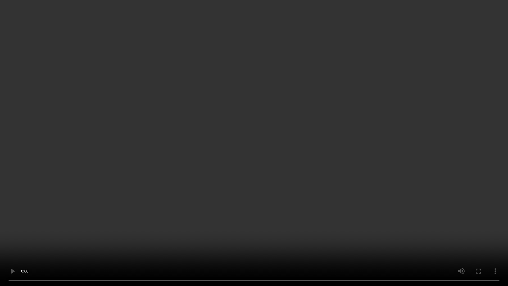
drag, startPoint x: 410, startPoint y: 206, endPoint x: 421, endPoint y: 205, distance: 11.1
click at [410, 206] on video at bounding box center [254, 143] width 508 height 286
click at [391, 172] on video at bounding box center [254, 143] width 508 height 286
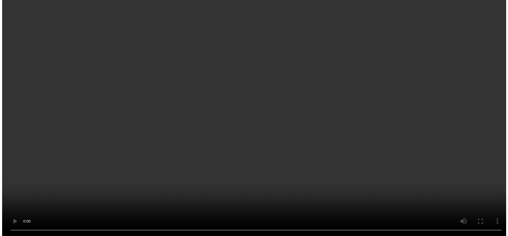
scroll to position [26, 0]
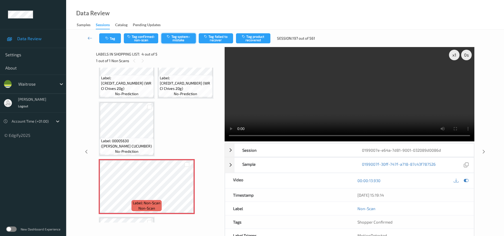
click at [187, 37] on button "Tag system-mistake" at bounding box center [178, 38] width 34 height 10
click at [224, 127] on div "x 1 0 s Session 0199007e-e64a-7d81-9001-032089d0086d Session ID 0199007e-e64a-7…" at bounding box center [285, 151] width 378 height 209
click at [111, 38] on button "Tag" at bounding box center [110, 38] width 22 height 10
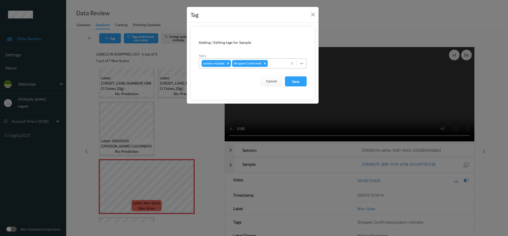
click at [302, 66] on div at bounding box center [302, 64] width 10 height 10
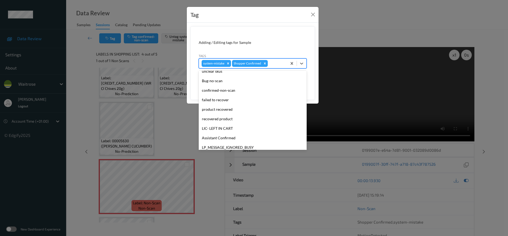
scroll to position [79, 0]
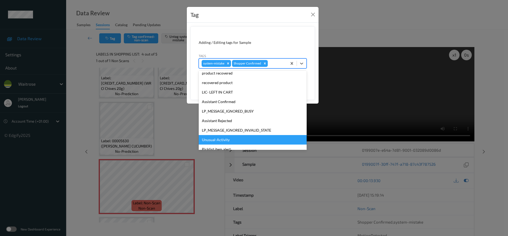
click at [220, 137] on div "Unusual-Activity" at bounding box center [253, 140] width 108 height 10
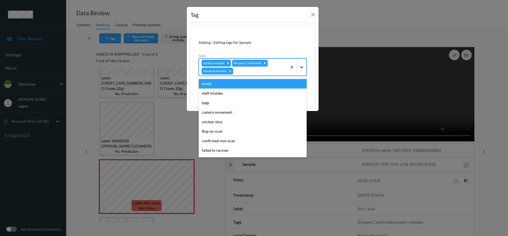
click at [301, 66] on icon at bounding box center [301, 67] width 5 height 5
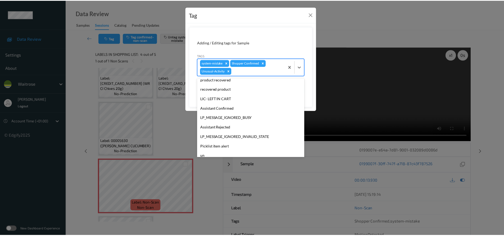
scroll to position [104, 0]
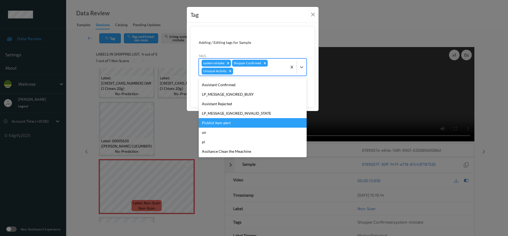
click at [224, 124] on div "Picklist item alert" at bounding box center [253, 123] width 108 height 10
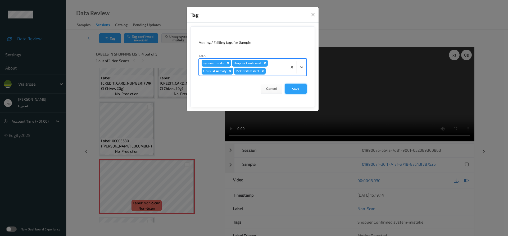
click at [297, 89] on button "Save" at bounding box center [296, 89] width 22 height 10
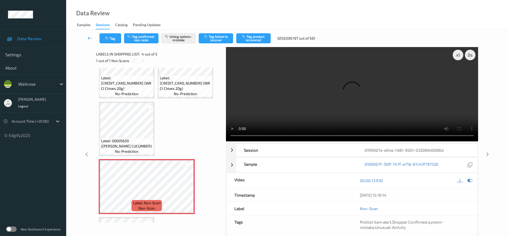
click at [86, 34] on link at bounding box center [90, 38] width 19 height 10
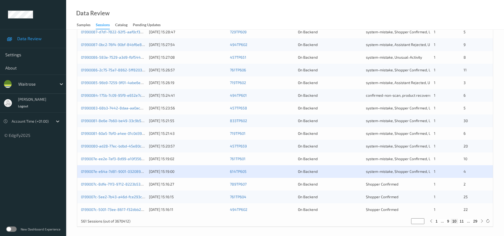
scroll to position [162, 0]
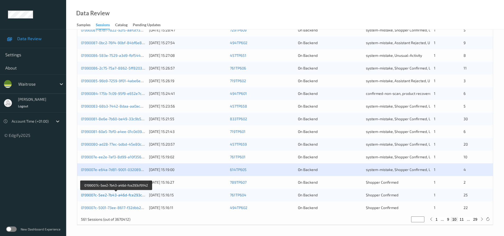
click at [101, 195] on link "0199007c-5ee2-7b43-a46d-fce293cf9142" at bounding box center [116, 195] width 71 height 4
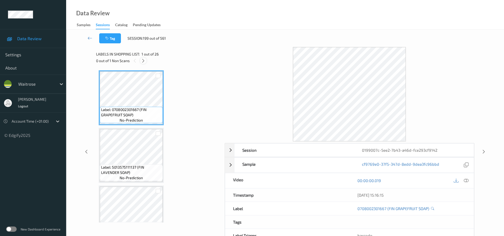
click at [142, 61] on icon at bounding box center [143, 60] width 4 height 5
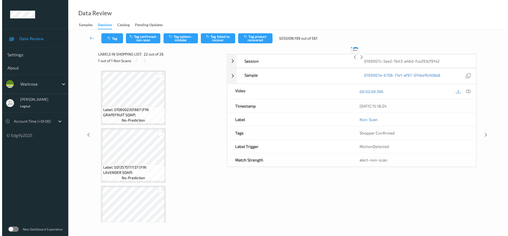
scroll to position [1155, 0]
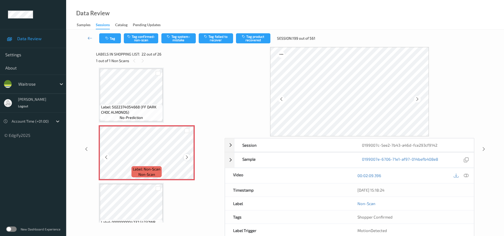
click at [187, 158] on icon at bounding box center [187, 157] width 4 height 5
drag, startPoint x: 463, startPoint y: 175, endPoint x: 399, endPoint y: 145, distance: 70.6
click at [464, 175] on div at bounding box center [465, 175] width 7 height 7
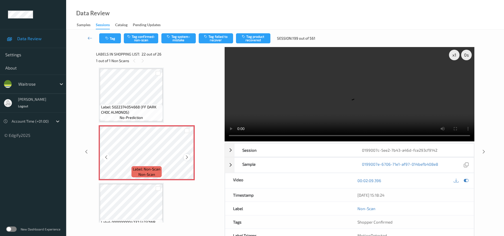
click at [187, 157] on icon at bounding box center [187, 157] width 4 height 5
click at [278, 121] on video at bounding box center [349, 94] width 250 height 94
click at [365, 116] on video at bounding box center [349, 94] width 250 height 94
click at [367, 104] on video at bounding box center [349, 94] width 250 height 94
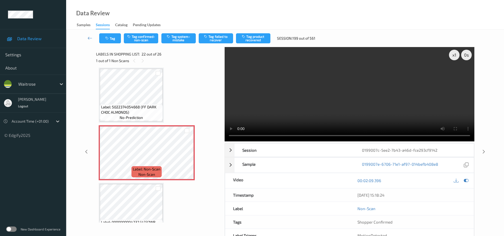
click at [388, 104] on video at bounding box center [349, 94] width 250 height 94
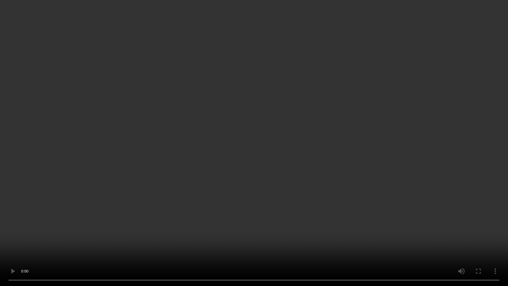
click at [259, 236] on video at bounding box center [254, 143] width 508 height 286
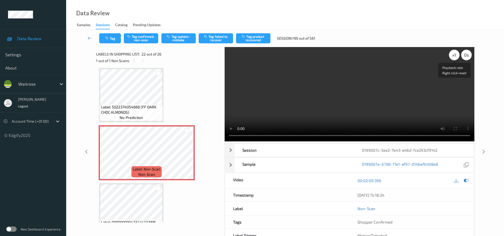
click at [457, 56] on div "x 1" at bounding box center [454, 55] width 11 height 11
click at [457, 56] on div "x 2" at bounding box center [454, 55] width 11 height 11
click at [185, 38] on button "Tag system-mistake" at bounding box center [178, 38] width 34 height 10
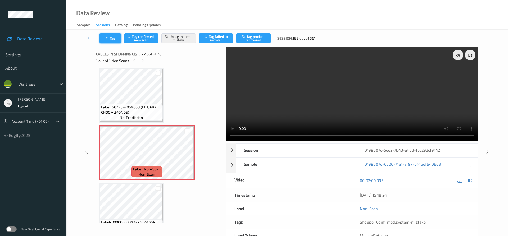
click at [114, 39] on button "Tag" at bounding box center [110, 38] width 22 height 10
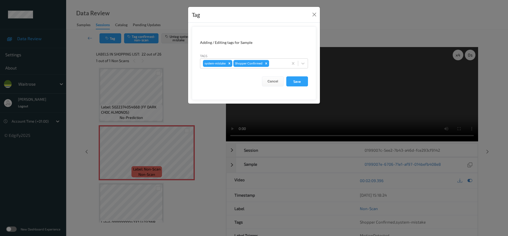
click at [309, 64] on form "Adding / Editing tags for Sample Tags system-mistake Shopper Confirmed Cancel S…" at bounding box center [254, 63] width 124 height 74
drag, startPoint x: 308, startPoint y: 62, endPoint x: 303, endPoint y: 65, distance: 6.2
click at [306, 64] on form "Adding / Editing tags for Sample Tags system-mistake Shopper Confirmed Cancel S…" at bounding box center [254, 63] width 124 height 74
click at [303, 65] on icon at bounding box center [302, 63] width 5 height 5
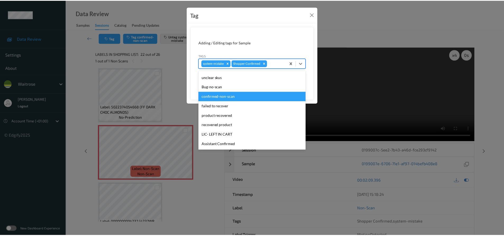
scroll to position [79, 0]
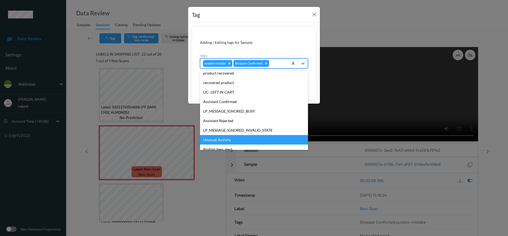
click at [225, 140] on div "Unusual-Activity" at bounding box center [254, 140] width 108 height 10
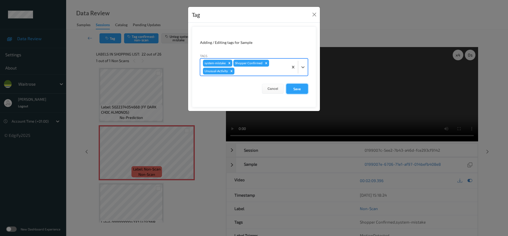
click at [295, 88] on button "Save" at bounding box center [297, 89] width 22 height 10
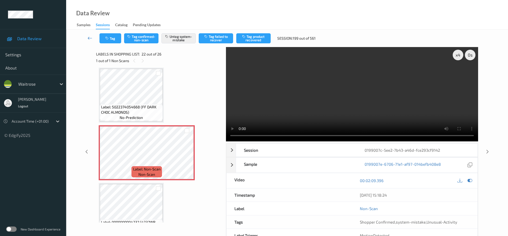
click at [87, 35] on link at bounding box center [90, 38] width 19 height 10
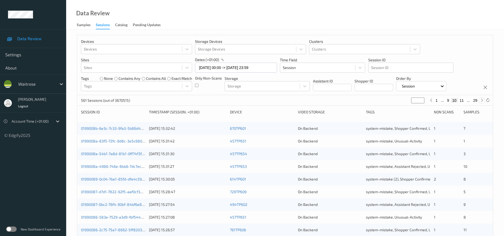
click at [482, 102] on icon at bounding box center [482, 100] width 4 height 4
type input "**"
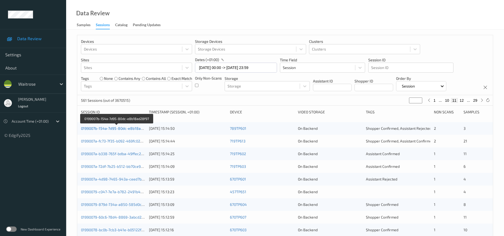
click at [117, 129] on link "0199007b-154a-7d95-80dc-e8b18ad28f97" at bounding box center [117, 128] width 72 height 4
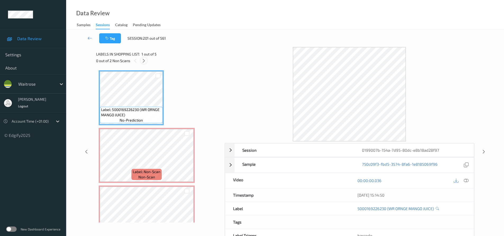
click at [146, 60] on icon at bounding box center [143, 60] width 4 height 5
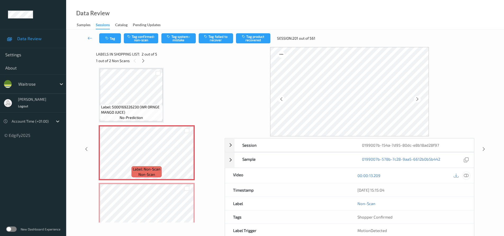
click at [466, 174] on icon at bounding box center [466, 175] width 5 height 5
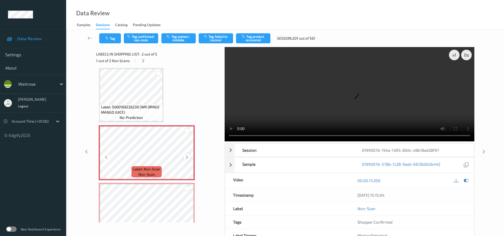
click at [187, 156] on icon at bounding box center [187, 157] width 4 height 5
click at [316, 122] on video at bounding box center [349, 94] width 250 height 94
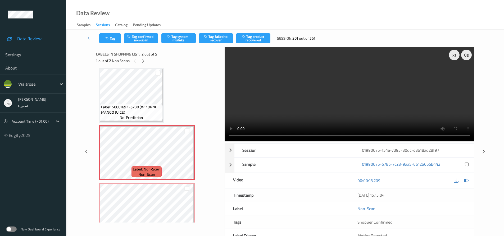
click at [294, 96] on video at bounding box center [349, 94] width 250 height 94
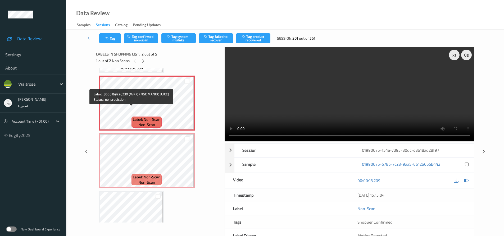
scroll to position [53, 0]
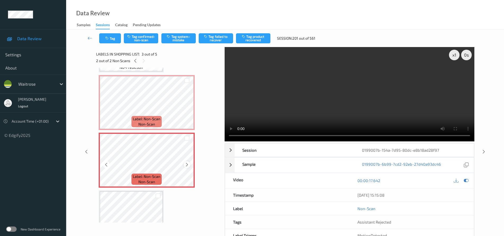
click at [186, 164] on icon at bounding box center [187, 164] width 4 height 5
click at [309, 108] on video at bounding box center [349, 94] width 250 height 94
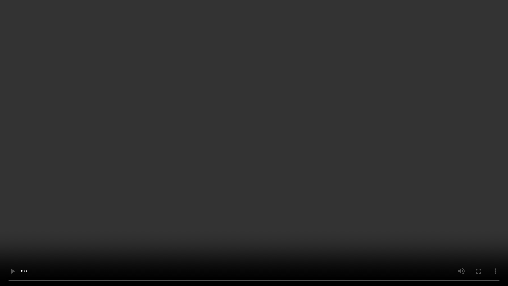
click at [328, 198] on video at bounding box center [254, 143] width 508 height 286
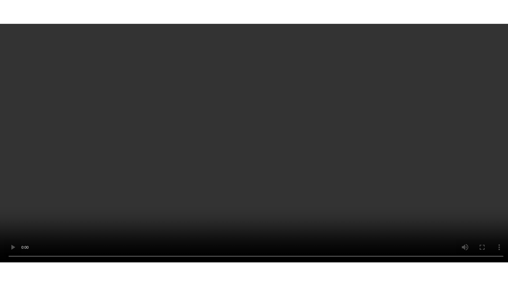
scroll to position [132, 0]
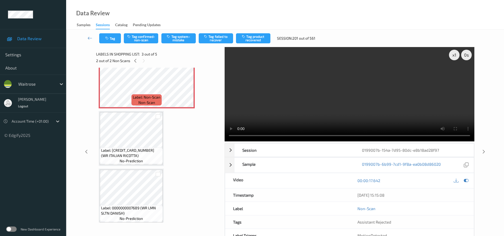
click at [291, 100] on video at bounding box center [349, 94] width 250 height 94
click at [305, 107] on video at bounding box center [349, 94] width 250 height 94
click at [284, 111] on video at bounding box center [349, 94] width 250 height 94
click at [309, 106] on video at bounding box center [349, 94] width 250 height 94
click at [307, 117] on video at bounding box center [349, 94] width 250 height 94
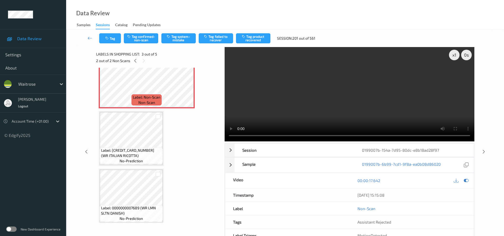
click at [308, 114] on video at bounding box center [349, 94] width 250 height 94
click at [308, 113] on video at bounding box center [349, 94] width 250 height 94
click at [313, 111] on video at bounding box center [349, 94] width 250 height 94
click at [317, 111] on video at bounding box center [349, 94] width 250 height 94
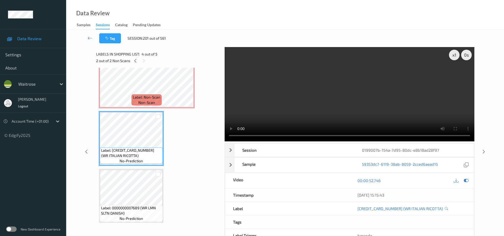
click at [314, 107] on video at bounding box center [349, 94] width 250 height 94
click at [453, 55] on div "x 1" at bounding box center [454, 55] width 11 height 11
click at [453, 55] on div "x 2" at bounding box center [454, 55] width 11 height 11
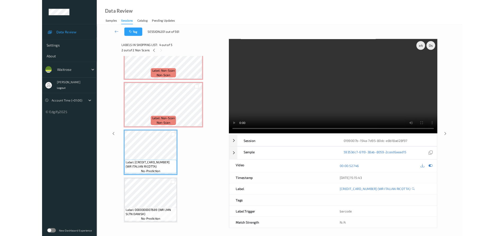
scroll to position [86, 0]
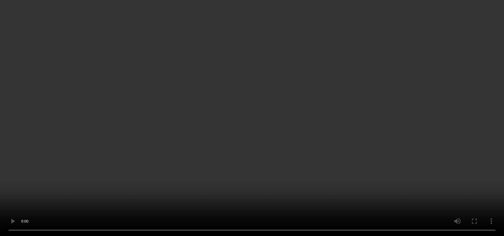
click at [370, 99] on video at bounding box center [252, 118] width 504 height 236
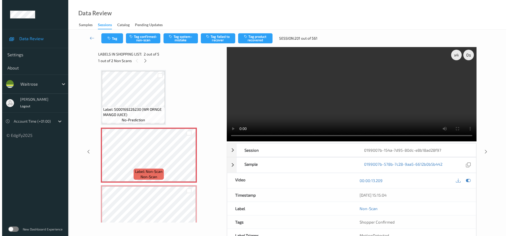
scroll to position [0, 0]
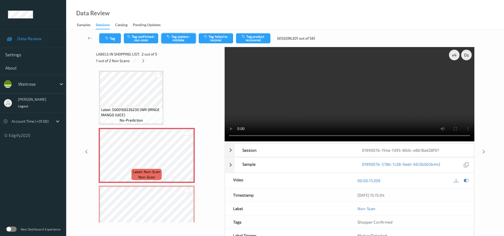
click at [180, 40] on button "Tag system-mistake" at bounding box center [178, 38] width 34 height 10
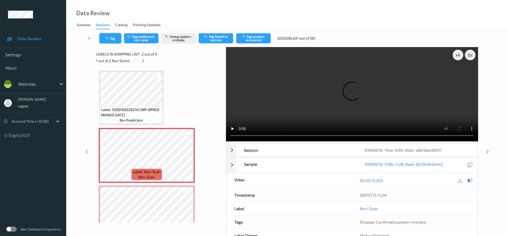
click at [114, 39] on button "Tag" at bounding box center [110, 38] width 22 height 10
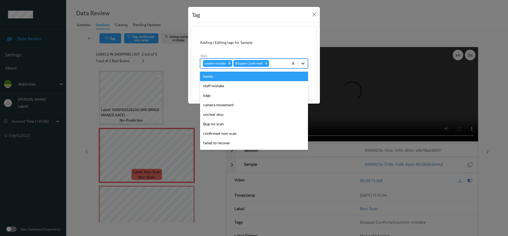
click at [301, 63] on icon at bounding box center [302, 63] width 5 height 5
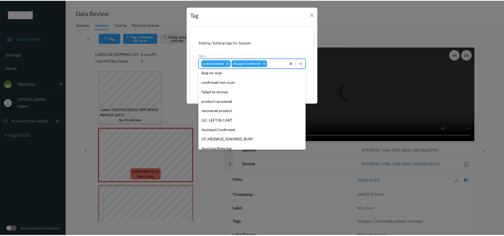
scroll to position [79, 0]
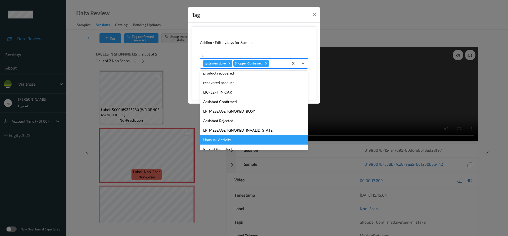
click at [228, 139] on div "Unusual-Activity" at bounding box center [254, 140] width 108 height 10
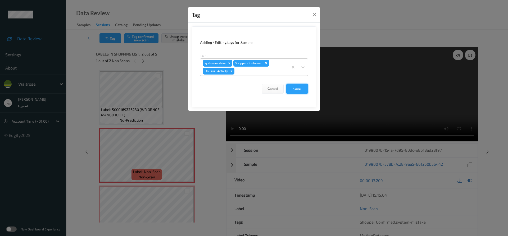
click at [298, 90] on button "Save" at bounding box center [297, 89] width 22 height 10
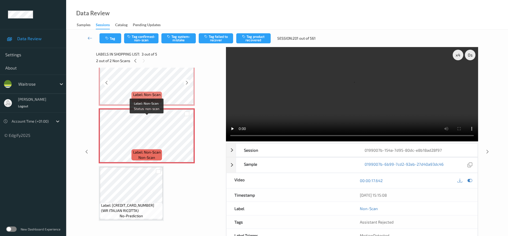
scroll to position [106, 0]
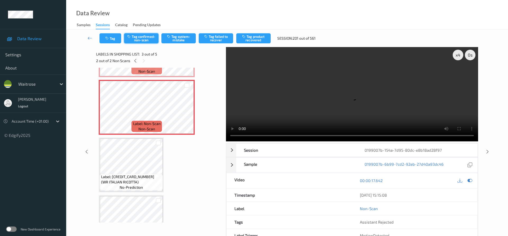
click at [145, 36] on button "Tag confirmed-non-scan" at bounding box center [141, 38] width 34 height 10
click at [252, 37] on button "Tag product recovered" at bounding box center [253, 38] width 34 height 10
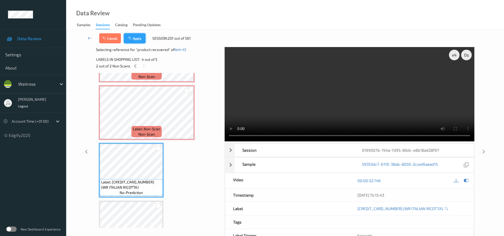
click at [139, 39] on button "Apply" at bounding box center [135, 38] width 22 height 10
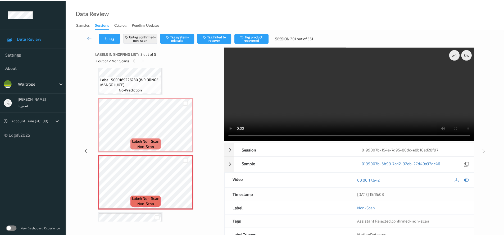
scroll to position [0, 0]
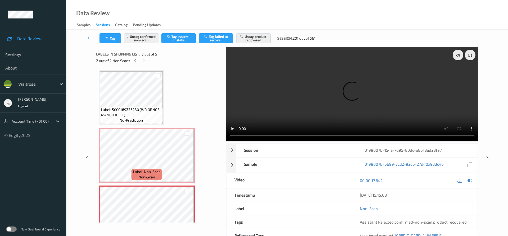
click at [89, 36] on icon at bounding box center [90, 37] width 5 height 5
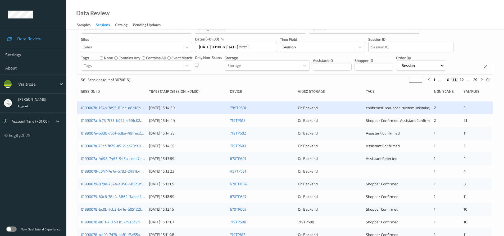
scroll to position [26, 0]
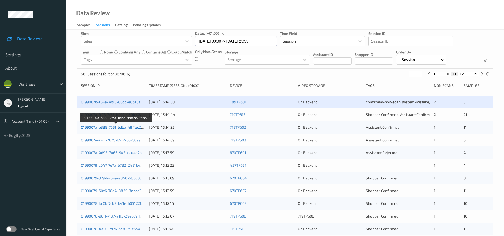
click at [102, 128] on link "0199007a-b338-765f-bdba-49ffec236bc2" at bounding box center [116, 127] width 70 height 4
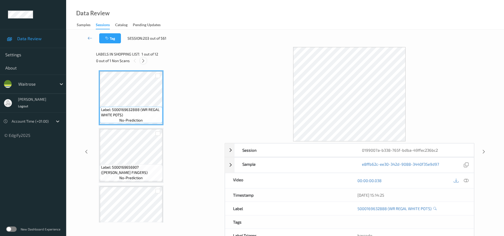
click at [143, 61] on icon at bounding box center [143, 60] width 4 height 5
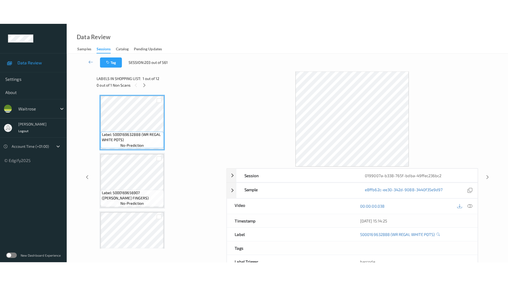
scroll to position [539, 0]
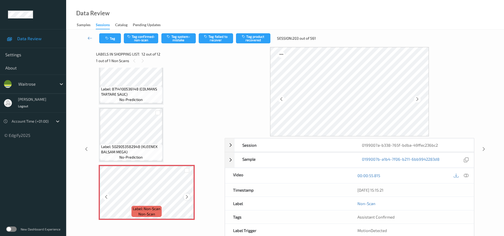
click at [188, 197] on icon at bounding box center [187, 197] width 4 height 5
click at [189, 197] on icon at bounding box center [187, 197] width 4 height 5
click at [465, 176] on icon at bounding box center [466, 175] width 5 height 5
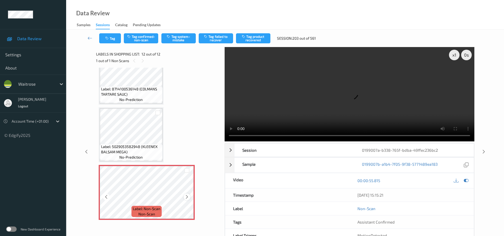
click at [185, 197] on icon at bounding box center [187, 197] width 4 height 5
click at [323, 106] on video at bounding box center [349, 94] width 250 height 94
click at [387, 110] on video at bounding box center [349, 94] width 250 height 94
click at [374, 107] on video at bounding box center [349, 94] width 250 height 94
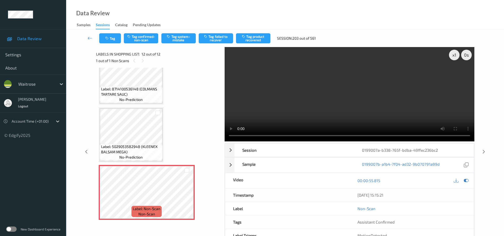
scroll to position [490, 0]
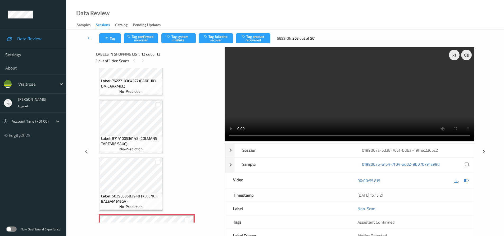
click at [361, 120] on video at bounding box center [349, 94] width 250 height 94
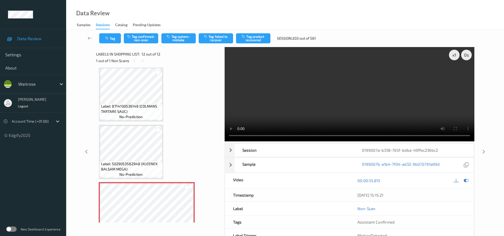
scroll to position [513, 0]
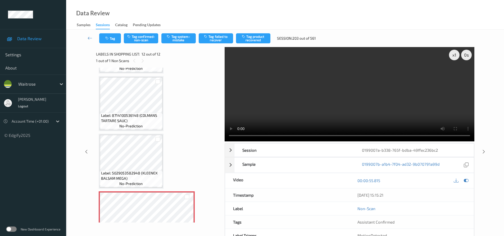
click at [398, 117] on video at bounding box center [349, 94] width 250 height 94
click at [145, 37] on button "Tag confirmed-non-scan" at bounding box center [141, 38] width 34 height 10
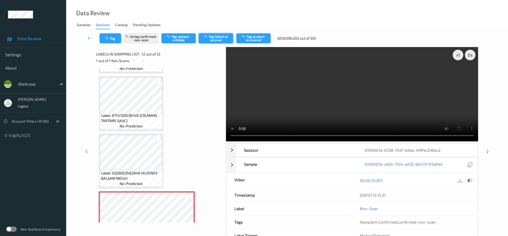
click at [221, 39] on button "Tag failed to recover" at bounding box center [216, 38] width 34 height 10
click at [88, 34] on link at bounding box center [90, 38] width 19 height 10
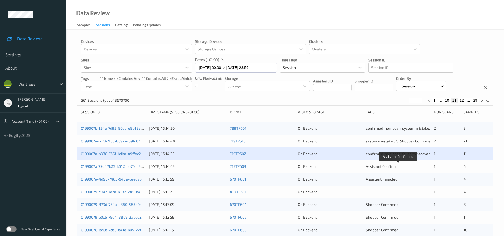
scroll to position [26, 0]
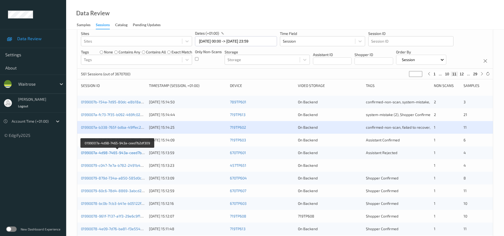
click at [104, 152] on link "0199007a-4d98-7465-943a-ceed7b2df309" at bounding box center [117, 152] width 72 height 4
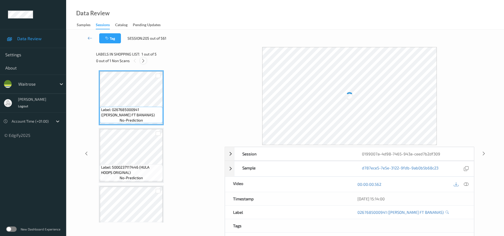
click at [143, 61] on icon at bounding box center [143, 60] width 4 height 5
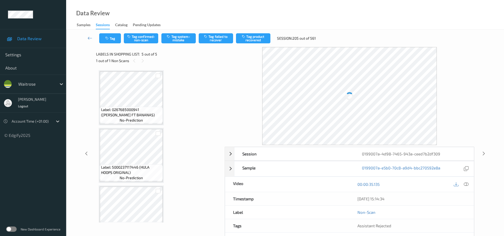
scroll to position [136, 0]
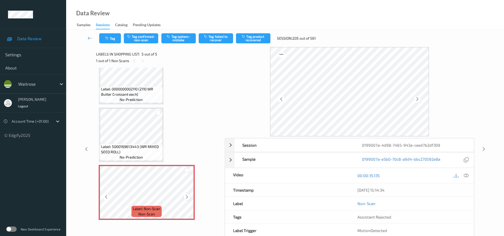
click at [188, 196] on icon at bounding box center [187, 197] width 4 height 5
drag, startPoint x: 465, startPoint y: 176, endPoint x: 383, endPoint y: 117, distance: 101.3
click at [466, 176] on icon at bounding box center [466, 175] width 5 height 5
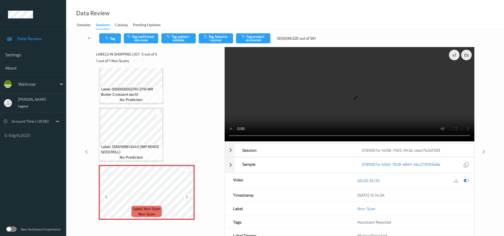
click at [186, 196] on icon at bounding box center [187, 197] width 4 height 5
click at [278, 109] on video at bounding box center [349, 94] width 250 height 94
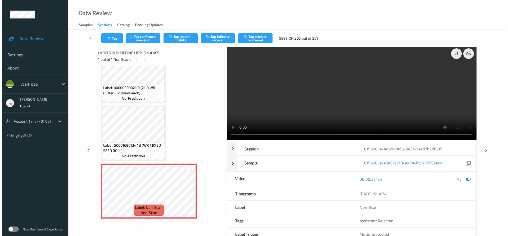
scroll to position [0, 0]
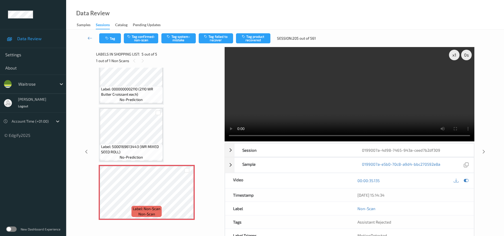
click at [330, 115] on video at bounding box center [349, 94] width 250 height 94
click at [180, 37] on button "Tag system-mistake" at bounding box center [178, 38] width 34 height 10
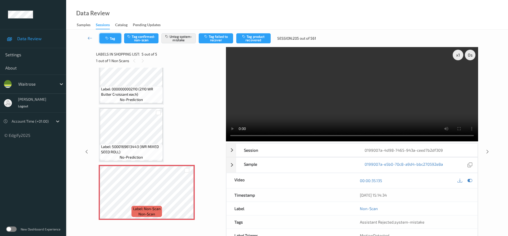
click at [114, 36] on button "Tag" at bounding box center [110, 38] width 22 height 10
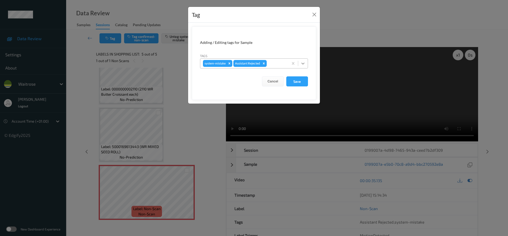
click at [302, 64] on icon at bounding box center [302, 63] width 5 height 5
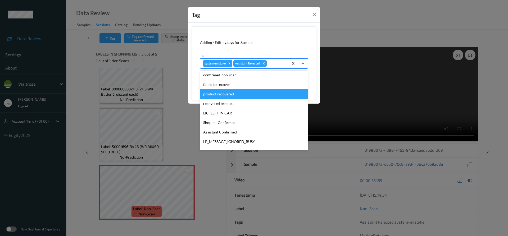
scroll to position [106, 0]
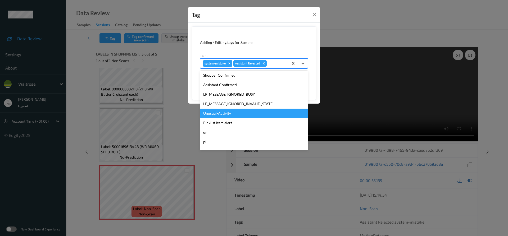
click at [230, 114] on div "Unusual-Activity" at bounding box center [254, 114] width 108 height 10
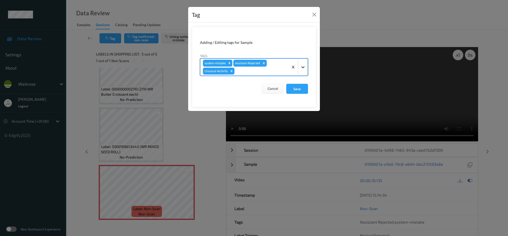
click at [301, 68] on icon at bounding box center [302, 67] width 5 height 5
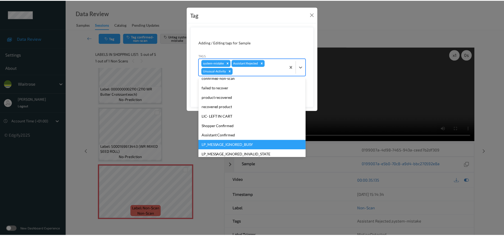
scroll to position [79, 0]
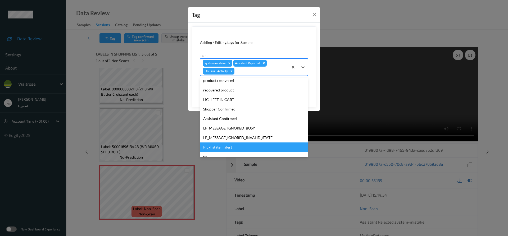
click at [218, 146] on div "Picklist item alert" at bounding box center [254, 148] width 108 height 10
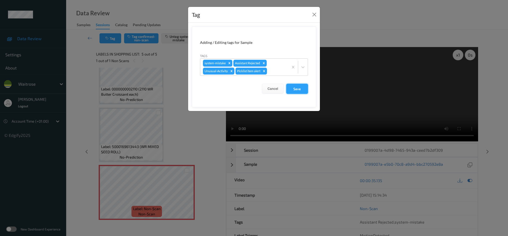
click at [300, 89] on button "Save" at bounding box center [297, 89] width 22 height 10
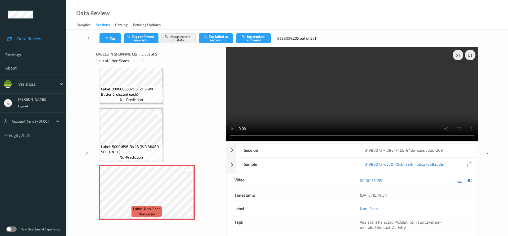
click at [90, 36] on icon at bounding box center [90, 37] width 5 height 5
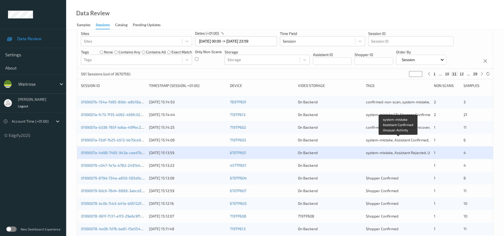
scroll to position [53, 0]
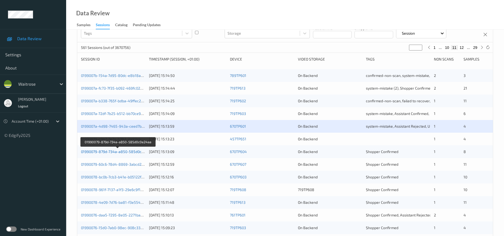
click at [100, 152] on link "01990079-879d-734a-a850-585d0c0e24aa" at bounding box center [118, 151] width 74 height 4
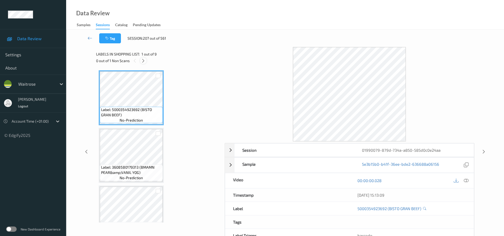
click at [145, 61] on icon at bounding box center [143, 60] width 4 height 5
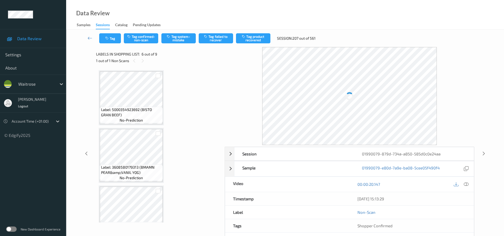
scroll to position [233, 0]
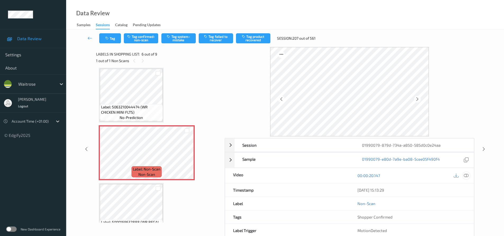
click at [465, 174] on icon at bounding box center [466, 175] width 5 height 5
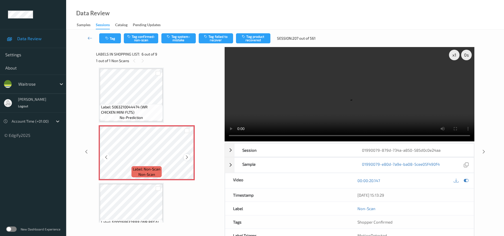
click at [187, 157] on icon at bounding box center [187, 157] width 4 height 5
click at [286, 117] on video at bounding box center [349, 94] width 250 height 94
click at [392, 120] on video at bounding box center [349, 94] width 250 height 94
click at [187, 158] on icon at bounding box center [187, 157] width 4 height 5
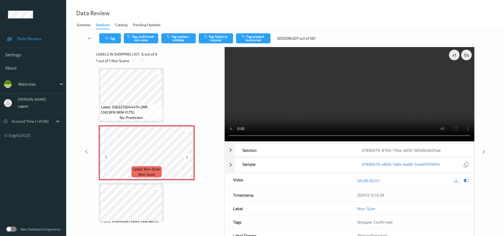
click at [187, 158] on icon at bounding box center [187, 157] width 4 height 5
click at [375, 110] on video at bounding box center [349, 94] width 250 height 94
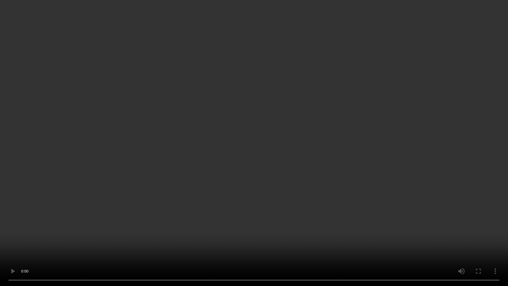
click at [214, 208] on video at bounding box center [254, 143] width 508 height 286
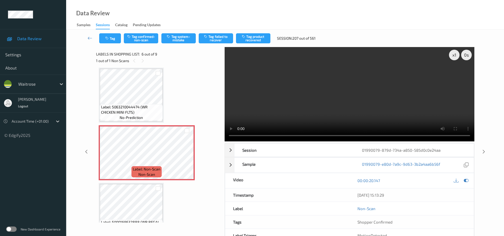
click at [325, 108] on video at bounding box center [349, 94] width 250 height 94
click at [455, 55] on div "x 1" at bounding box center [454, 55] width 11 height 11
click at [455, 55] on div "x 2" at bounding box center [454, 55] width 11 height 11
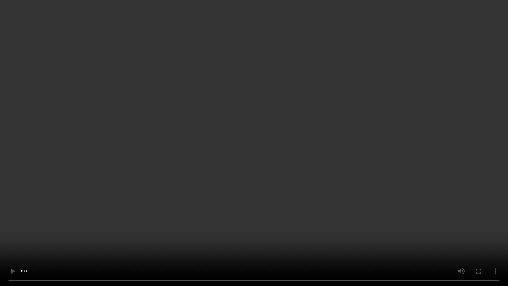
drag, startPoint x: 187, startPoint y: 258, endPoint x: 202, endPoint y: 255, distance: 15.0
click at [187, 236] on video at bounding box center [254, 143] width 508 height 286
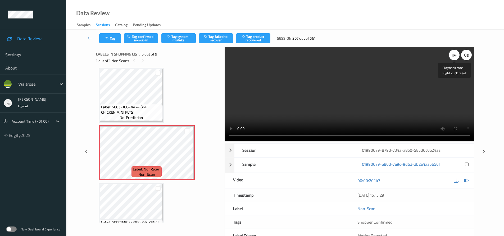
click at [456, 56] on div "x 4" at bounding box center [454, 55] width 11 height 11
click at [456, 56] on div "x 8" at bounding box center [454, 55] width 11 height 11
click at [456, 56] on div "x 1" at bounding box center [454, 55] width 11 height 11
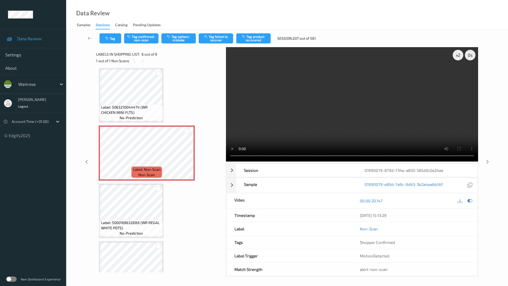
drag, startPoint x: 385, startPoint y: 166, endPoint x: 391, endPoint y: 163, distance: 6.5
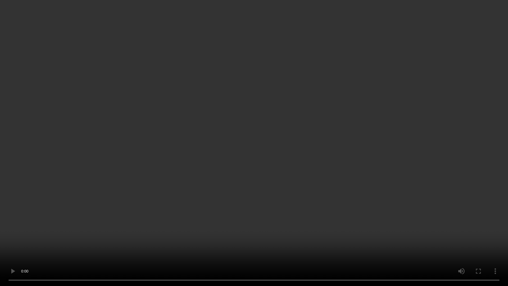
click at [385, 166] on video at bounding box center [254, 143] width 508 height 286
click at [122, 236] on video at bounding box center [254, 143] width 508 height 286
click at [248, 236] on video at bounding box center [254, 143] width 508 height 286
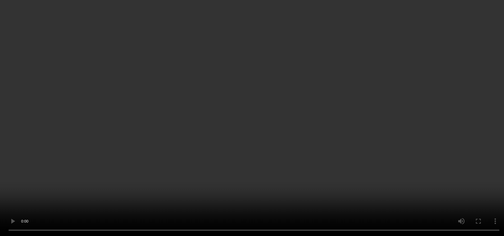
click at [186, 156] on icon at bounding box center [187, 157] width 4 height 5
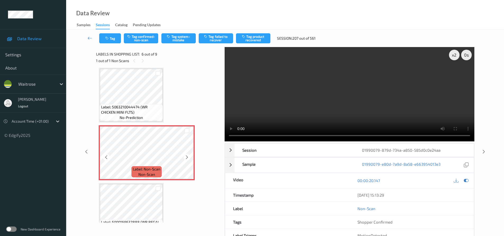
click at [187, 155] on icon at bounding box center [187, 157] width 4 height 5
click at [322, 108] on video at bounding box center [349, 94] width 250 height 94
click at [297, 100] on video at bounding box center [349, 94] width 250 height 94
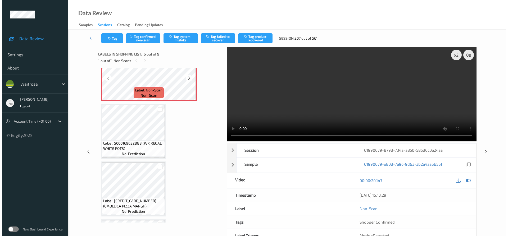
scroll to position [313, 0]
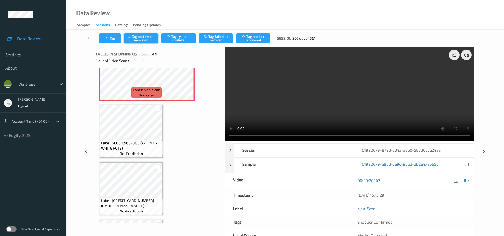
click at [142, 40] on button "Tag confirmed-non-scan" at bounding box center [141, 38] width 34 height 10
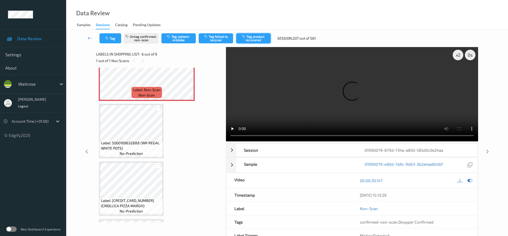
click at [252, 39] on button "Tag product recovered" at bounding box center [253, 38] width 34 height 10
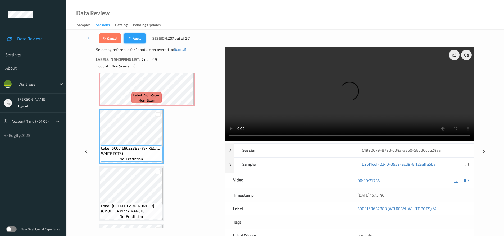
click at [138, 42] on button "Apply" at bounding box center [135, 38] width 22 height 10
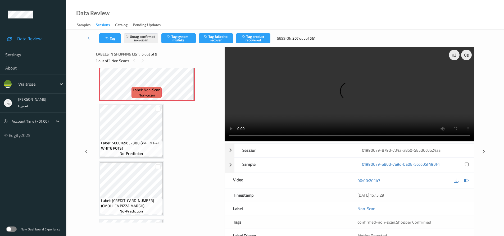
scroll to position [233, 0]
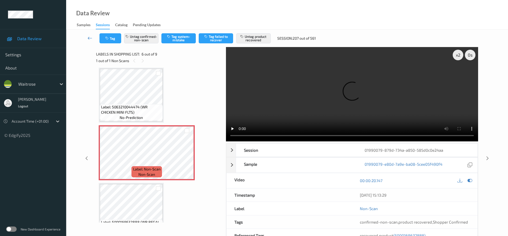
click at [88, 36] on icon at bounding box center [90, 37] width 5 height 5
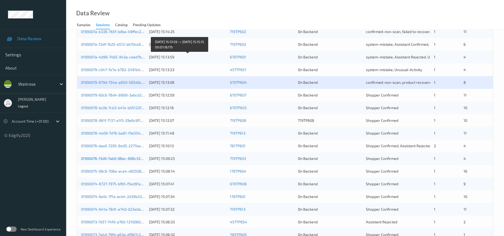
scroll to position [132, 0]
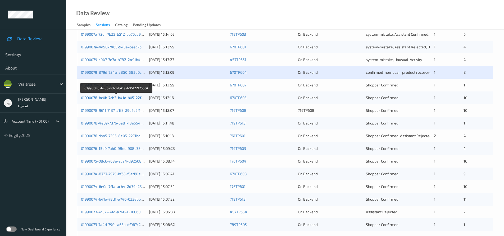
click at [111, 99] on link "01990078-bc0b-7cb3-b41e-b05122f765c4" at bounding box center [116, 97] width 71 height 4
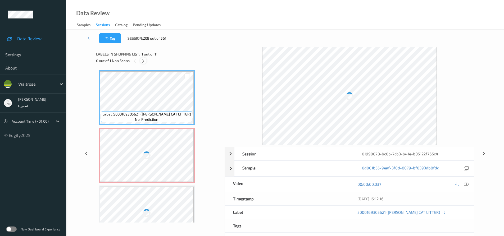
click at [142, 61] on icon at bounding box center [143, 60] width 4 height 5
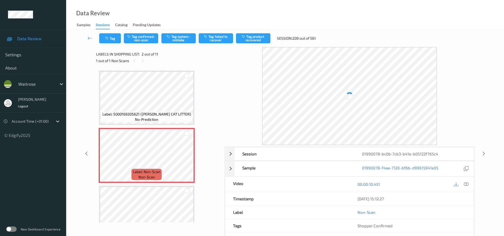
scroll to position [3, 0]
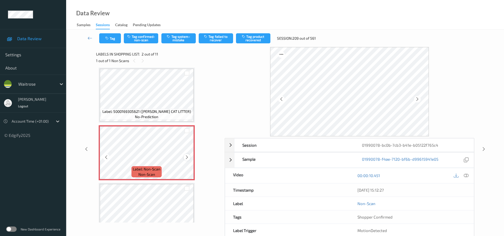
click at [185, 157] on icon at bounding box center [187, 157] width 4 height 5
click at [465, 176] on icon at bounding box center [466, 175] width 5 height 5
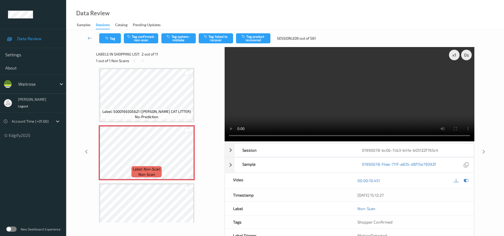
click at [350, 106] on video at bounding box center [349, 94] width 250 height 94
click at [189, 158] on icon at bounding box center [187, 157] width 4 height 5
click at [368, 120] on video at bounding box center [349, 94] width 250 height 94
click at [406, 120] on video at bounding box center [349, 94] width 250 height 94
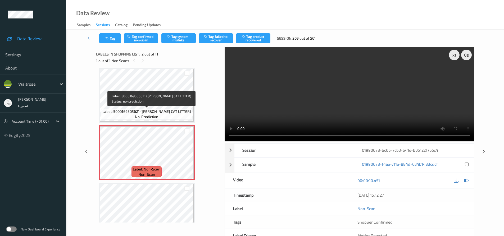
scroll to position [0, 0]
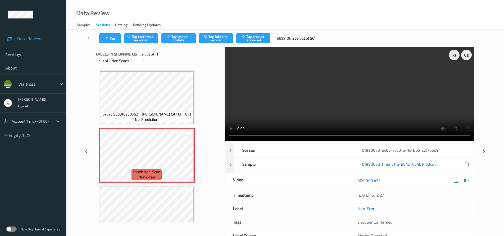
click at [372, 106] on video at bounding box center [349, 94] width 250 height 94
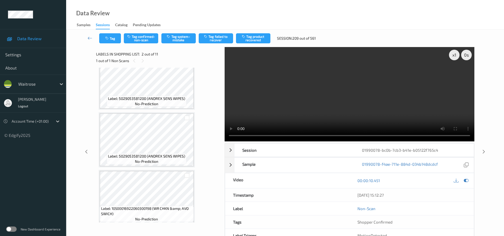
scroll to position [132, 0]
click at [324, 108] on video at bounding box center [349, 94] width 250 height 94
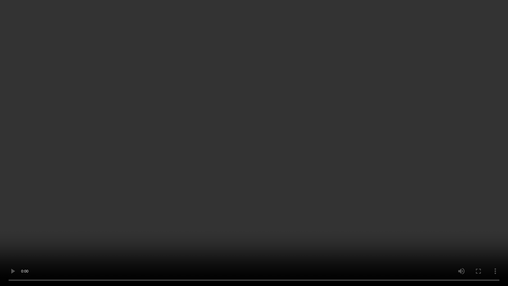
click at [249, 236] on video at bounding box center [254, 143] width 508 height 286
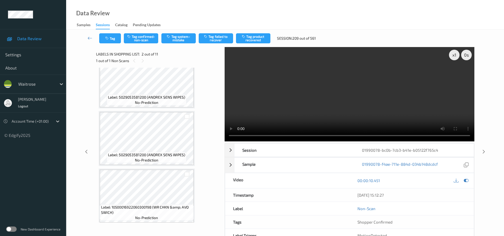
click at [311, 120] on video at bounding box center [349, 94] width 250 height 94
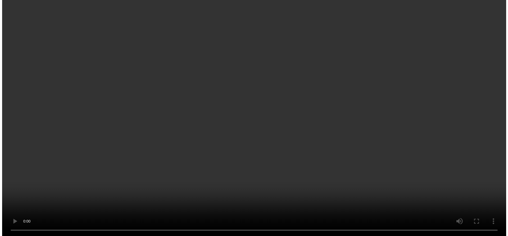
scroll to position [53, 0]
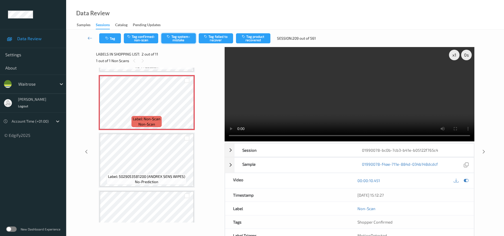
click at [181, 41] on button "Tag system-mistake" at bounding box center [178, 38] width 34 height 10
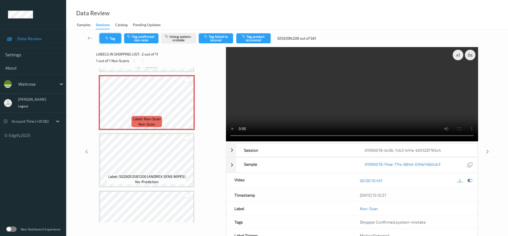
click at [117, 35] on button "Tag" at bounding box center [110, 38] width 22 height 10
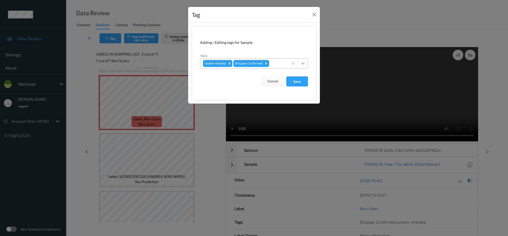
click at [306, 63] on div at bounding box center [303, 64] width 10 height 10
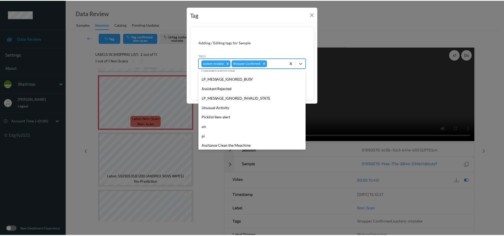
scroll to position [113, 0]
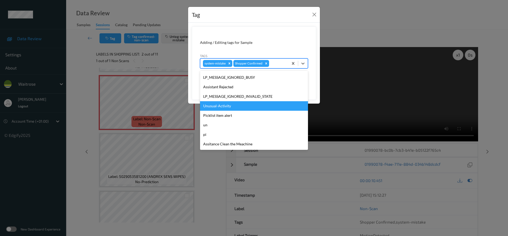
click at [240, 107] on div "Unusual-Activity" at bounding box center [254, 106] width 108 height 10
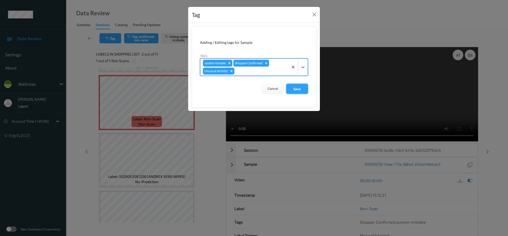
click at [300, 86] on button "Save" at bounding box center [297, 89] width 22 height 10
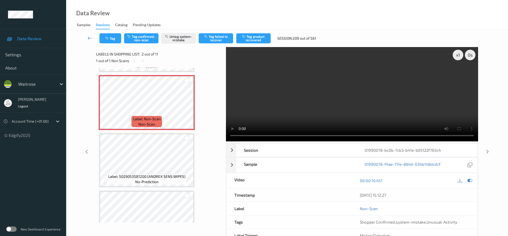
click at [91, 35] on icon at bounding box center [90, 37] width 5 height 5
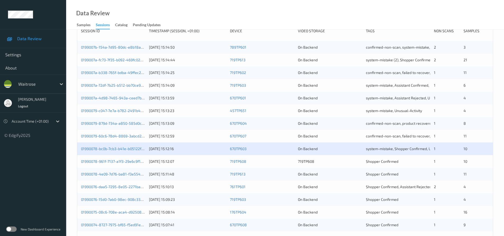
scroll to position [106, 0]
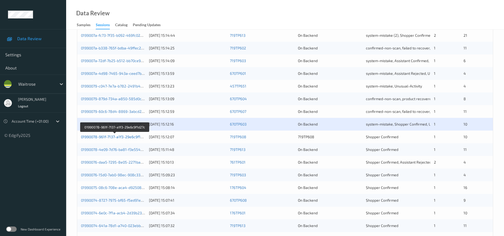
click at [123, 137] on link "01990078-961f-7137-a1f3-29e6c9f1d27c" at bounding box center [114, 137] width 67 height 4
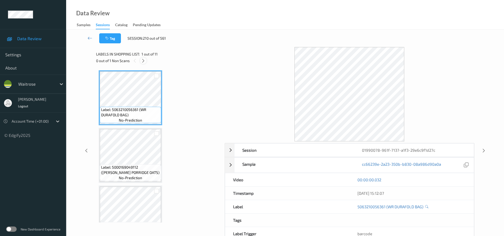
click at [142, 59] on icon at bounding box center [143, 60] width 4 height 5
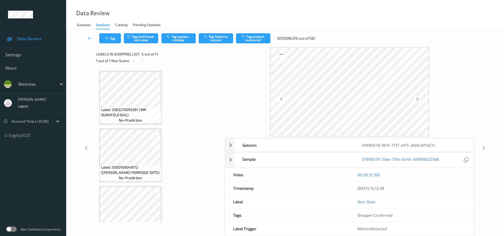
scroll to position [176, 0]
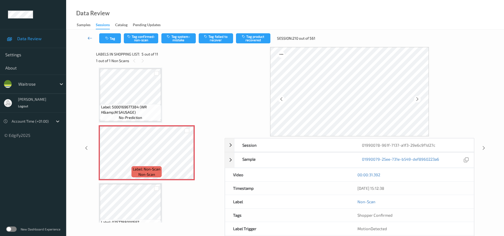
click at [87, 35] on link at bounding box center [90, 38] width 19 height 10
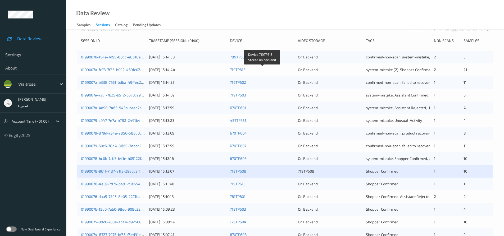
scroll to position [132, 0]
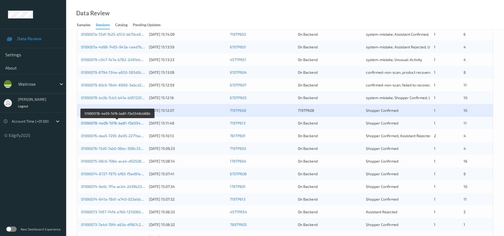
click at [124, 123] on link "01990078-4e09-7d76-ba81-f3e5548cb88b" at bounding box center [117, 123] width 73 height 4
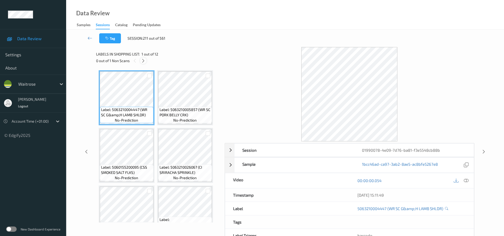
click at [143, 61] on icon at bounding box center [143, 60] width 4 height 5
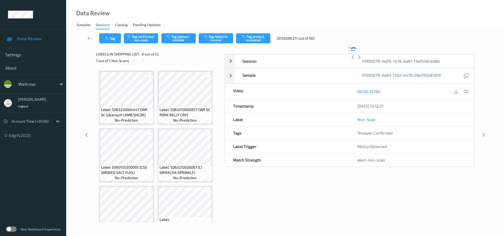
scroll to position [176, 0]
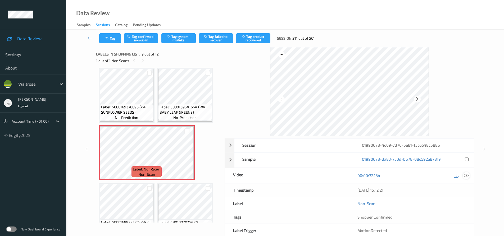
click at [466, 177] on icon at bounding box center [466, 175] width 5 height 5
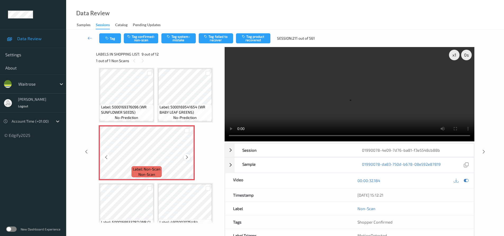
click at [187, 156] on icon at bounding box center [187, 157] width 4 height 5
click at [342, 116] on video at bounding box center [349, 94] width 250 height 94
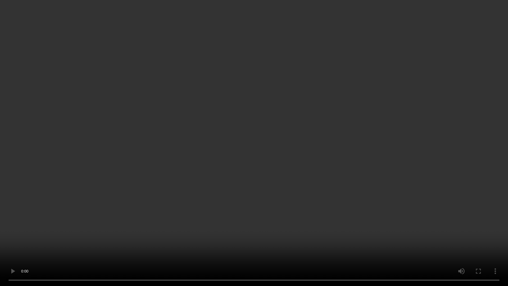
click at [372, 218] on video at bounding box center [254, 143] width 508 height 286
click at [413, 236] on video at bounding box center [254, 143] width 508 height 286
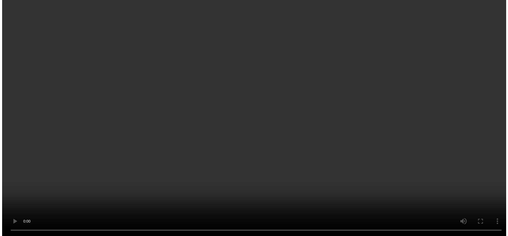
scroll to position [228, 0]
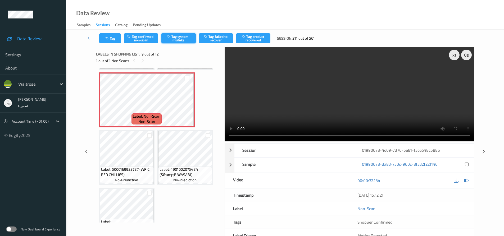
click at [179, 39] on button "Tag system-mistake" at bounding box center [178, 38] width 34 height 10
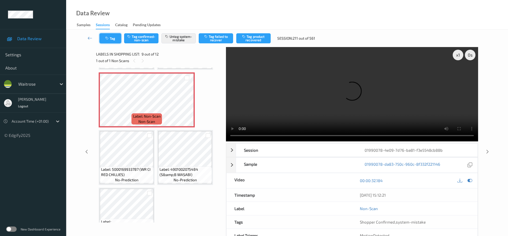
click at [114, 37] on button "Tag" at bounding box center [110, 38] width 22 height 10
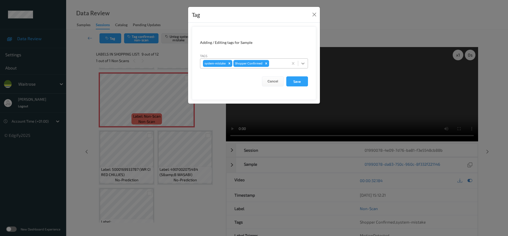
click at [302, 63] on icon at bounding box center [302, 63] width 5 height 5
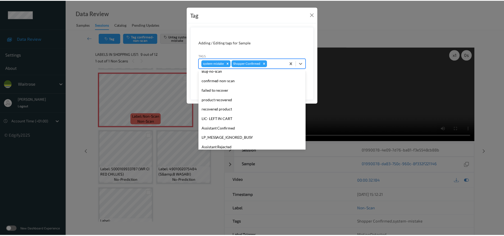
scroll to position [106, 0]
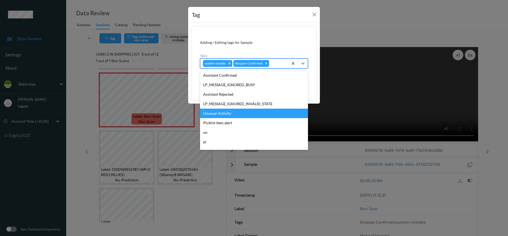
click at [227, 113] on div "Unusual-Activity" at bounding box center [254, 114] width 108 height 10
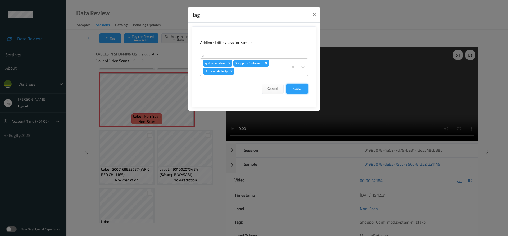
click at [294, 90] on button "Save" at bounding box center [297, 89] width 22 height 10
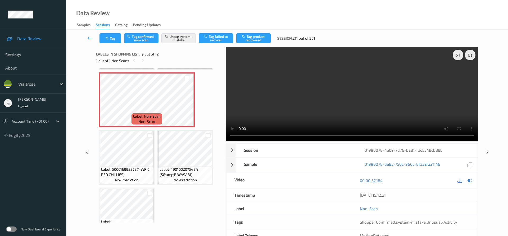
click at [86, 34] on link at bounding box center [90, 38] width 19 height 10
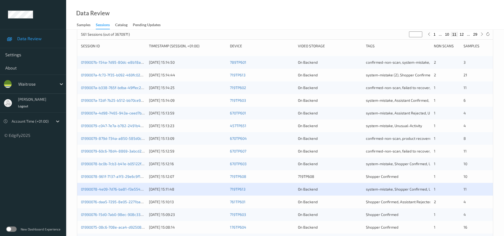
scroll to position [159, 0]
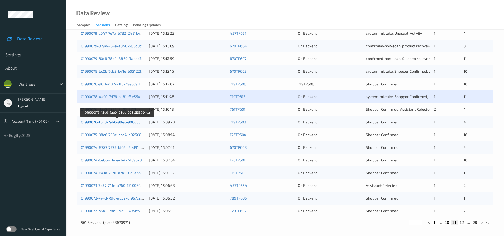
click at [101, 122] on link "01990076-15d0-7ab0-98ec-908c335794da" at bounding box center [117, 122] width 72 height 4
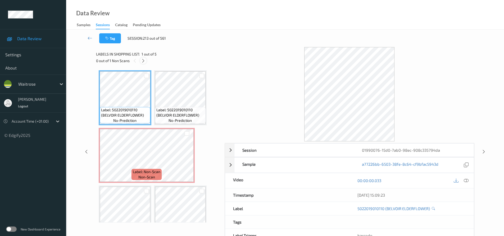
click at [143, 60] on icon at bounding box center [143, 60] width 4 height 5
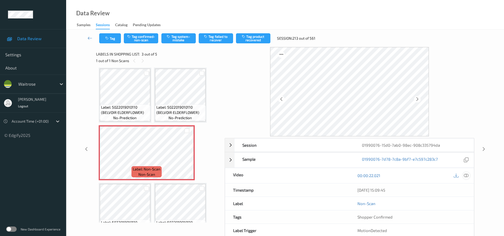
click at [466, 174] on icon at bounding box center [466, 175] width 5 height 5
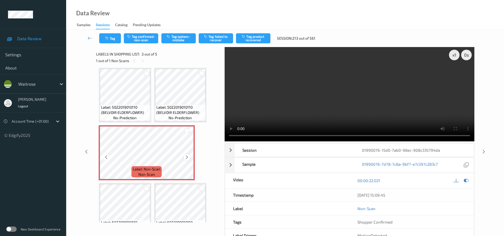
click at [189, 157] on icon at bounding box center [187, 157] width 4 height 5
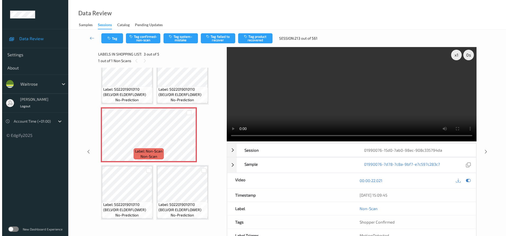
scroll to position [0, 0]
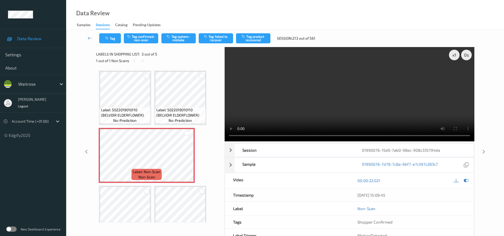
click at [338, 99] on video at bounding box center [349, 94] width 250 height 94
click at [176, 38] on button "Tag system-mistake" at bounding box center [178, 38] width 34 height 10
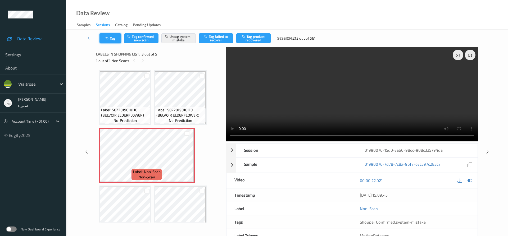
click at [114, 37] on button "Tag" at bounding box center [110, 38] width 22 height 10
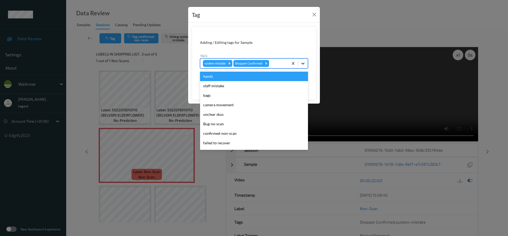
click at [299, 62] on div at bounding box center [303, 64] width 10 height 10
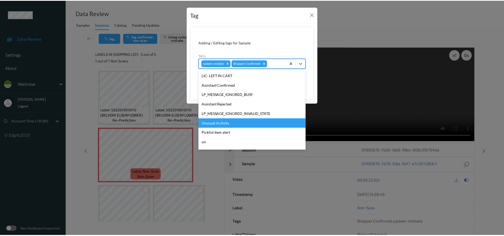
scroll to position [113, 0]
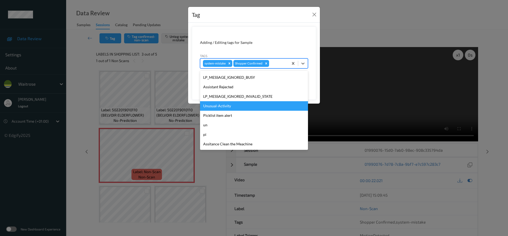
click at [224, 110] on div "Unusual-Activity" at bounding box center [254, 106] width 108 height 10
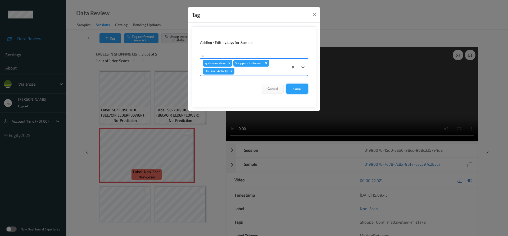
click at [302, 89] on button "Save" at bounding box center [297, 89] width 22 height 10
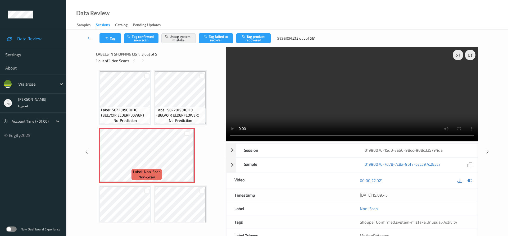
click at [90, 35] on link at bounding box center [90, 38] width 19 height 10
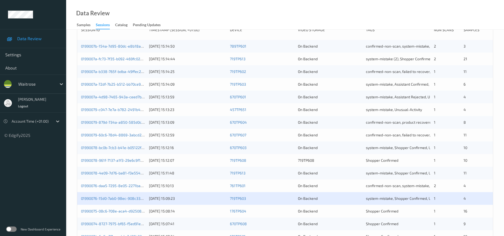
scroll to position [162, 0]
